Goal: Information Seeking & Learning: Compare options

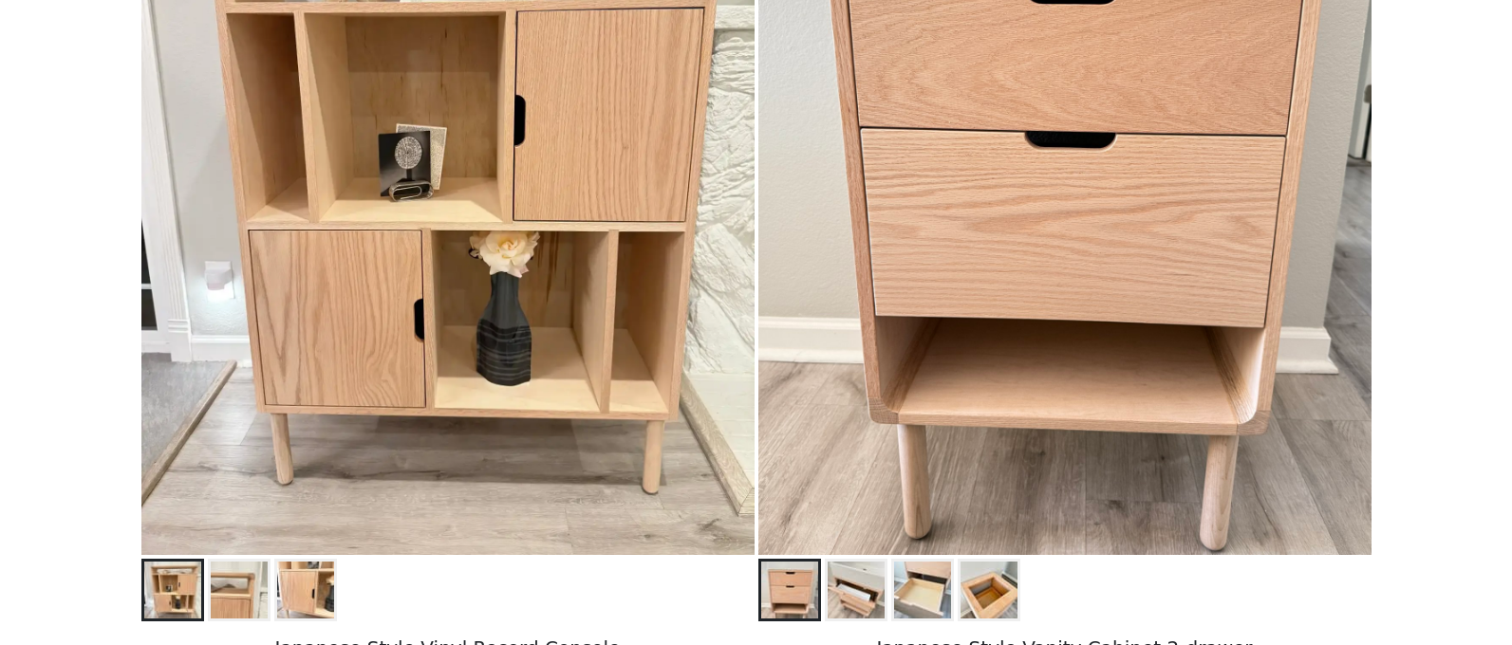
scroll to position [488, 0]
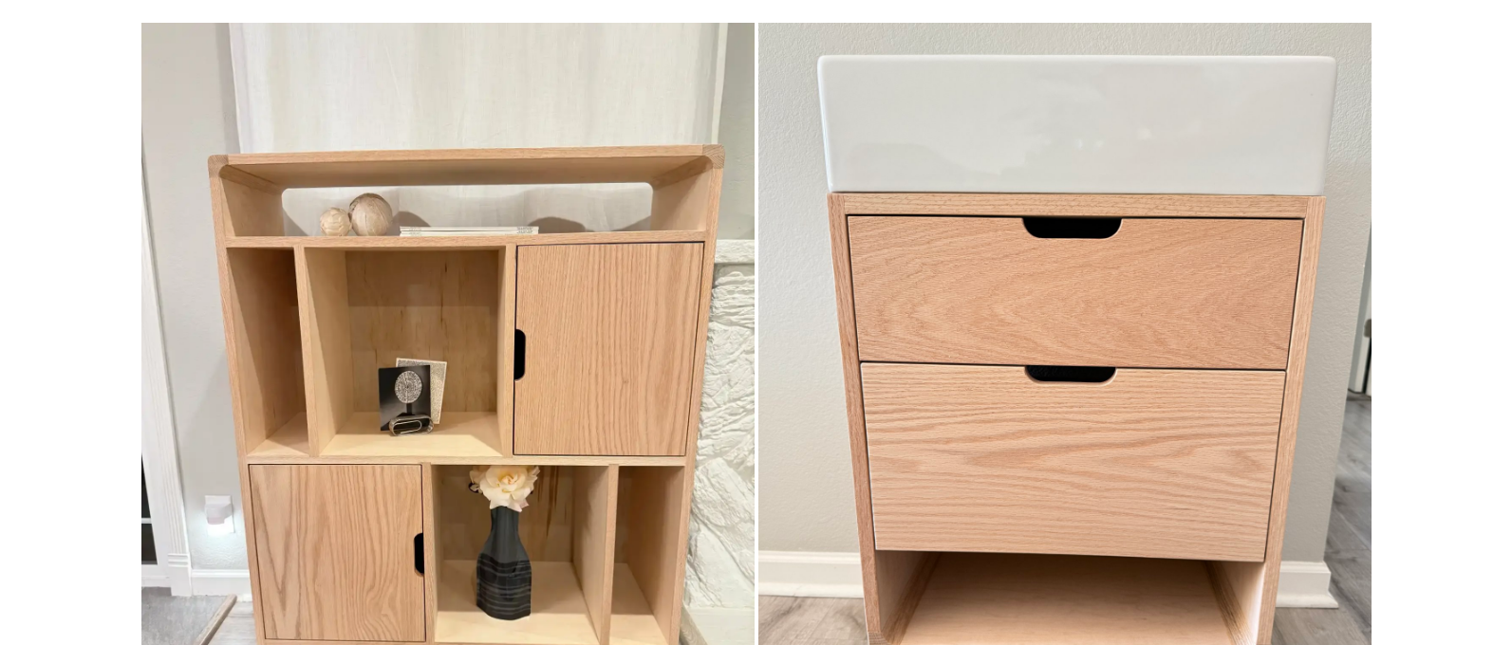
click at [1029, 214] on img at bounding box center [1064, 406] width 613 height 767
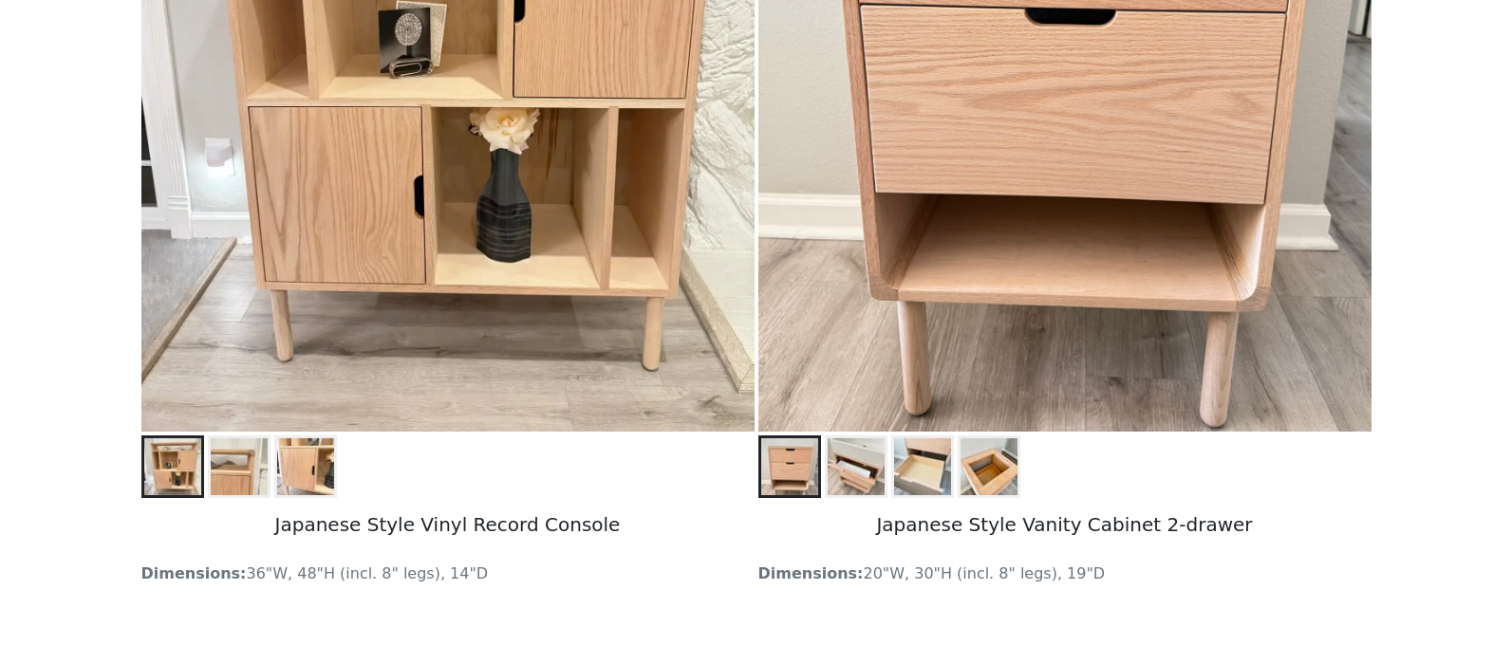
scroll to position [599, 0]
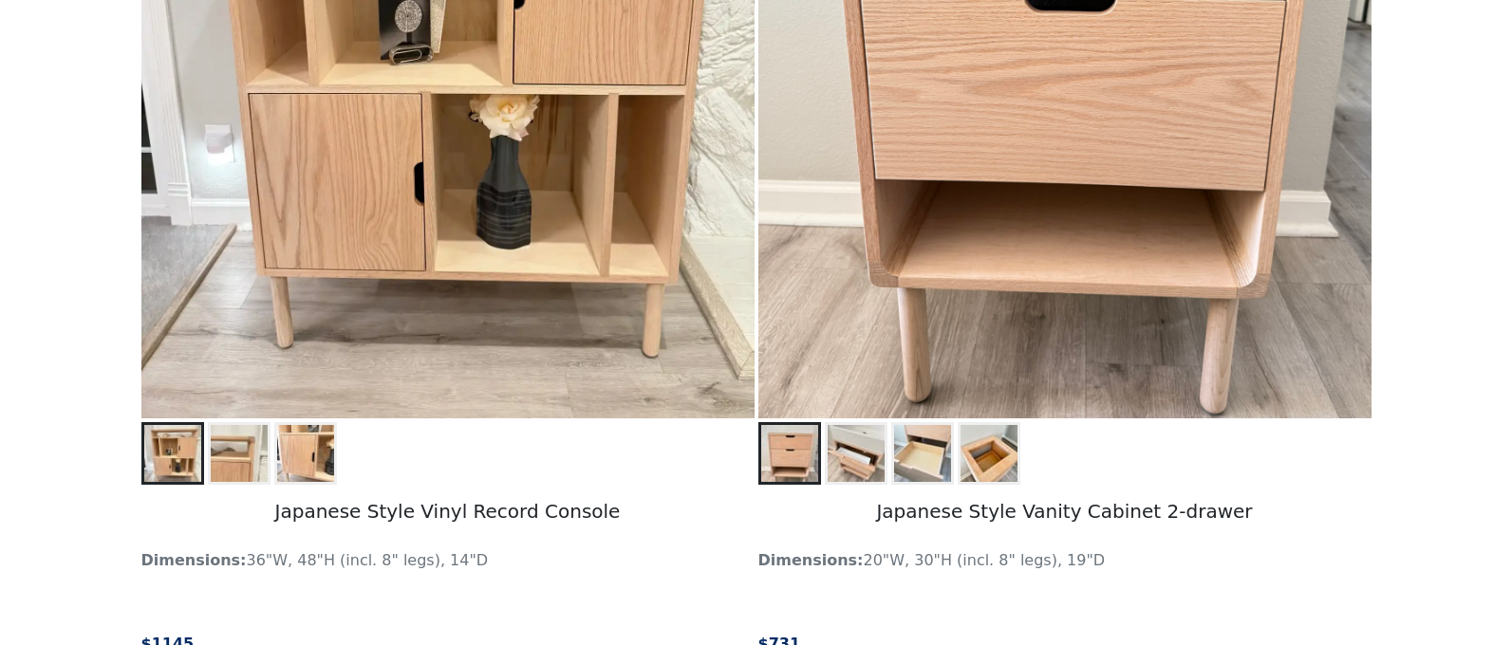
click at [847, 470] on img at bounding box center [855, 453] width 57 height 57
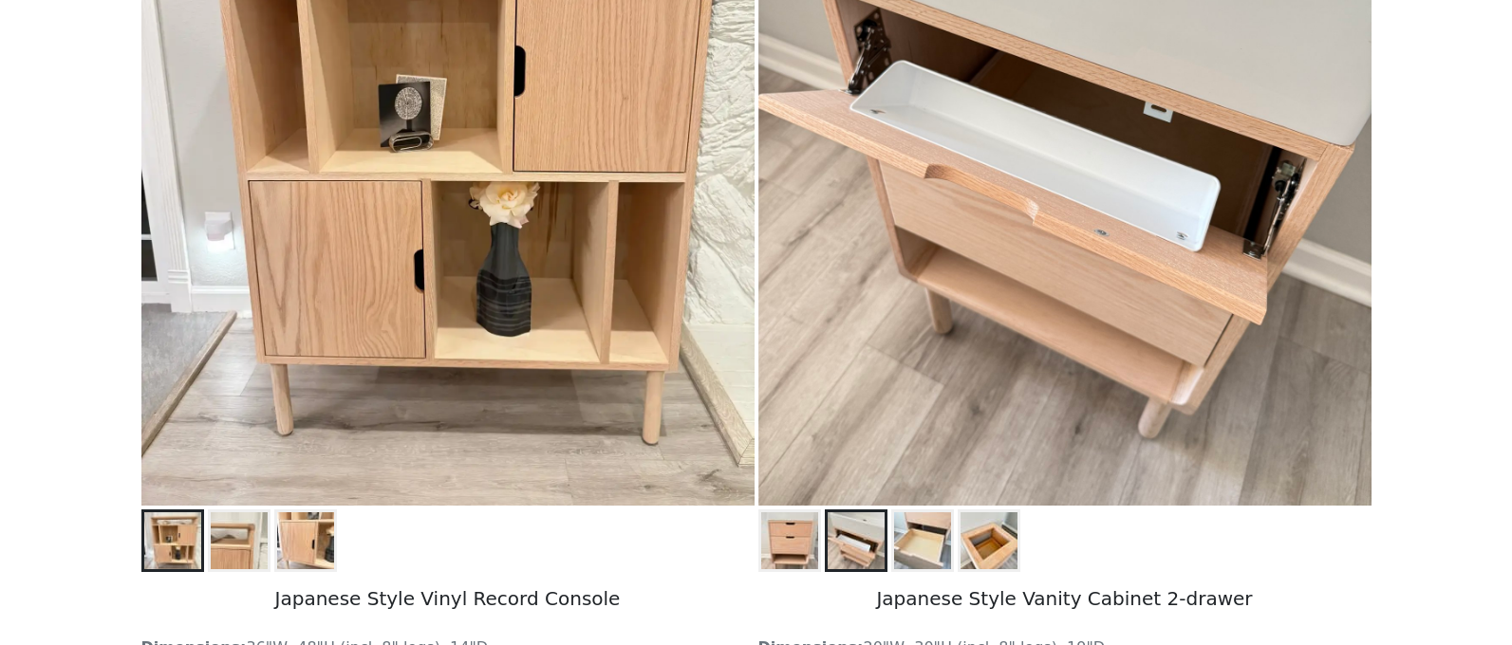
scroll to position [508, 0]
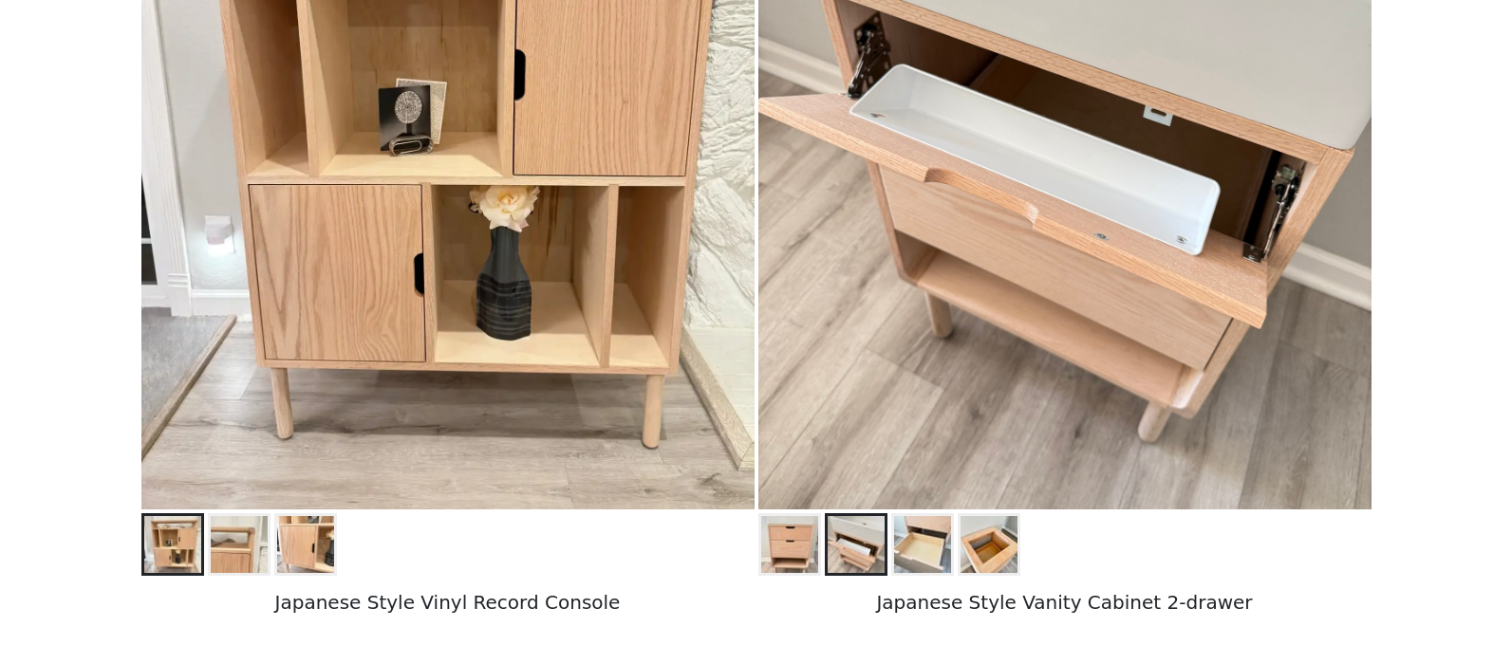
click at [912, 547] on img at bounding box center [922, 544] width 57 height 57
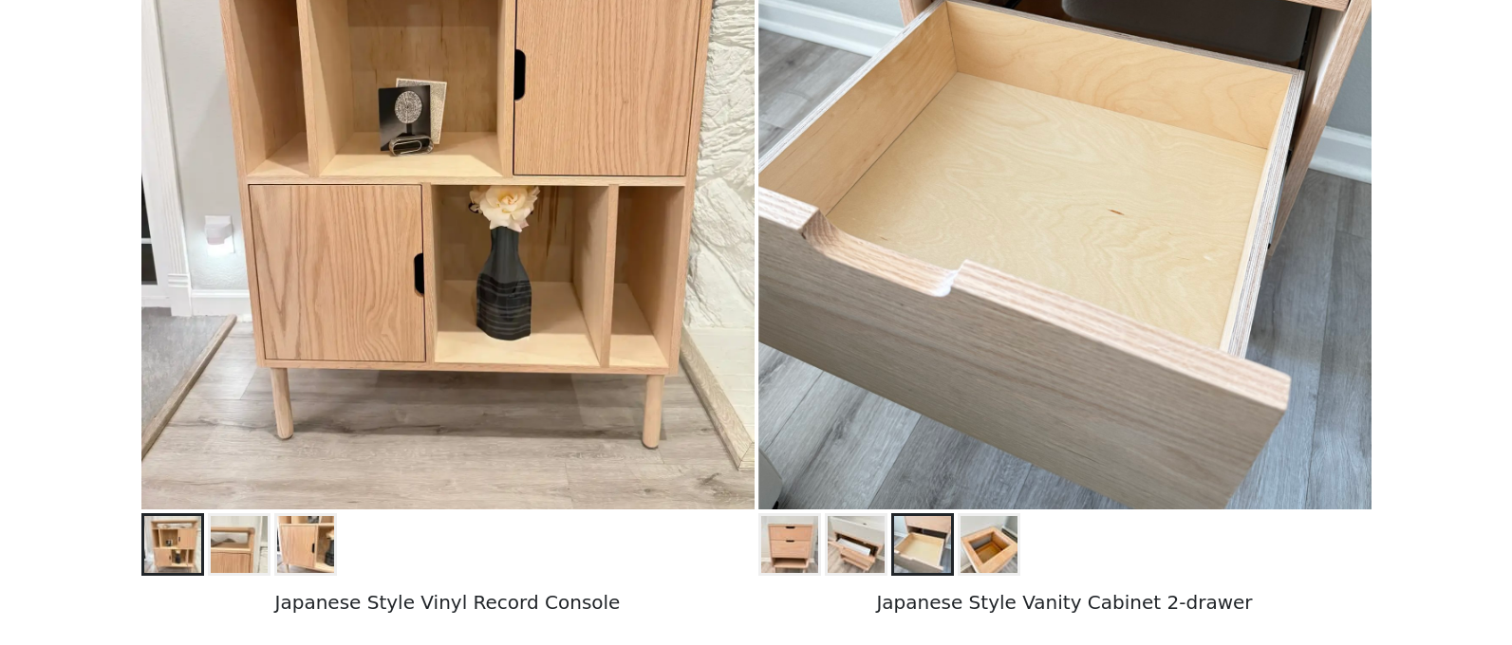
click at [985, 542] on img at bounding box center [988, 544] width 57 height 57
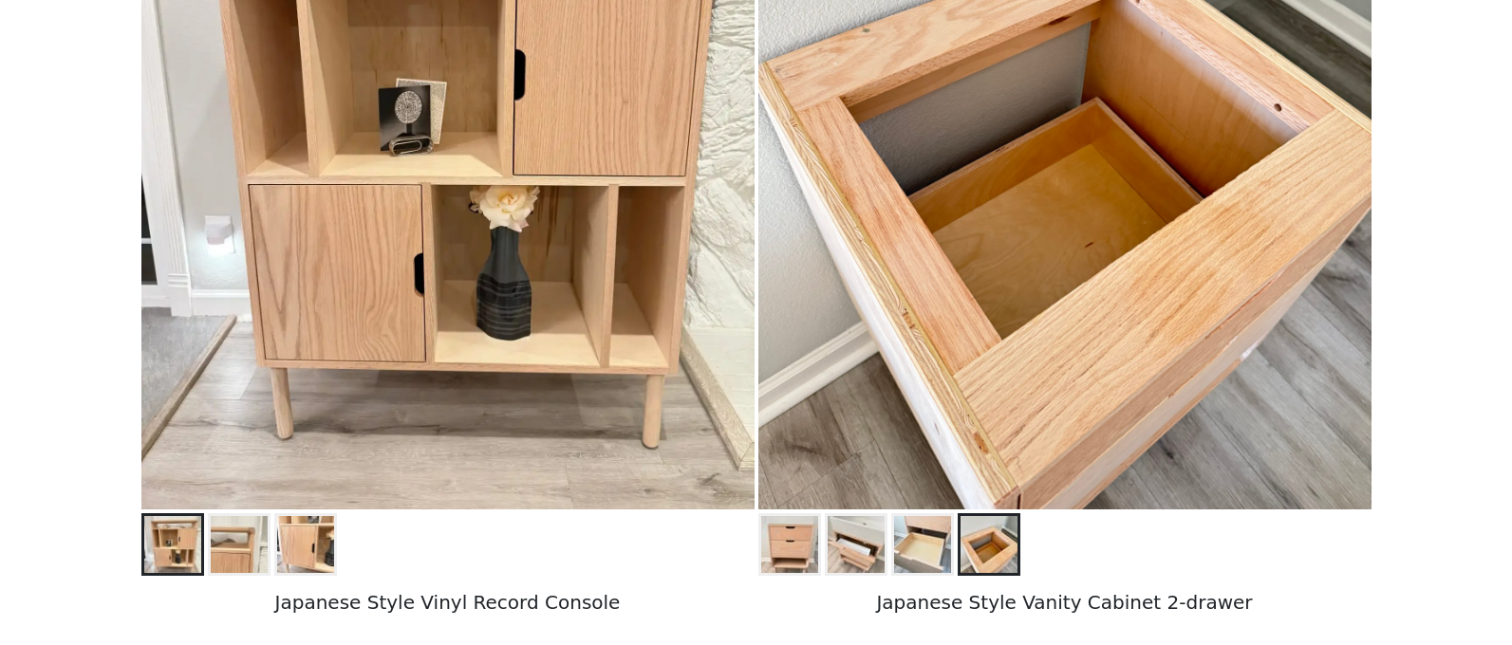
click at [859, 560] on img at bounding box center [855, 544] width 57 height 57
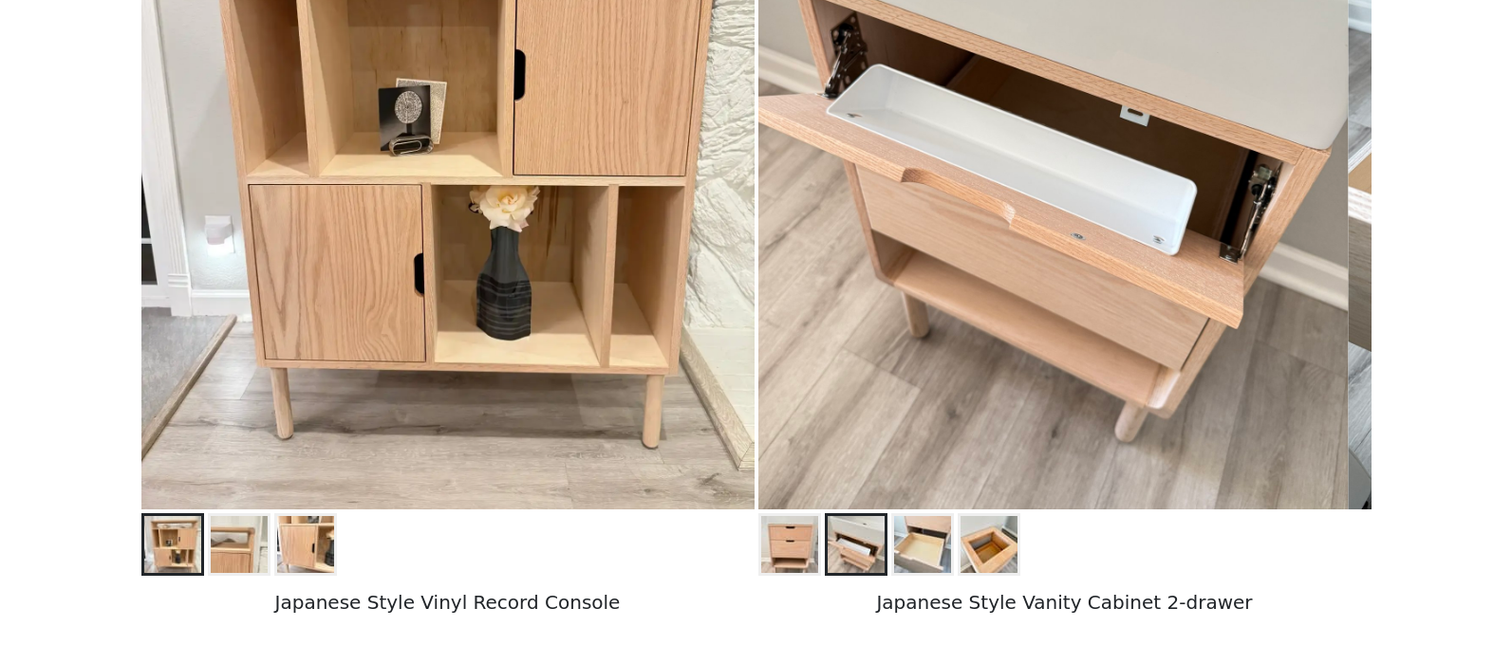
click at [774, 547] on img at bounding box center [789, 544] width 57 height 57
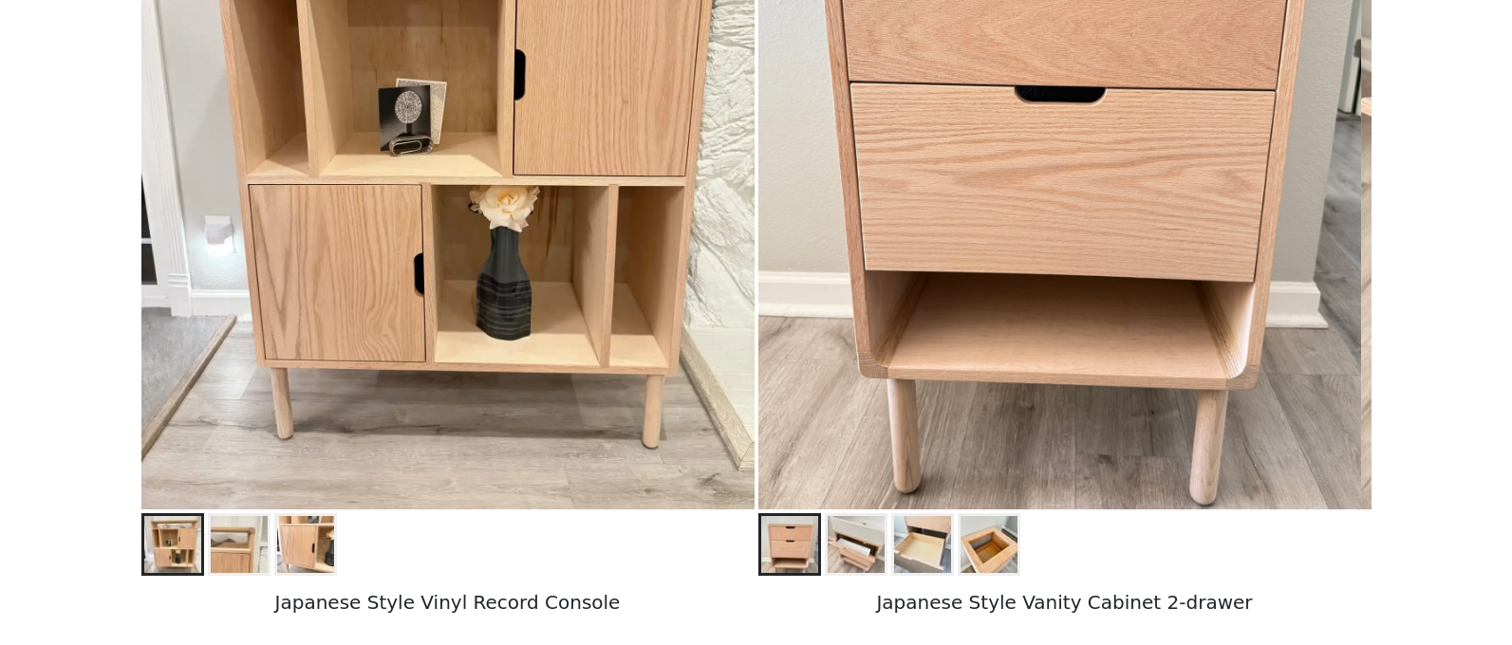
click at [980, 528] on img at bounding box center [988, 544] width 57 height 57
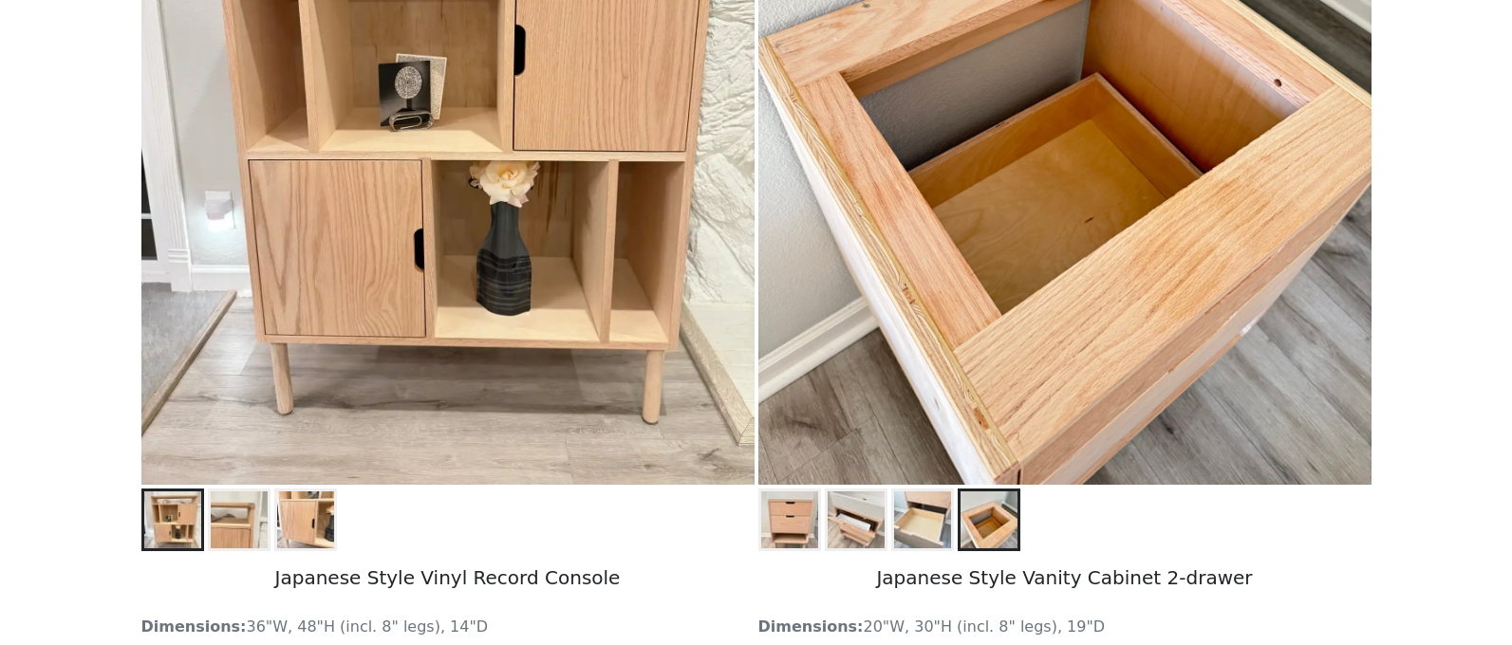
scroll to position [564, 0]
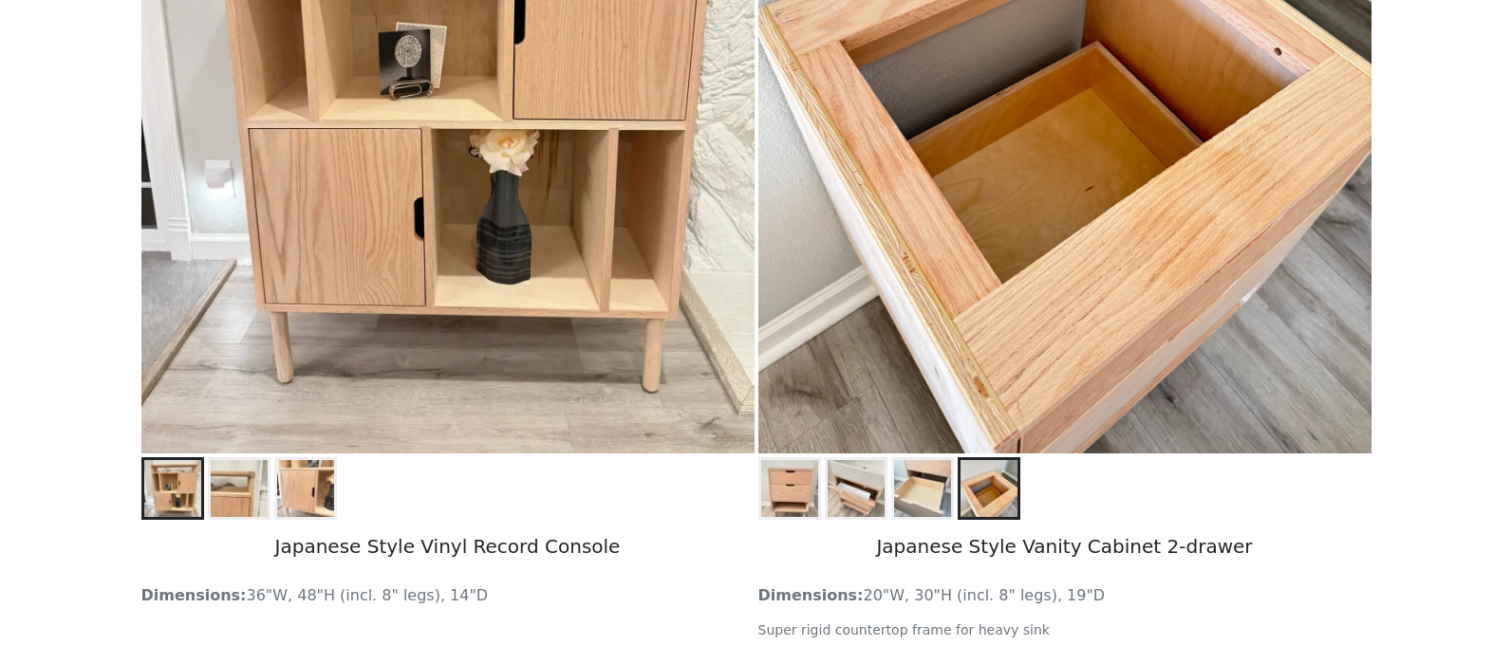
click at [808, 509] on img at bounding box center [789, 488] width 57 height 57
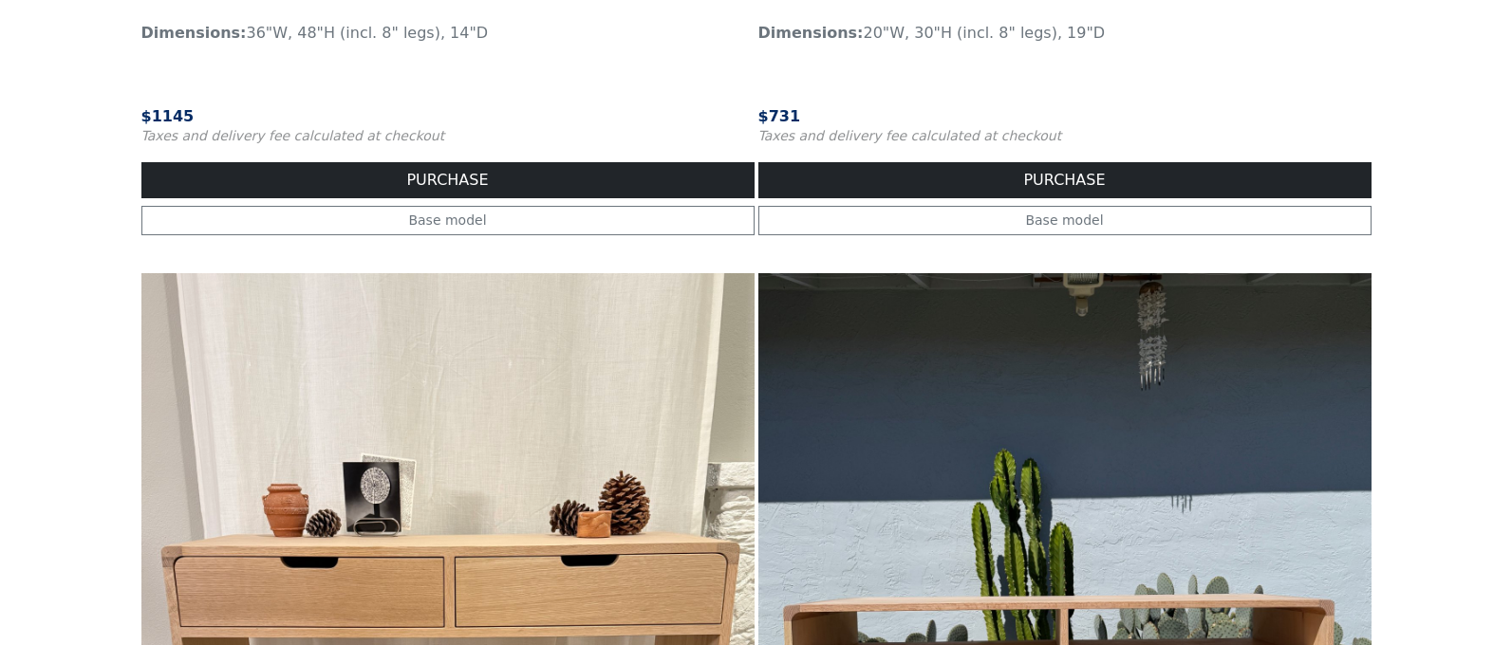
scroll to position [949, 0]
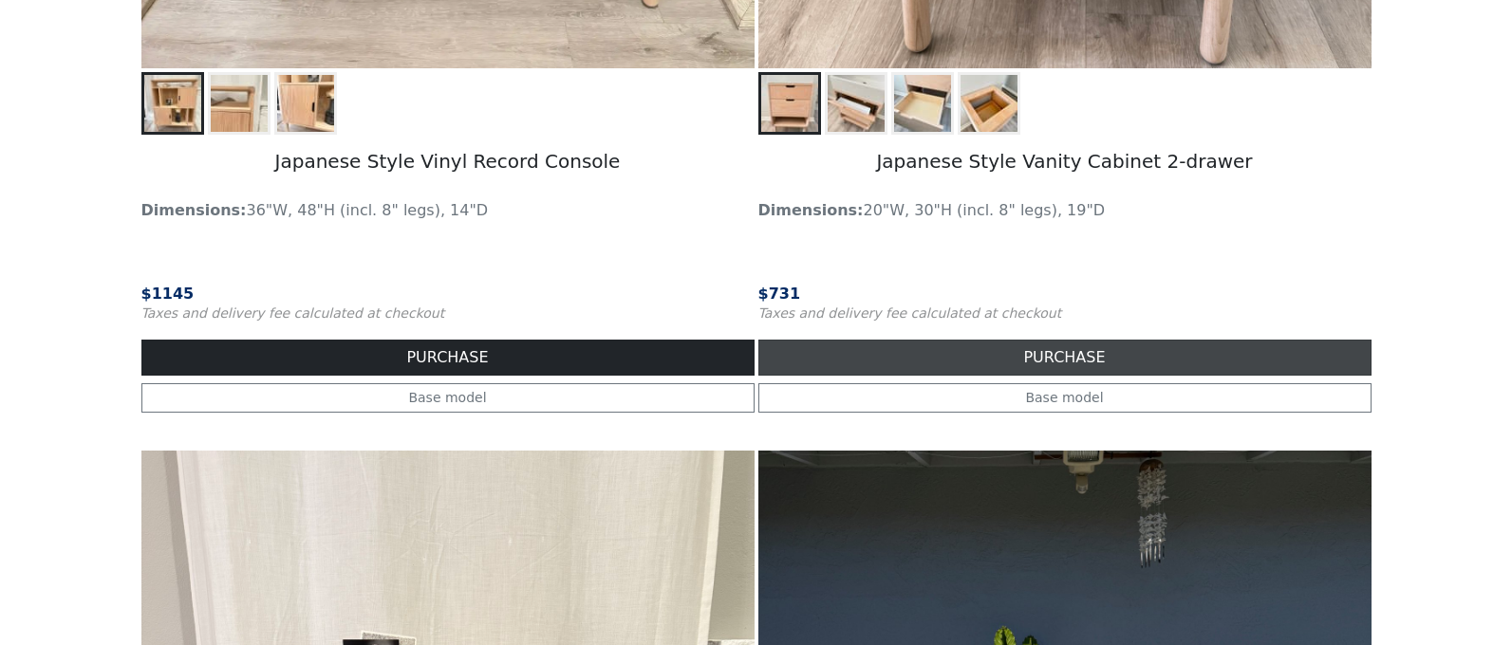
click at [1072, 362] on button "PURCHASE" at bounding box center [1064, 358] width 613 height 36
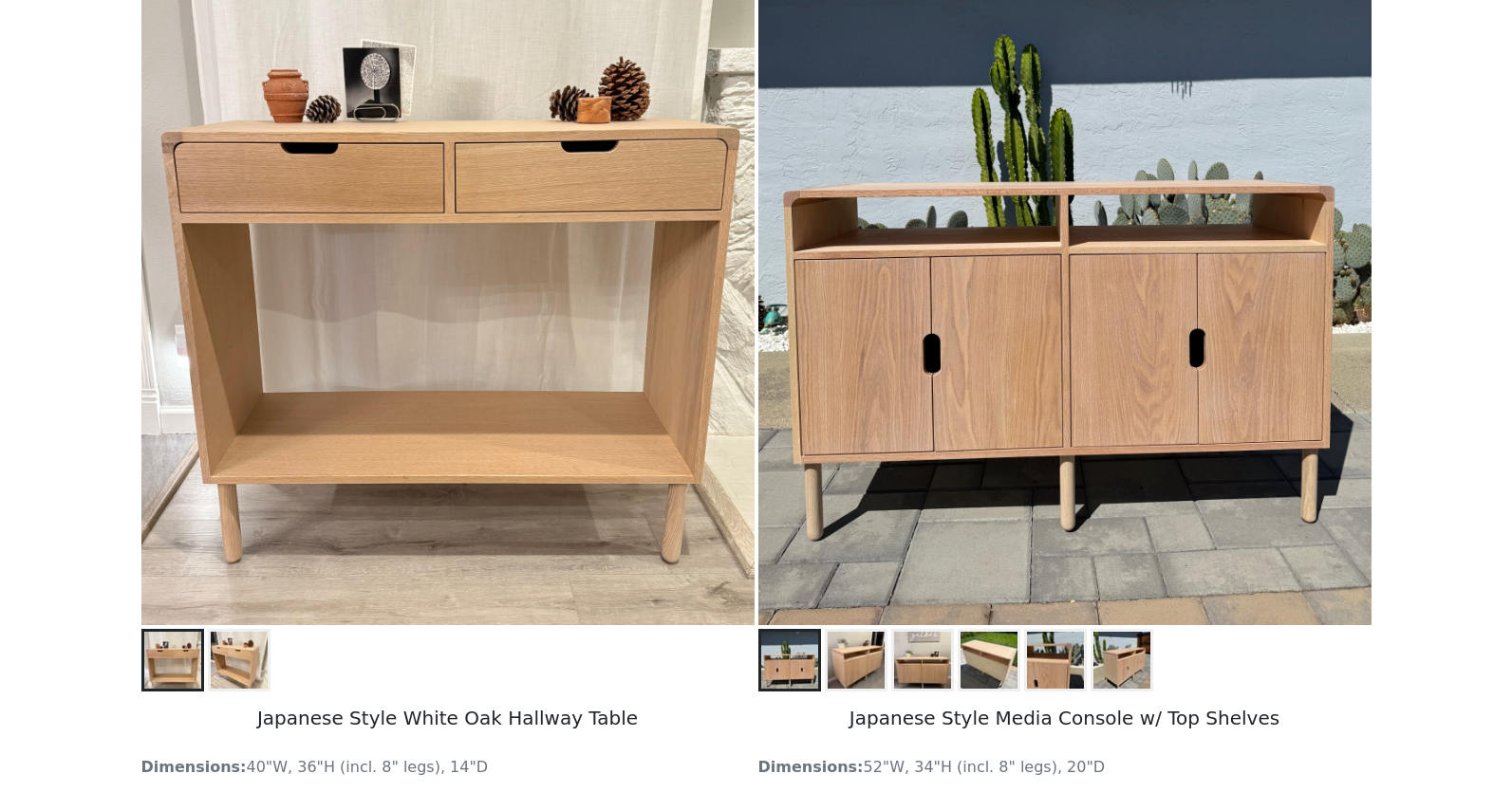
scroll to position [2261, 0]
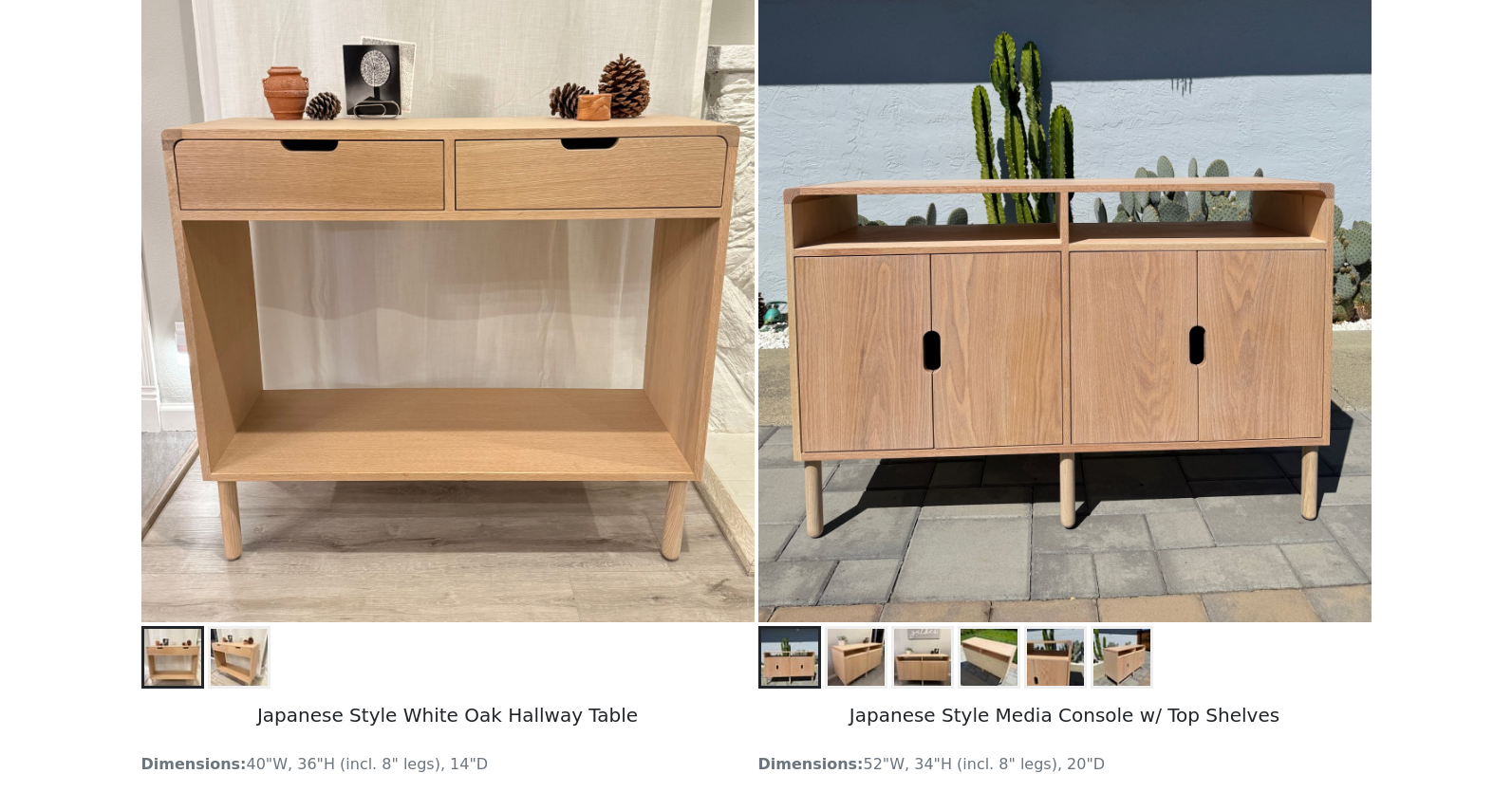
click at [864, 644] on img at bounding box center [855, 657] width 57 height 57
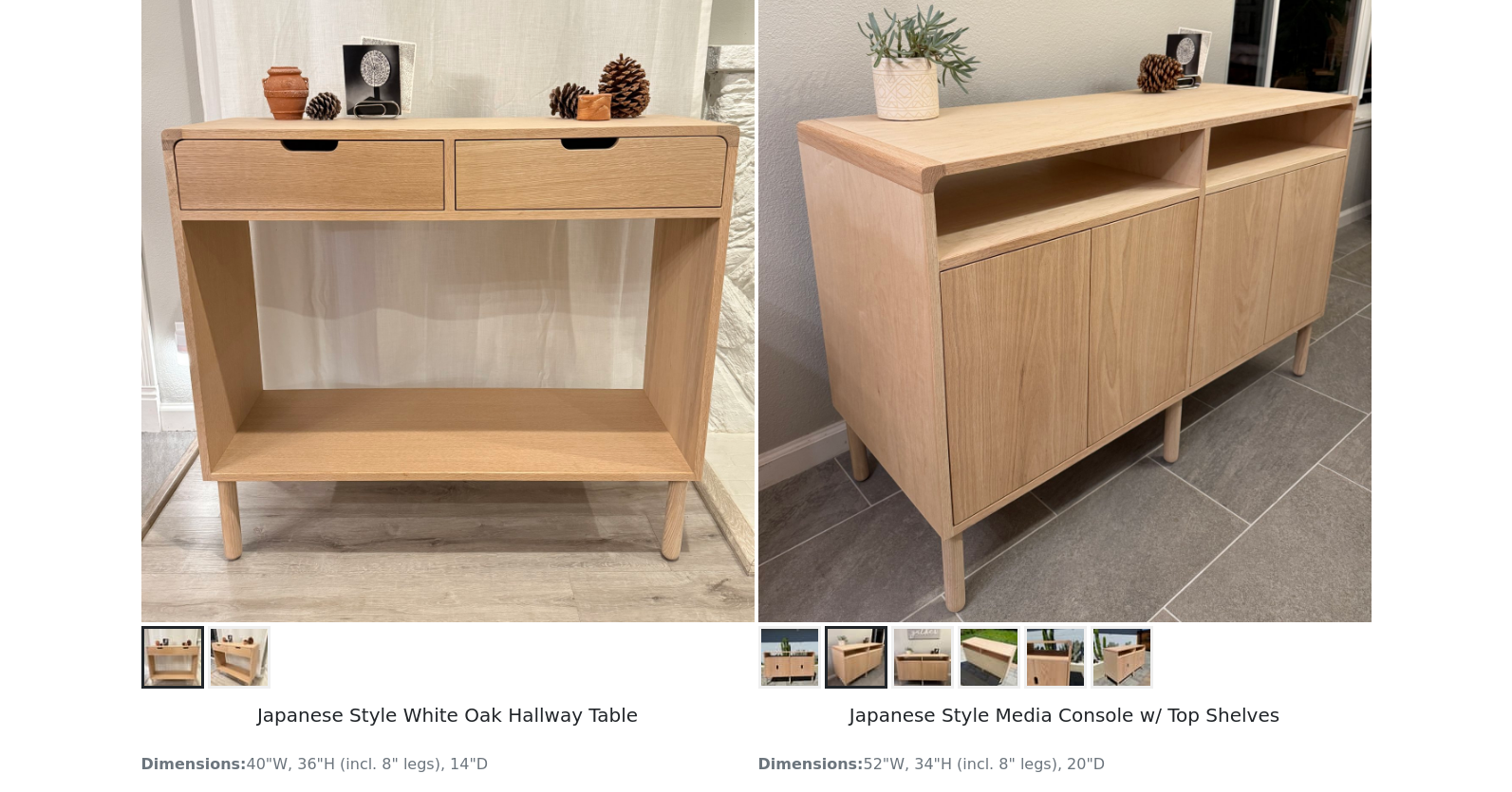
click at [899, 644] on img at bounding box center [922, 657] width 57 height 57
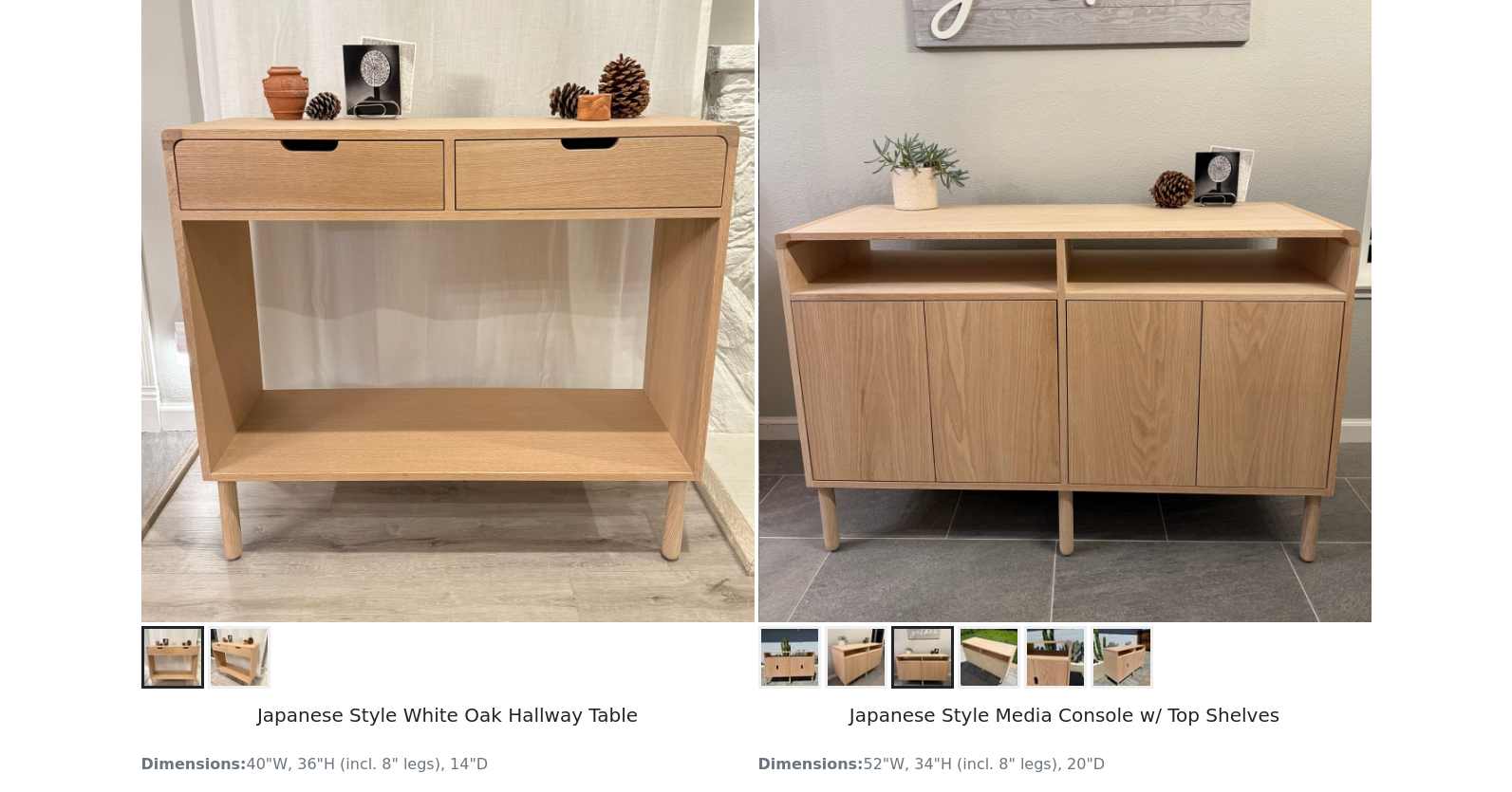
click at [960, 644] on img at bounding box center [988, 657] width 57 height 57
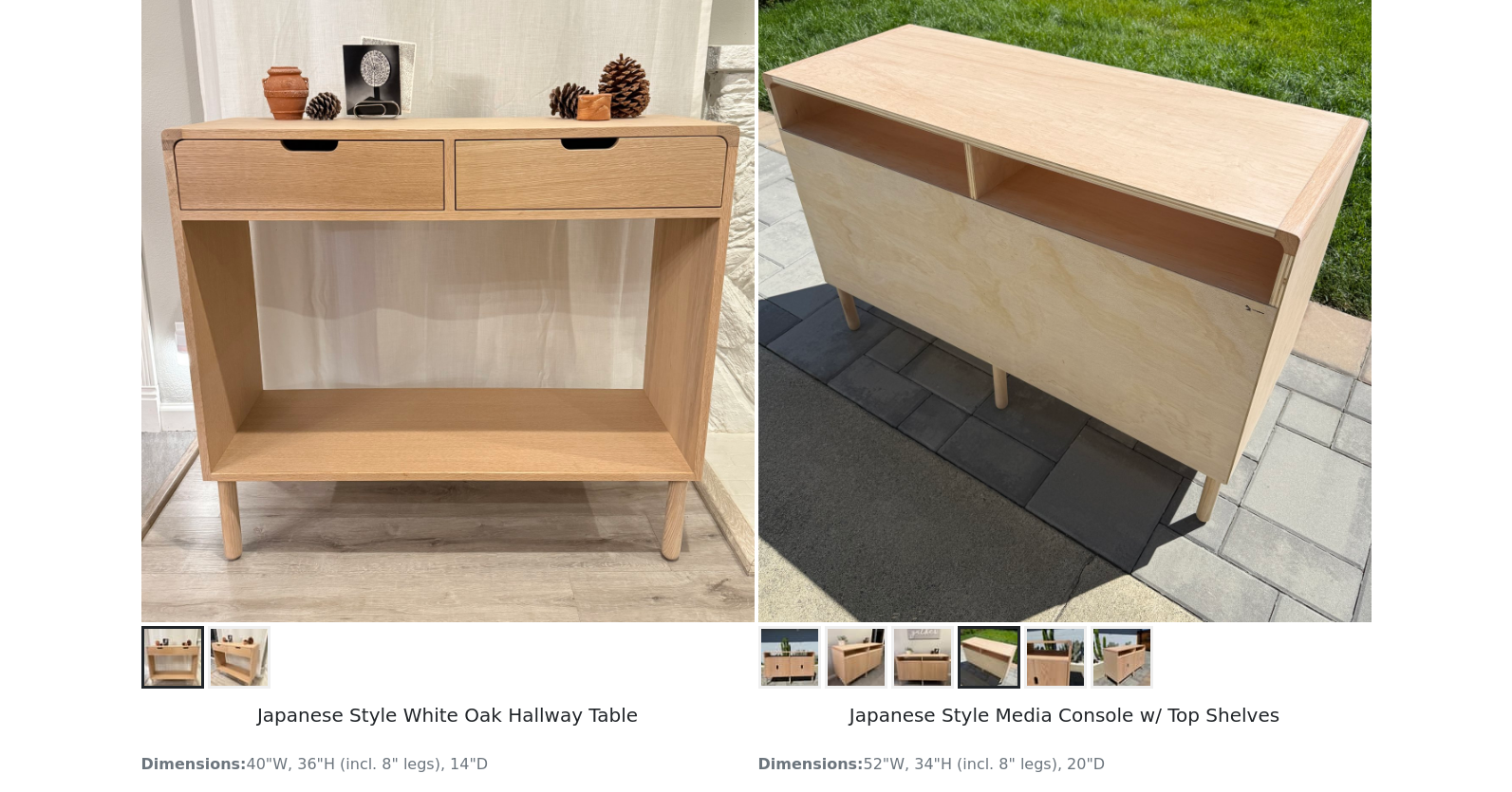
click at [1075, 644] on img at bounding box center [1055, 657] width 57 height 57
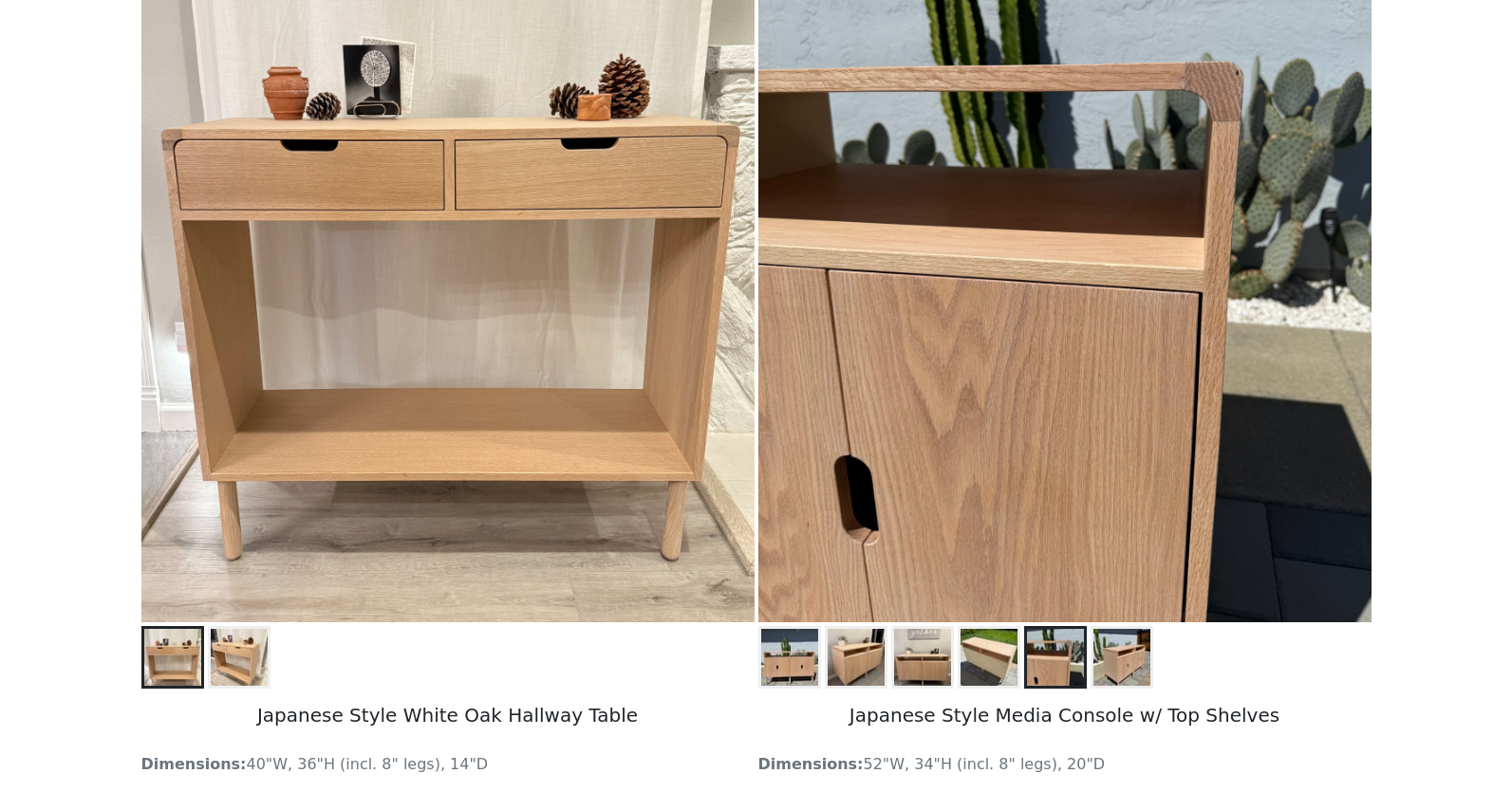
click at [1137, 644] on img at bounding box center [1121, 657] width 57 height 57
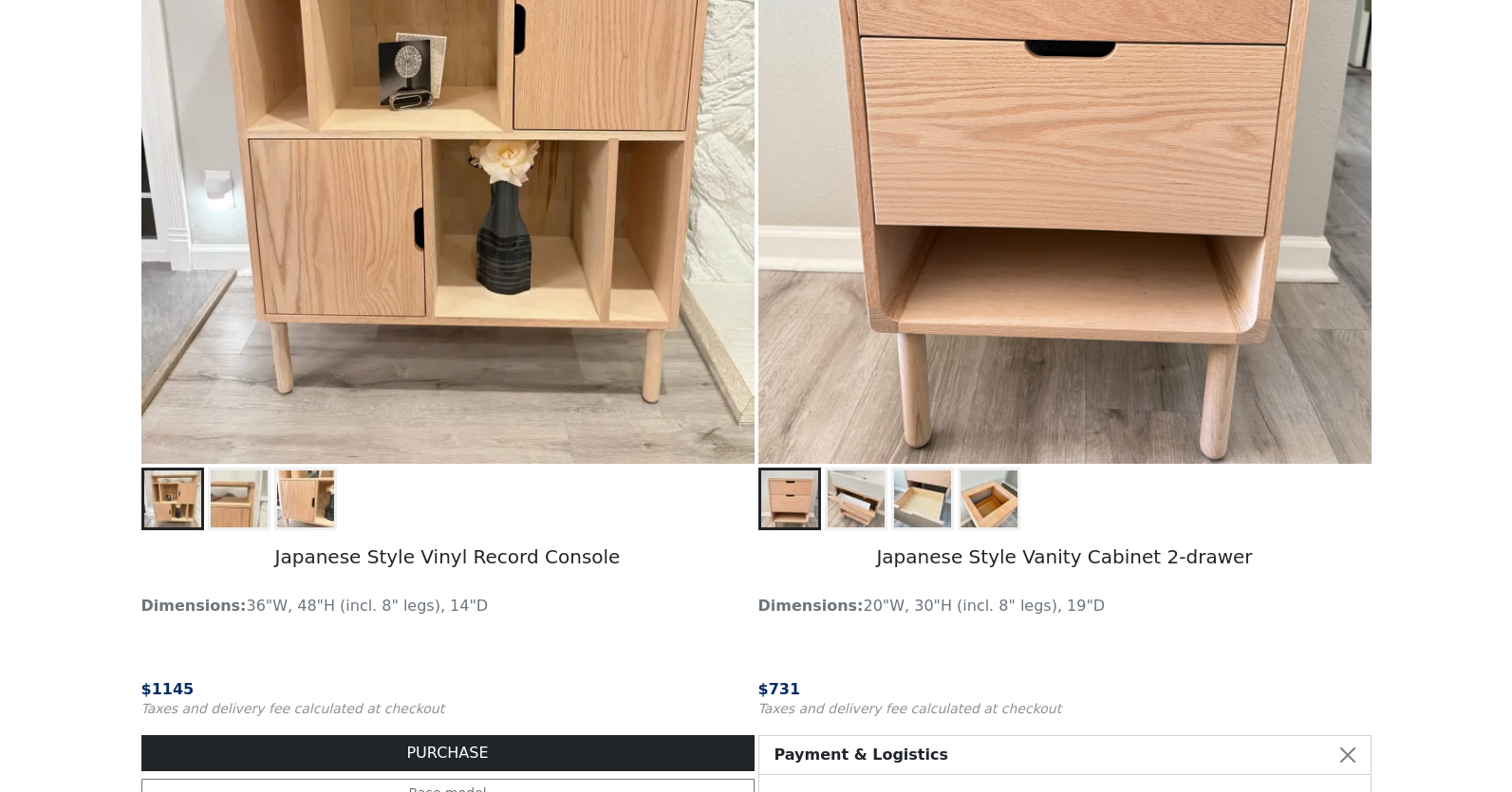
scroll to position [556, 0]
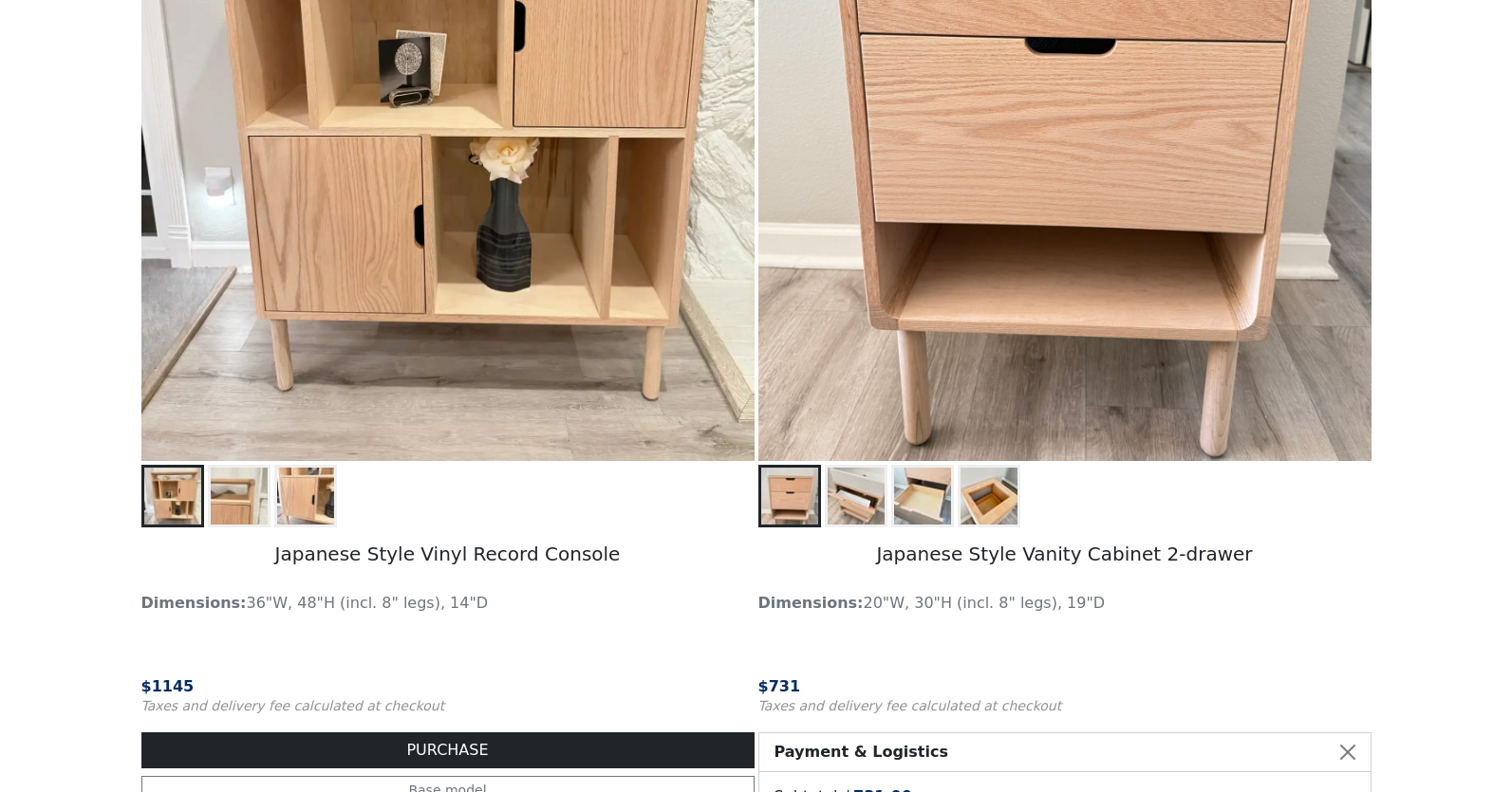
click at [862, 504] on img at bounding box center [855, 496] width 57 height 57
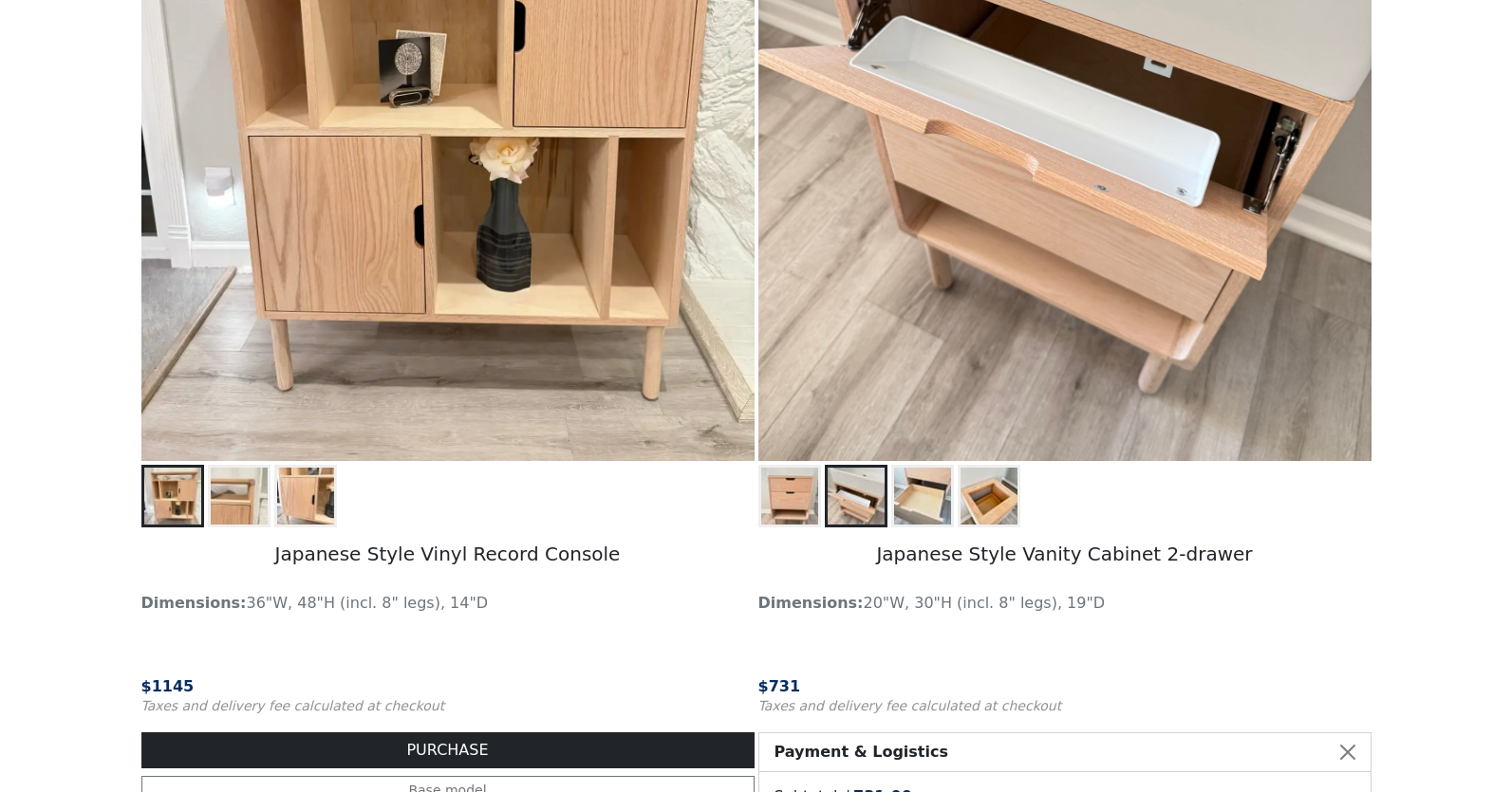
click at [923, 512] on img at bounding box center [922, 496] width 57 height 57
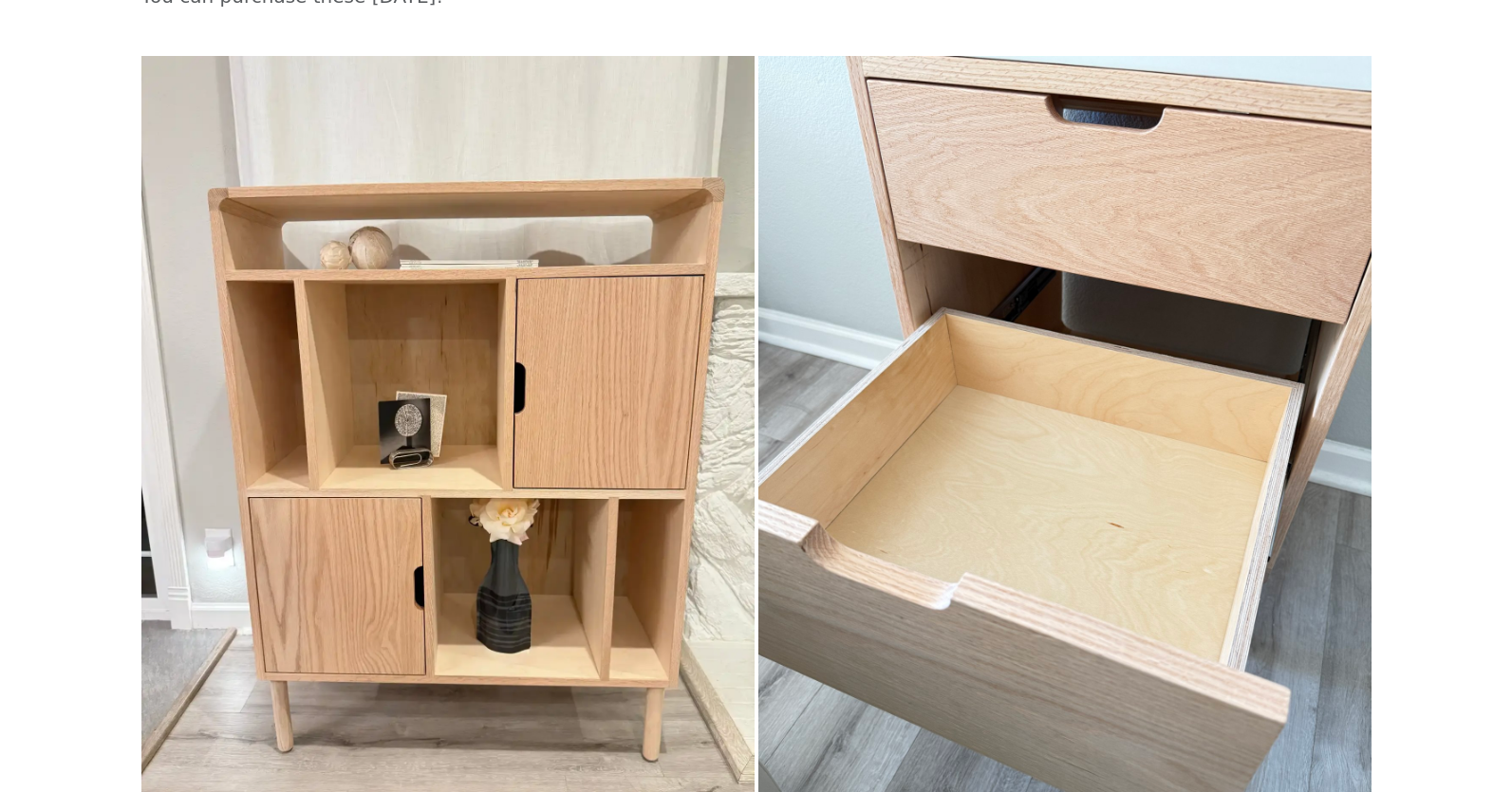
scroll to position [0, 0]
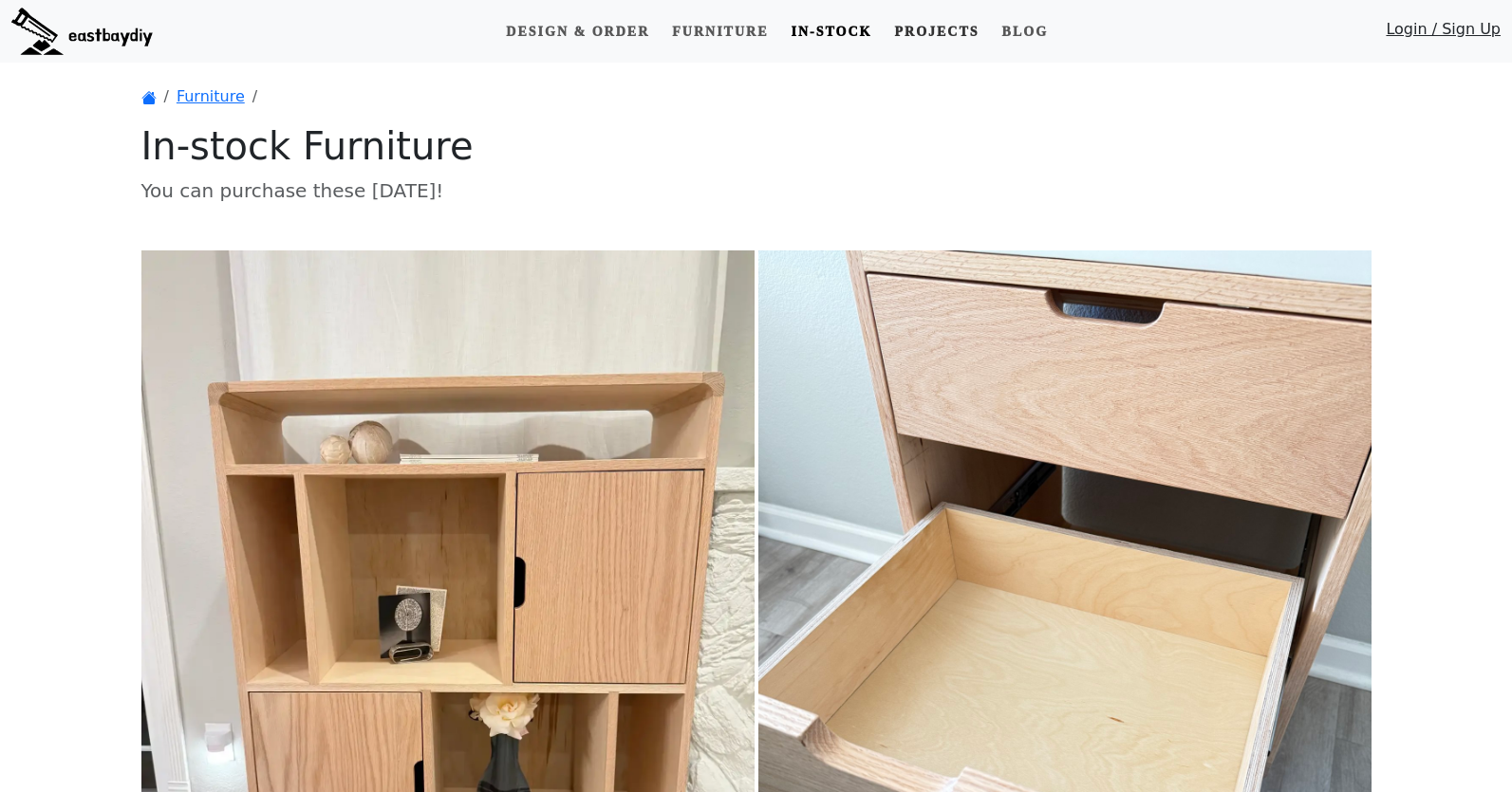
click at [955, 26] on link "Projects" at bounding box center [936, 31] width 100 height 35
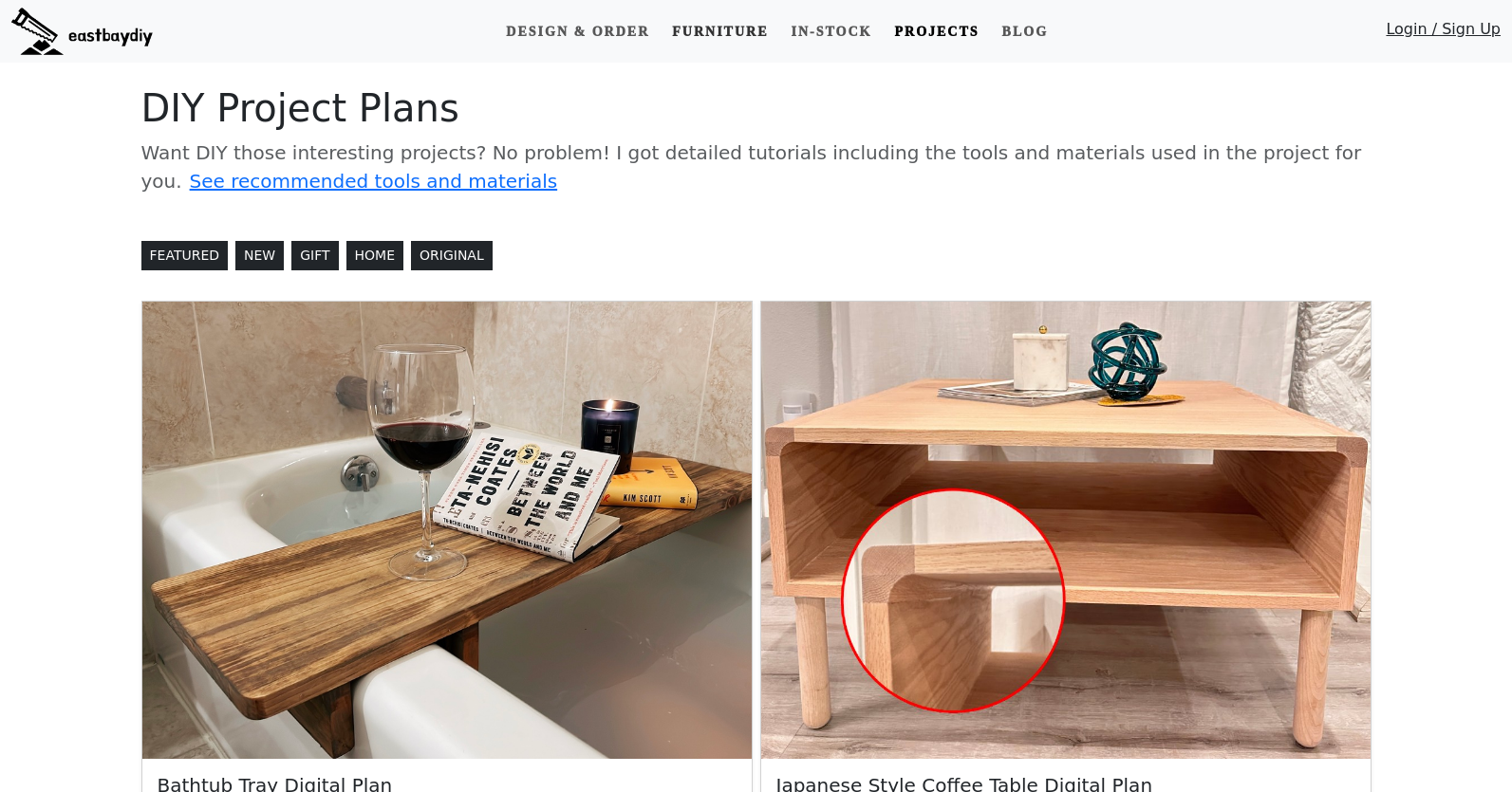
click at [731, 39] on link "Furniture" at bounding box center [719, 31] width 111 height 35
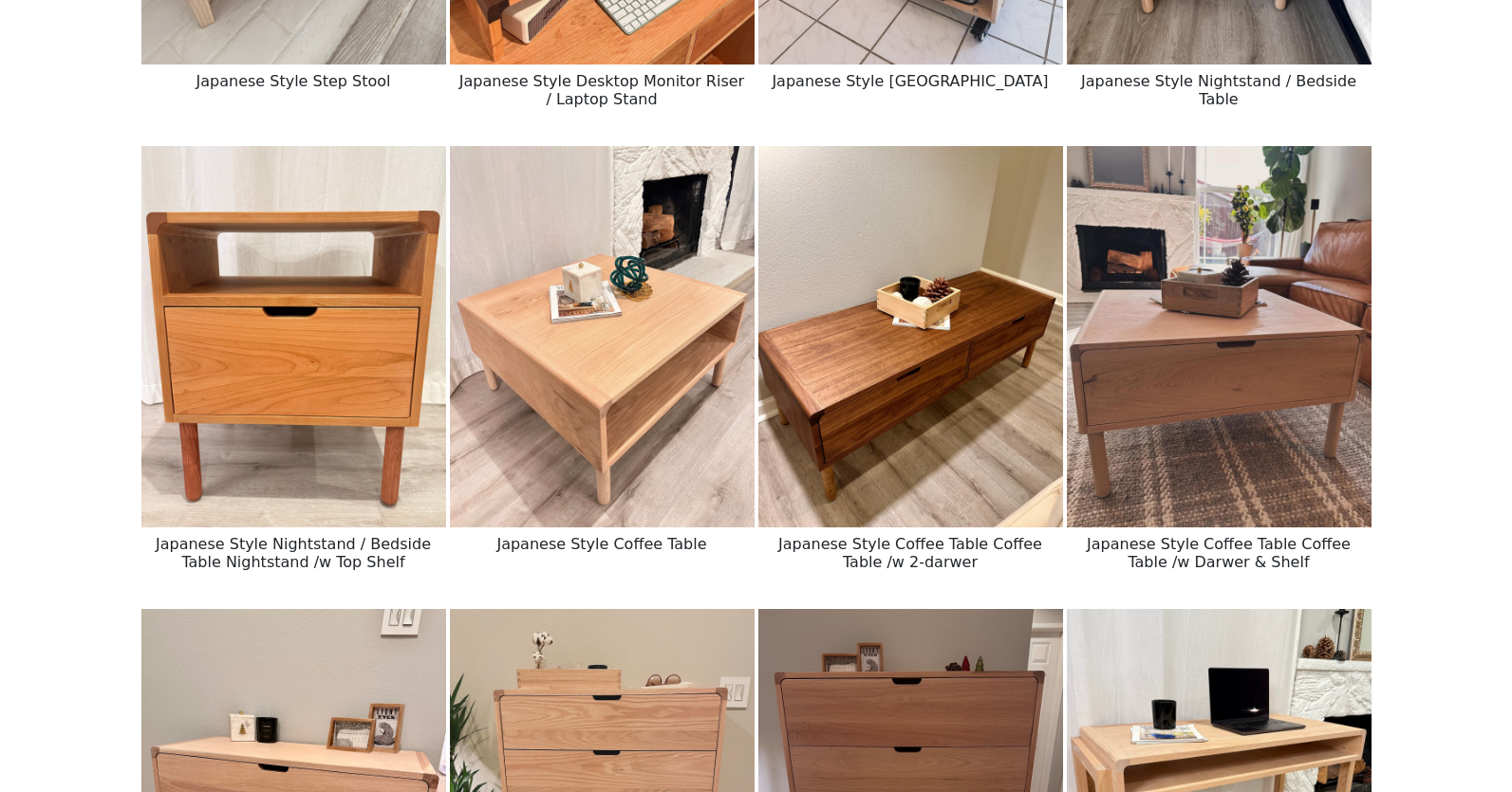
scroll to position [1545, 0]
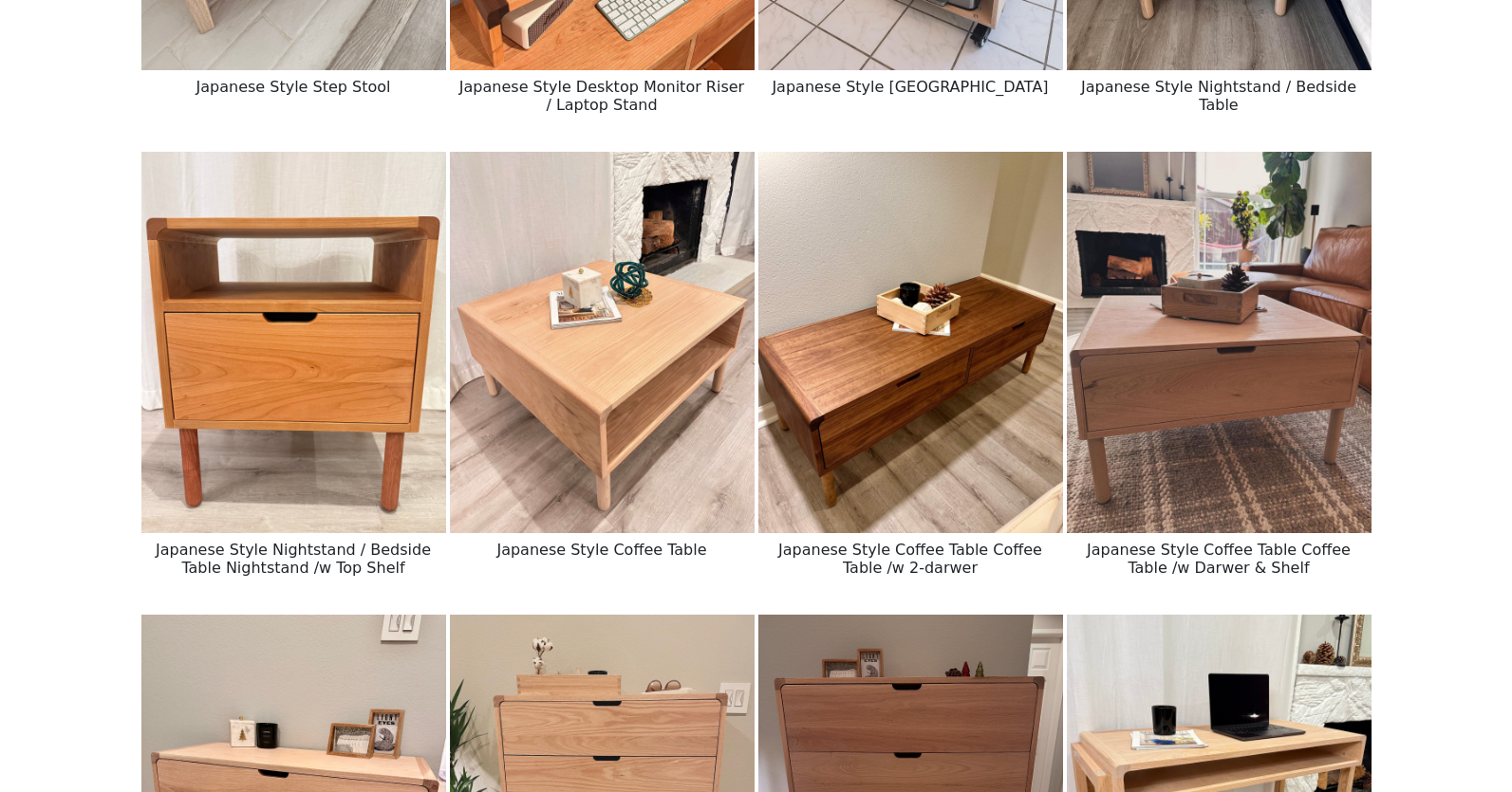
click at [962, 468] on img at bounding box center [910, 342] width 305 height 381
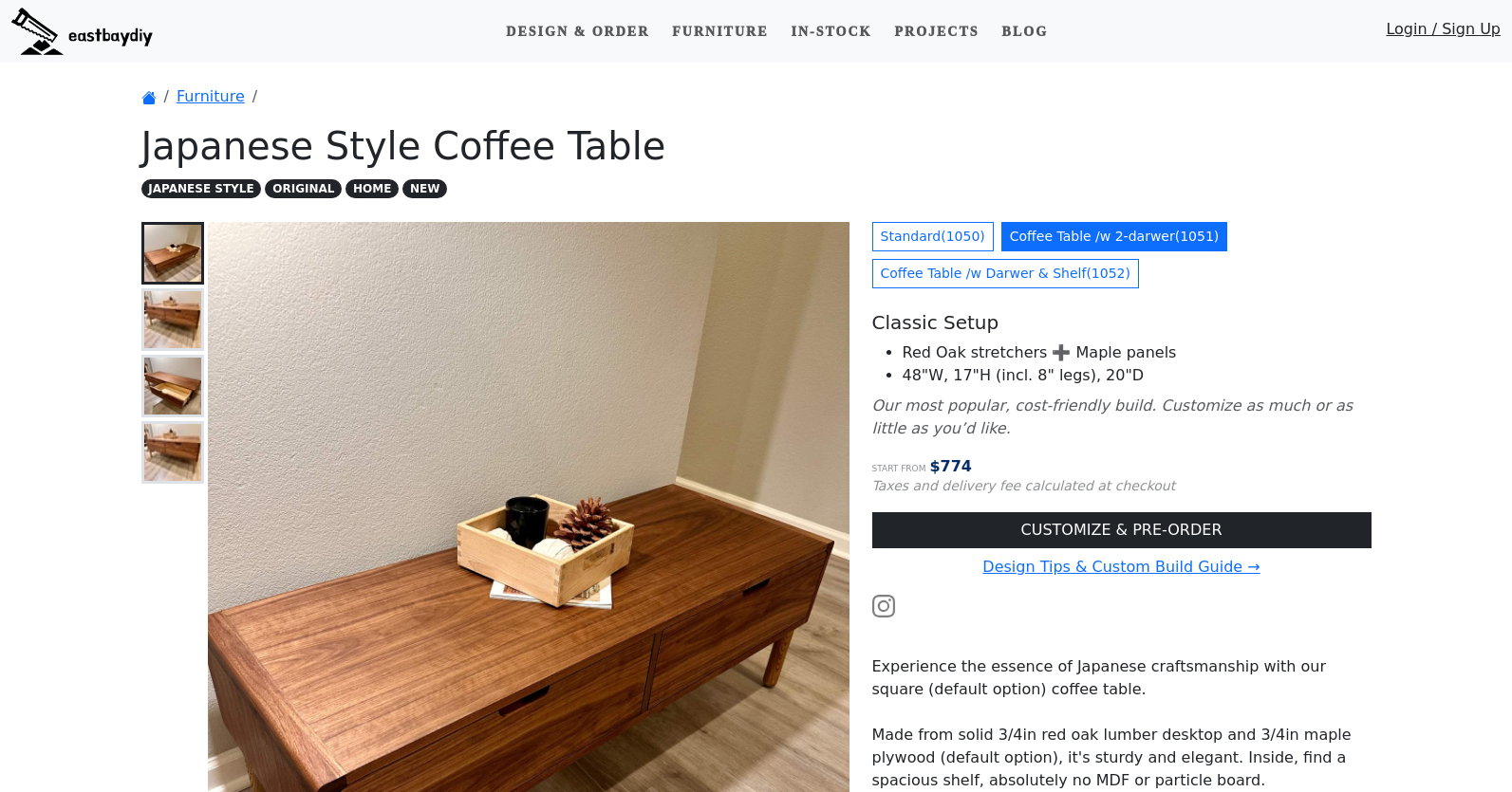
click at [170, 307] on img at bounding box center [172, 319] width 57 height 57
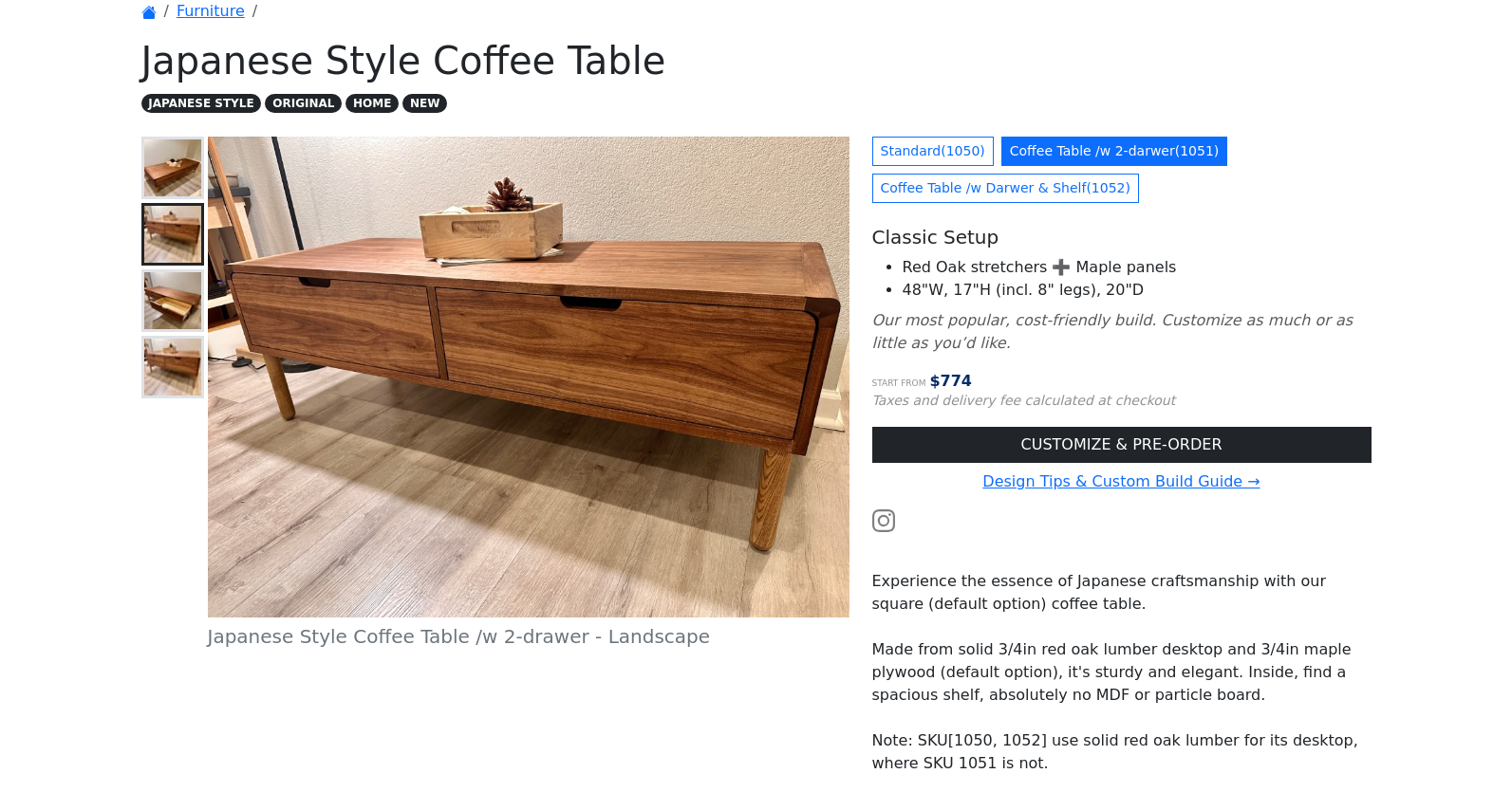
scroll to position [111, 0]
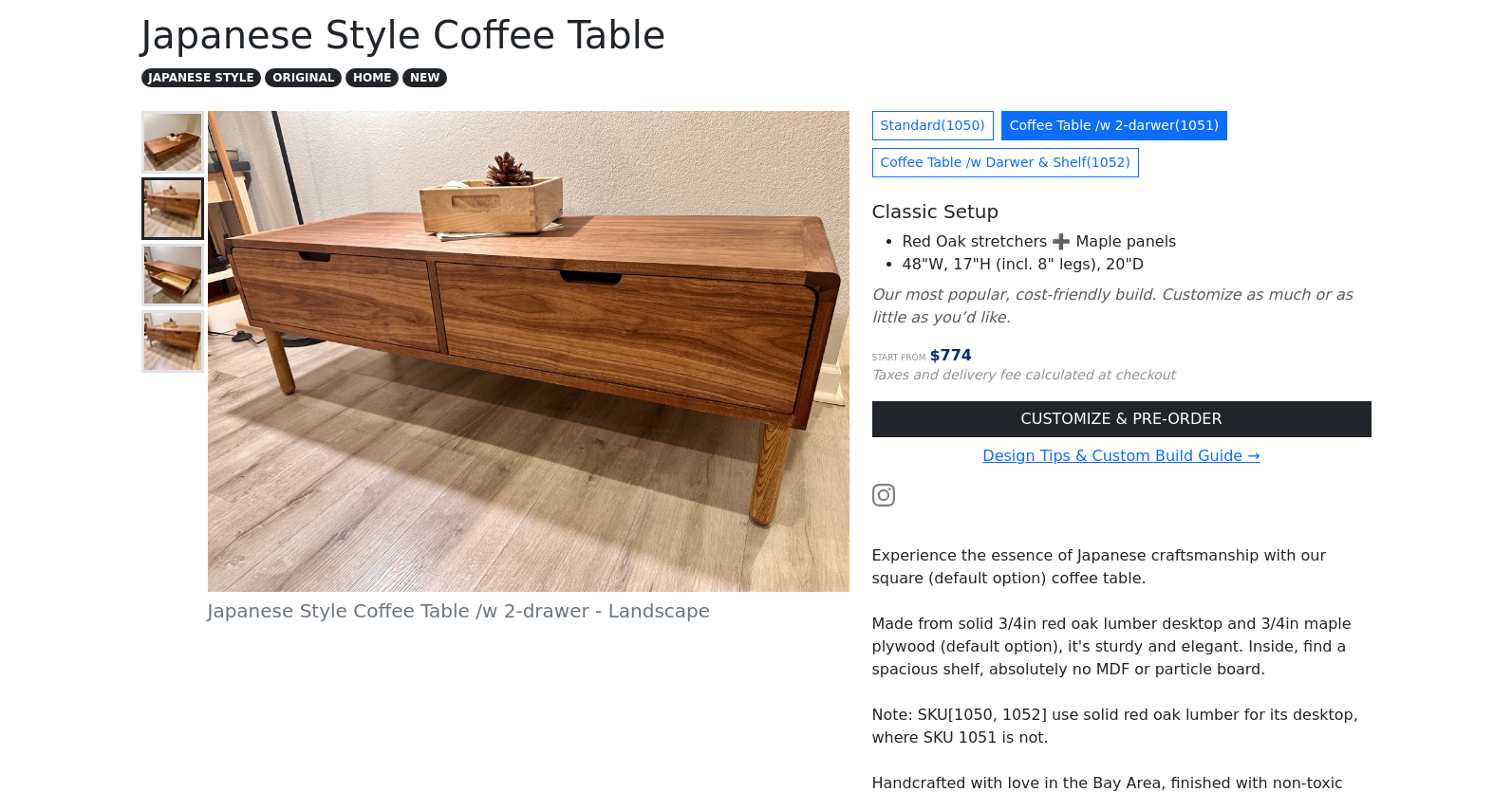
click at [173, 266] on img at bounding box center [172, 275] width 57 height 57
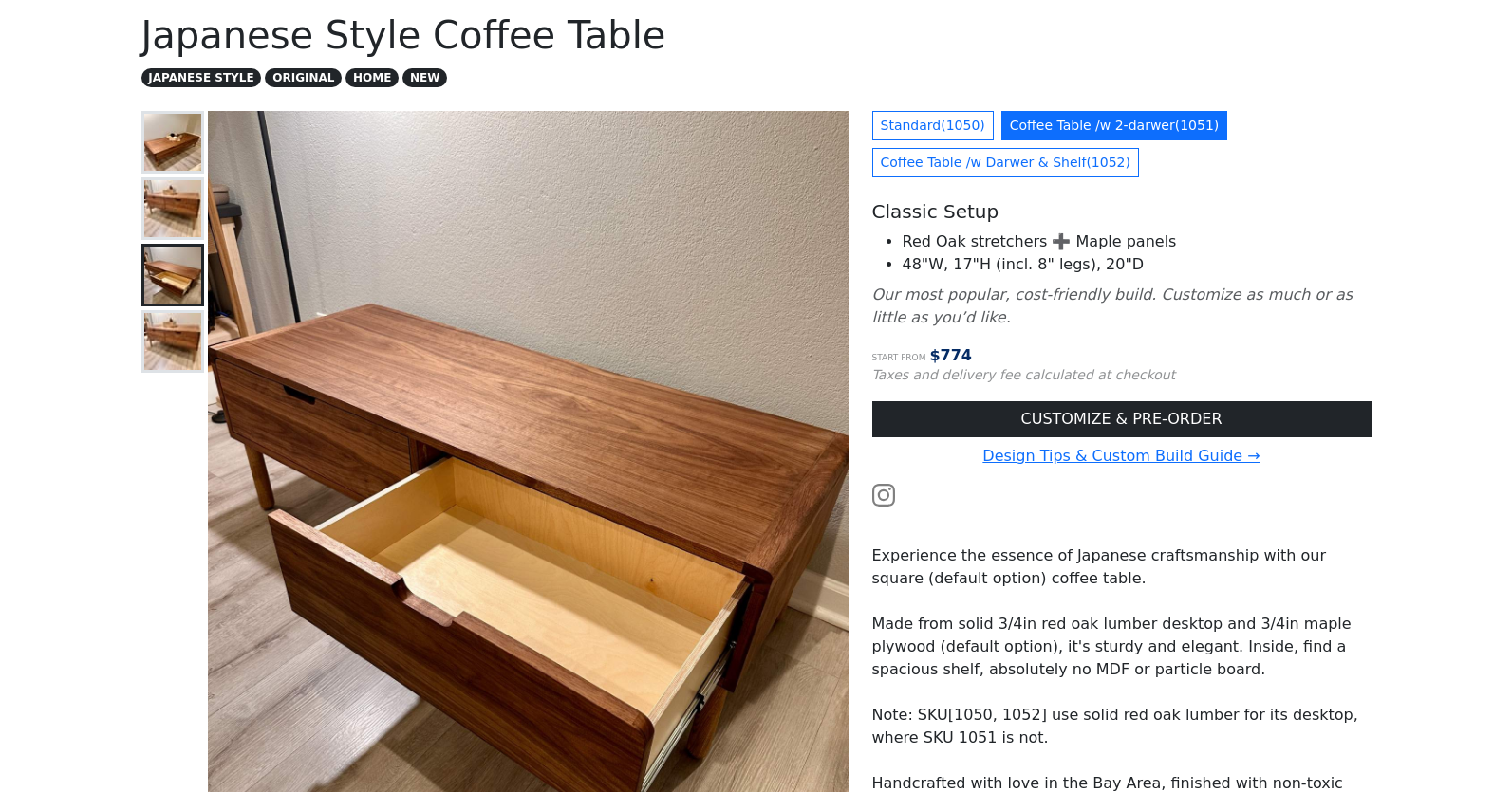
click at [170, 343] on img at bounding box center [172, 341] width 57 height 57
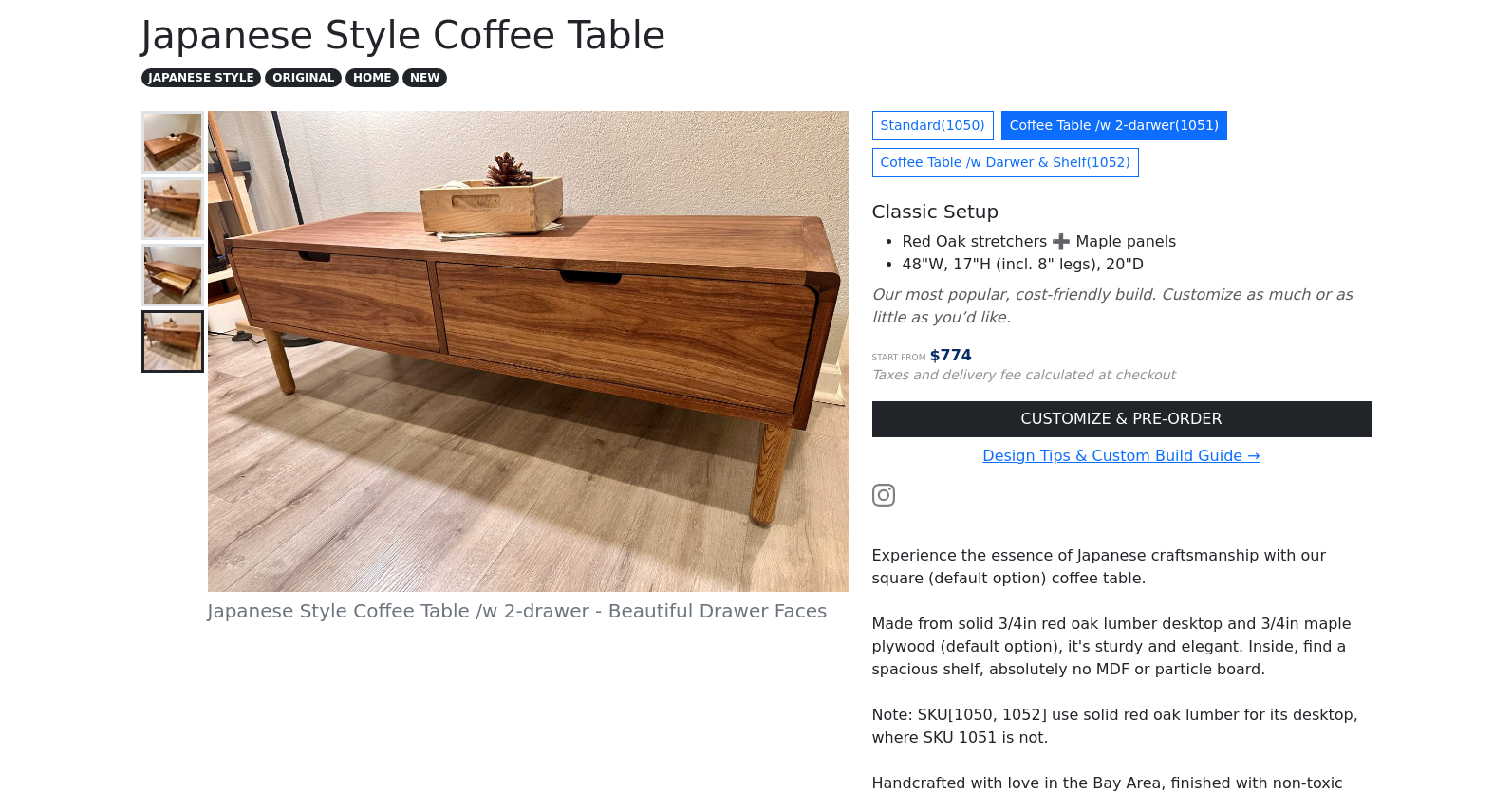
click at [177, 147] on img at bounding box center [172, 142] width 57 height 57
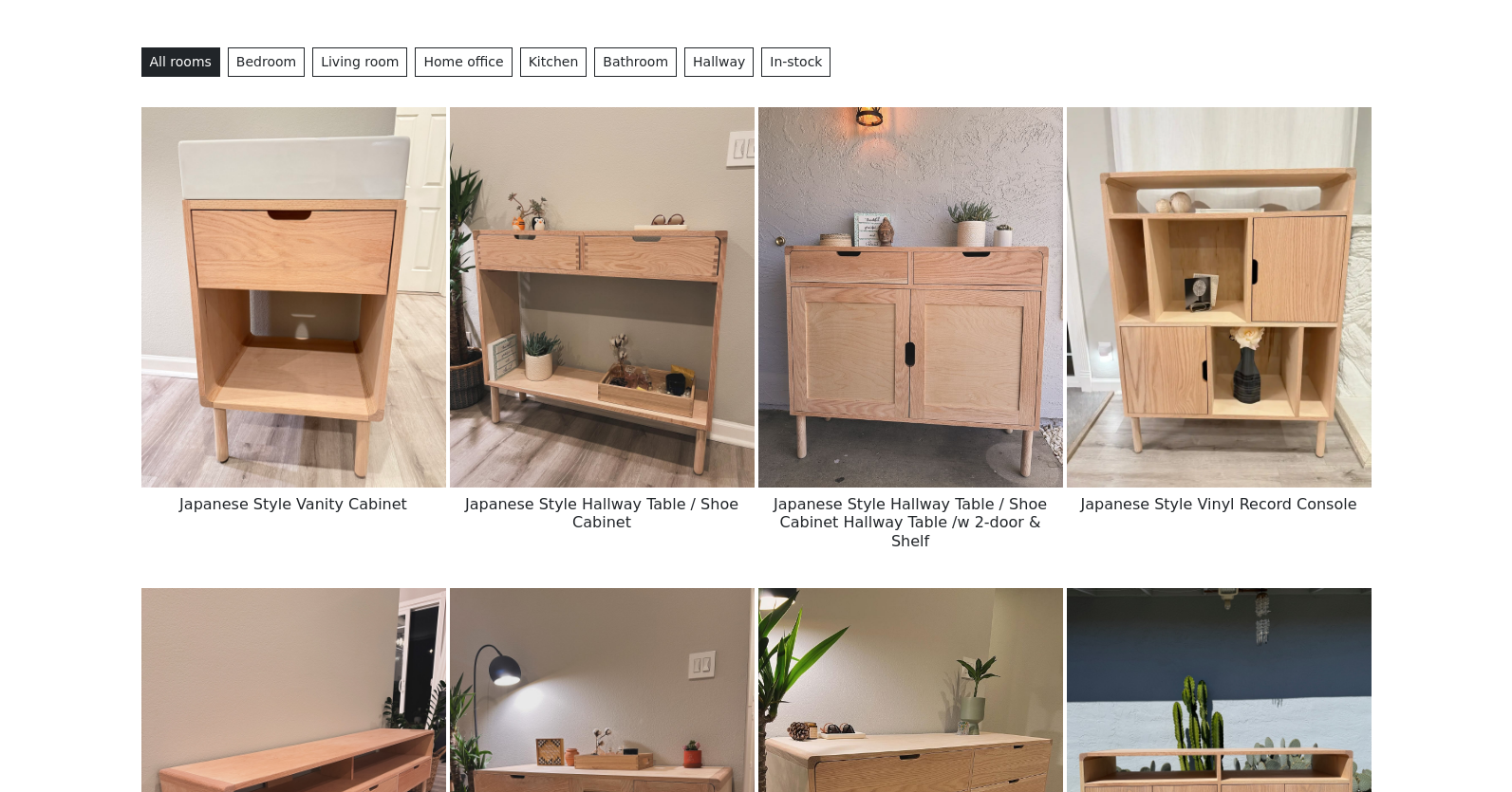
scroll to position [215, 0]
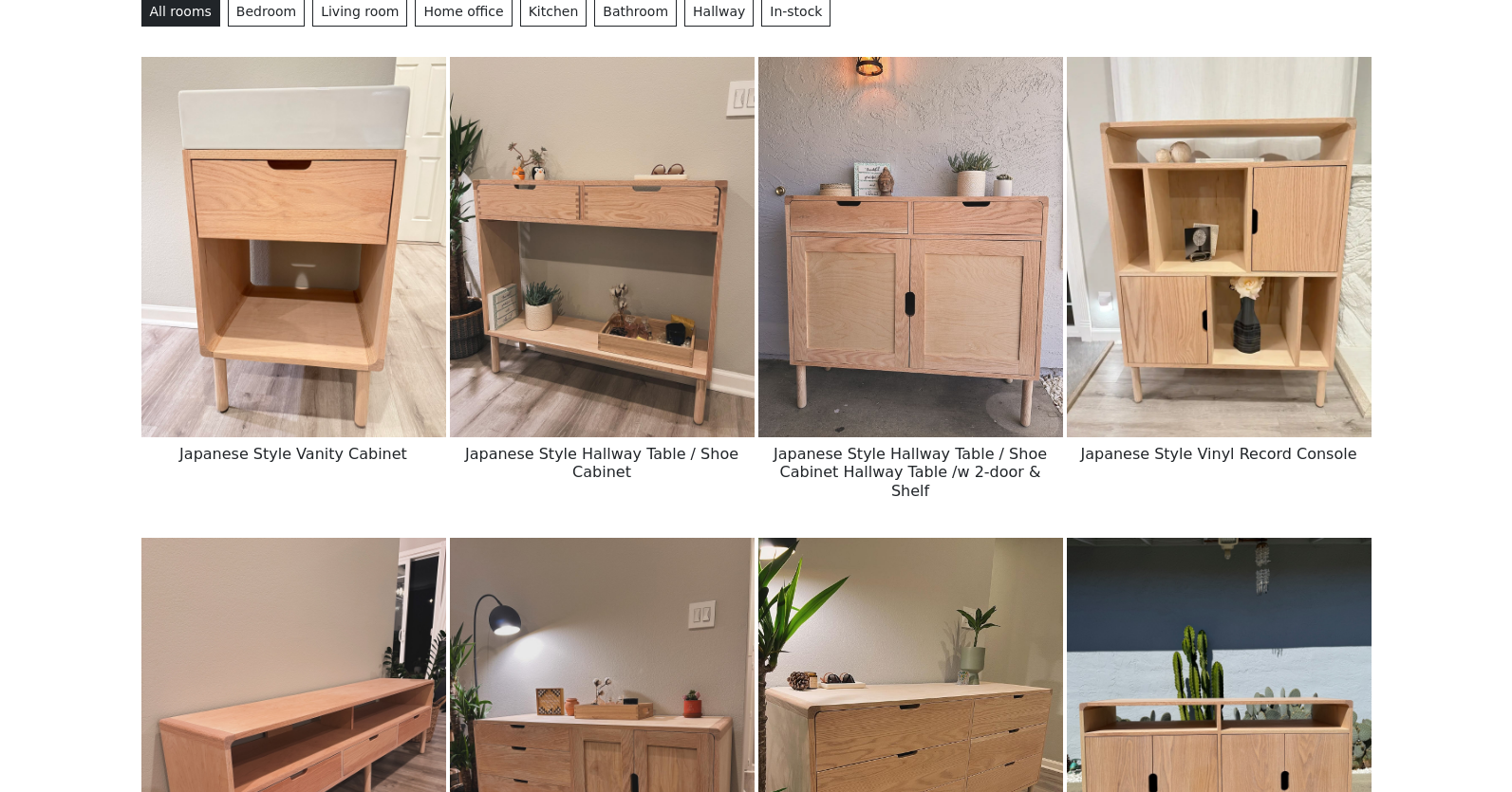
click at [1167, 288] on img at bounding box center [1219, 247] width 305 height 381
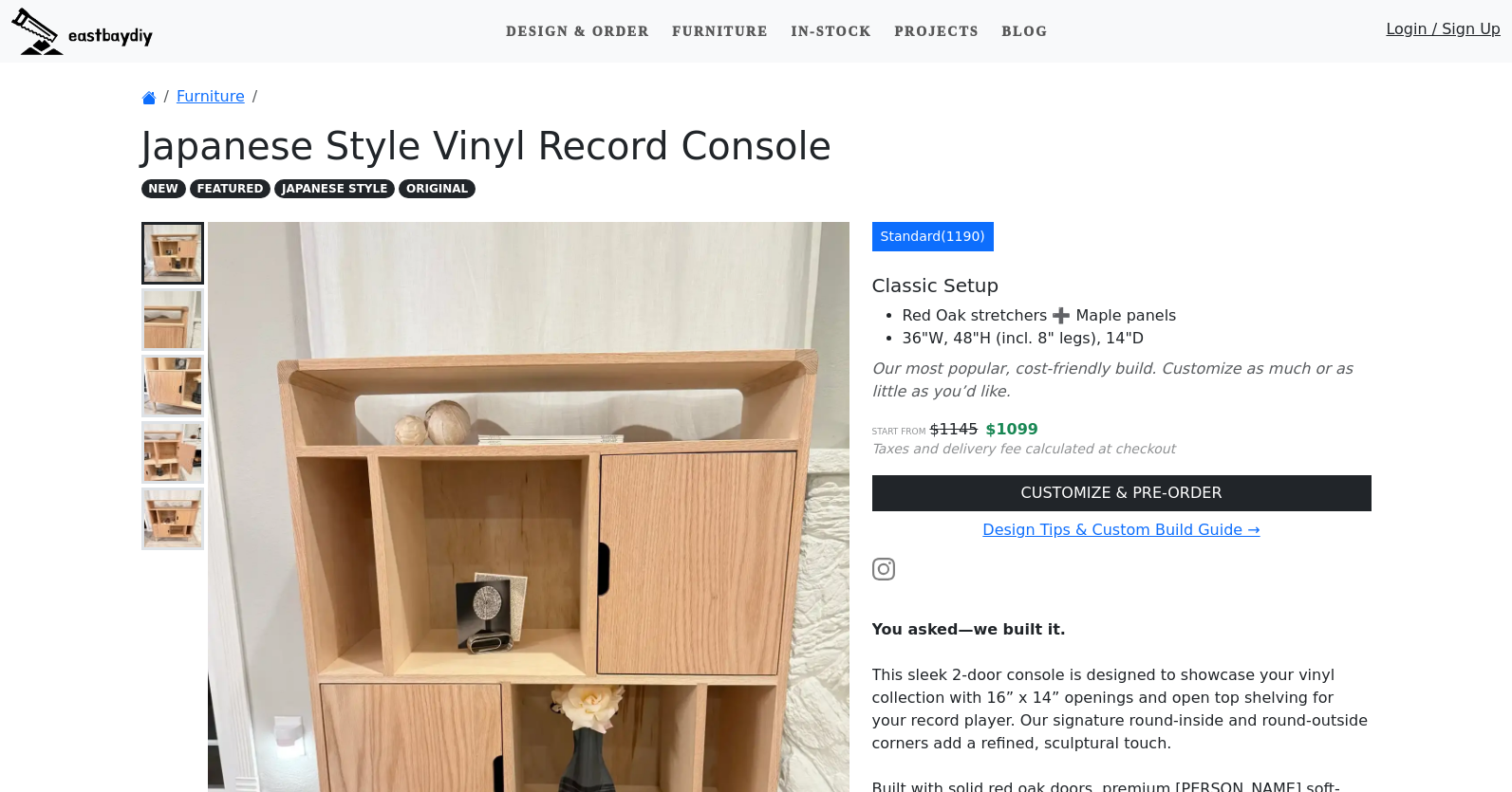
click at [174, 307] on img at bounding box center [172, 319] width 57 height 57
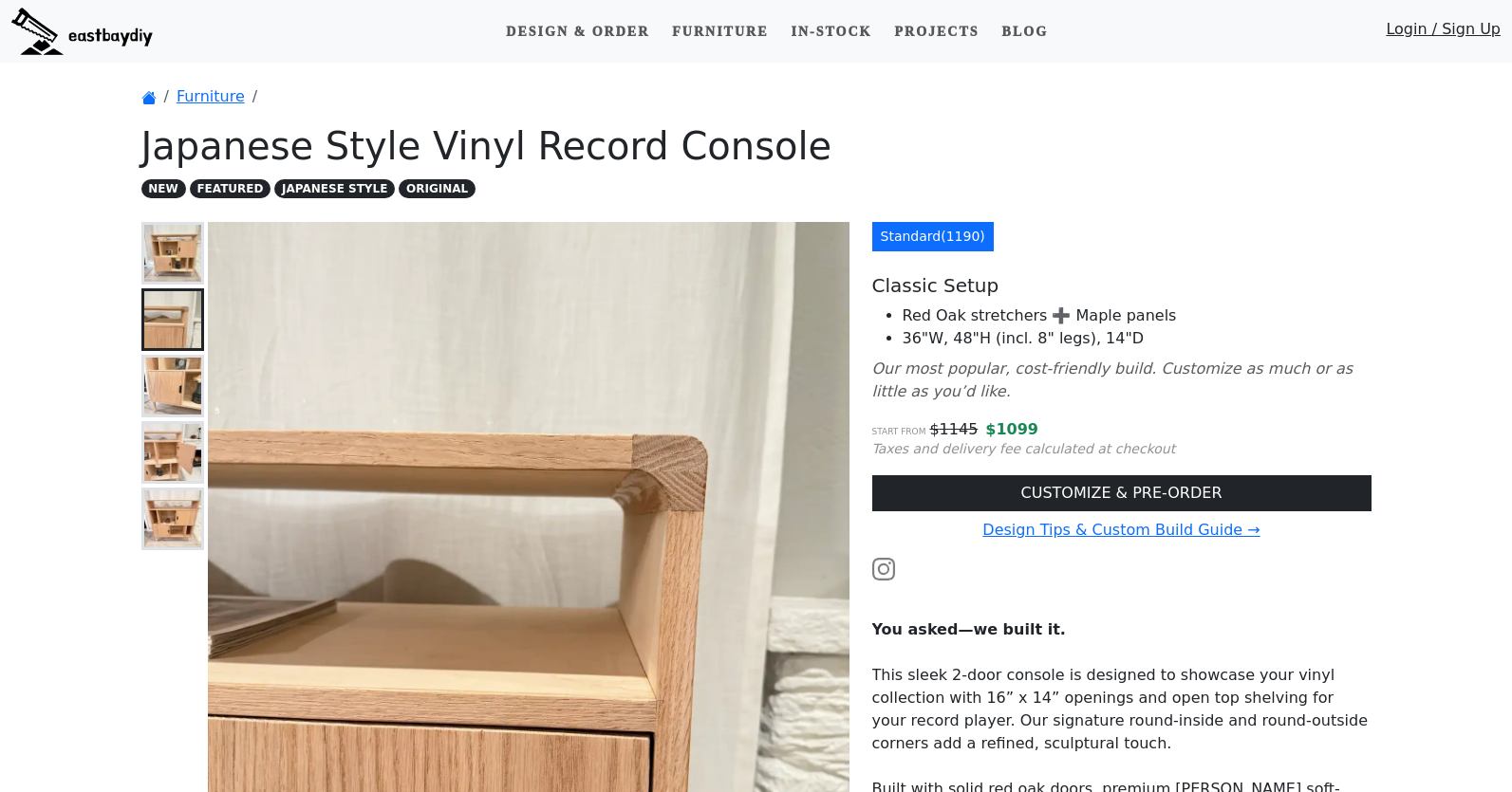
click at [174, 400] on img at bounding box center [172, 386] width 57 height 57
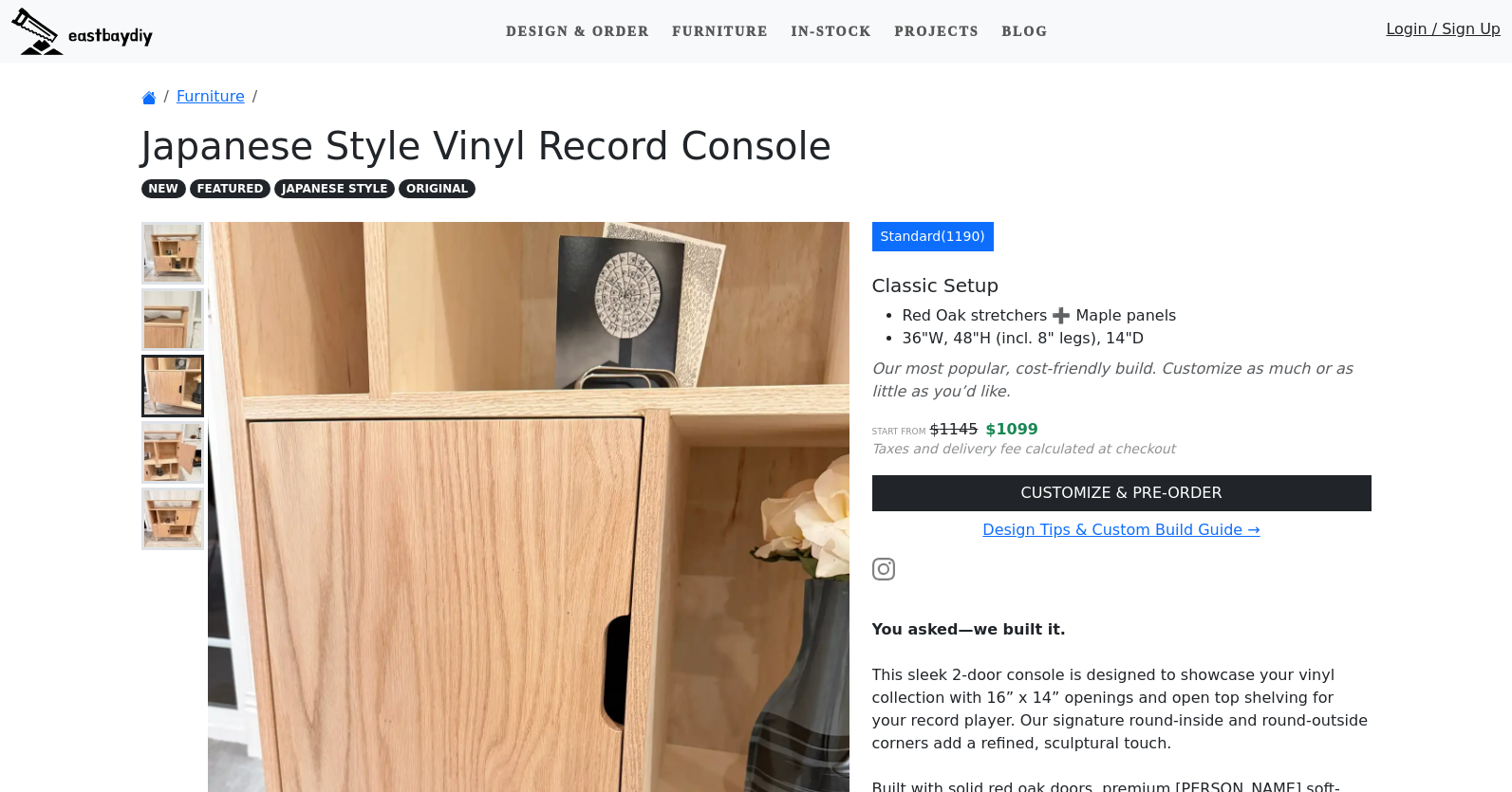
click at [175, 460] on img at bounding box center [172, 452] width 57 height 57
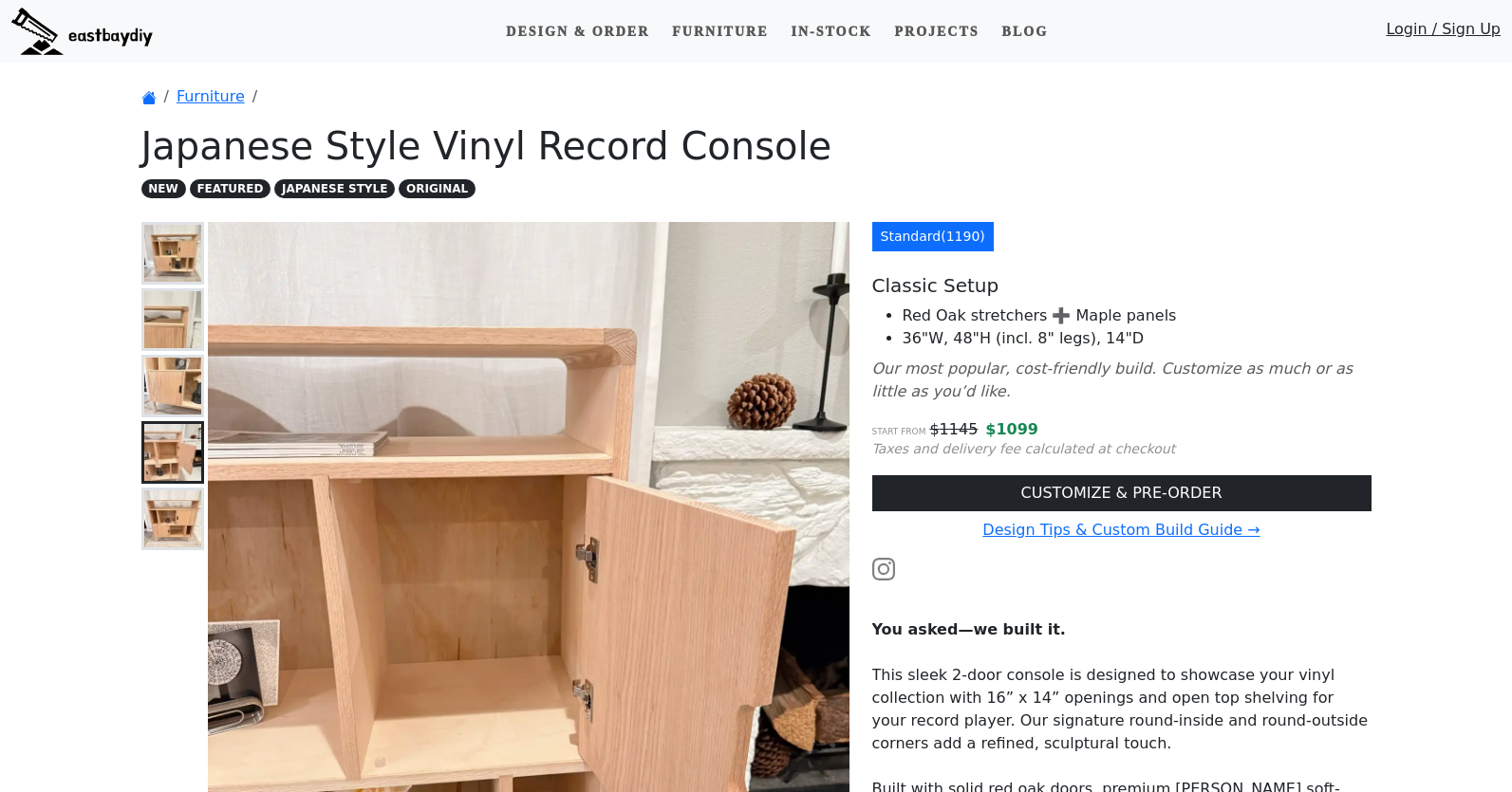
click at [175, 516] on img at bounding box center [172, 519] width 57 height 57
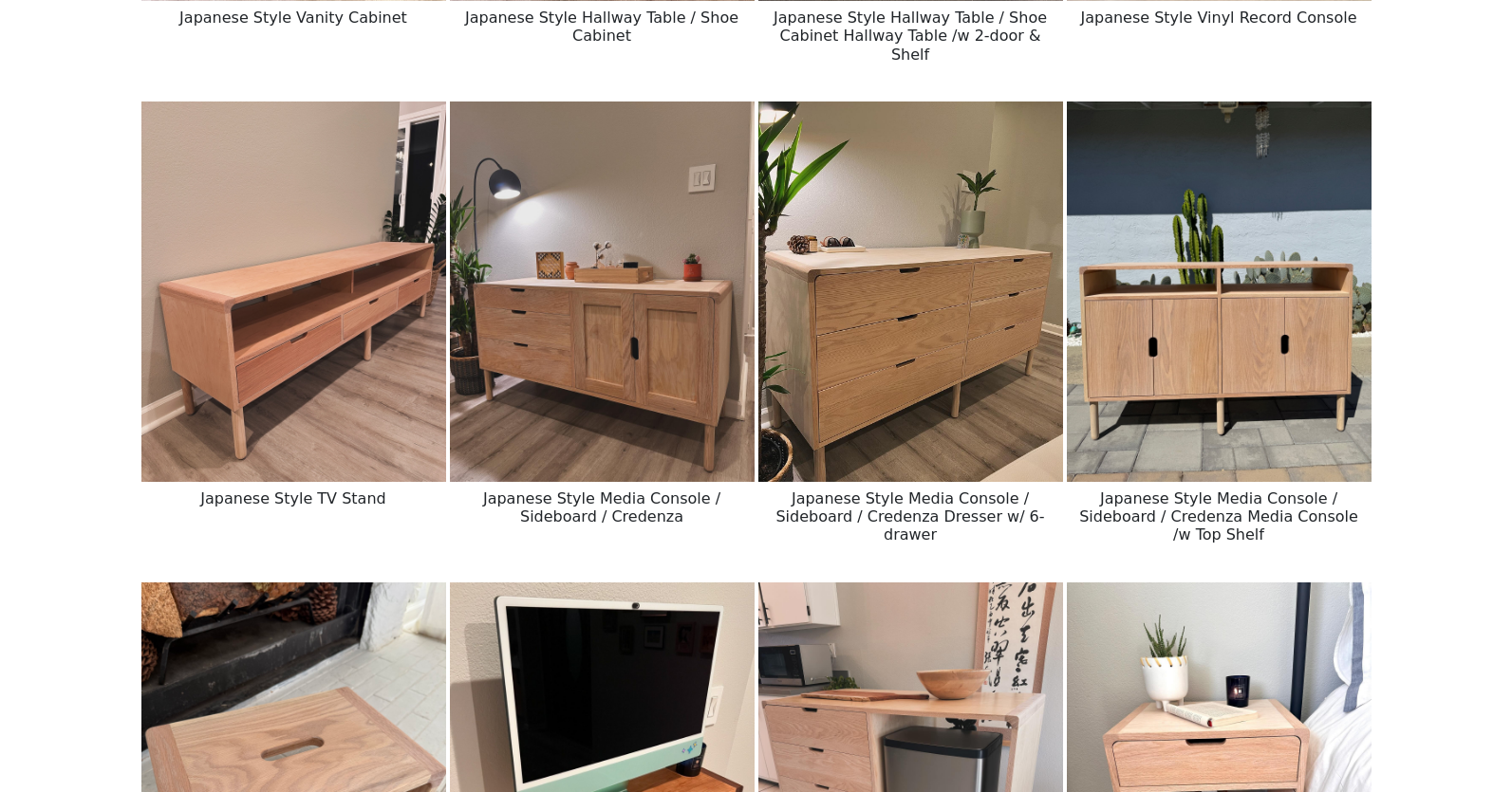
scroll to position [648, 0]
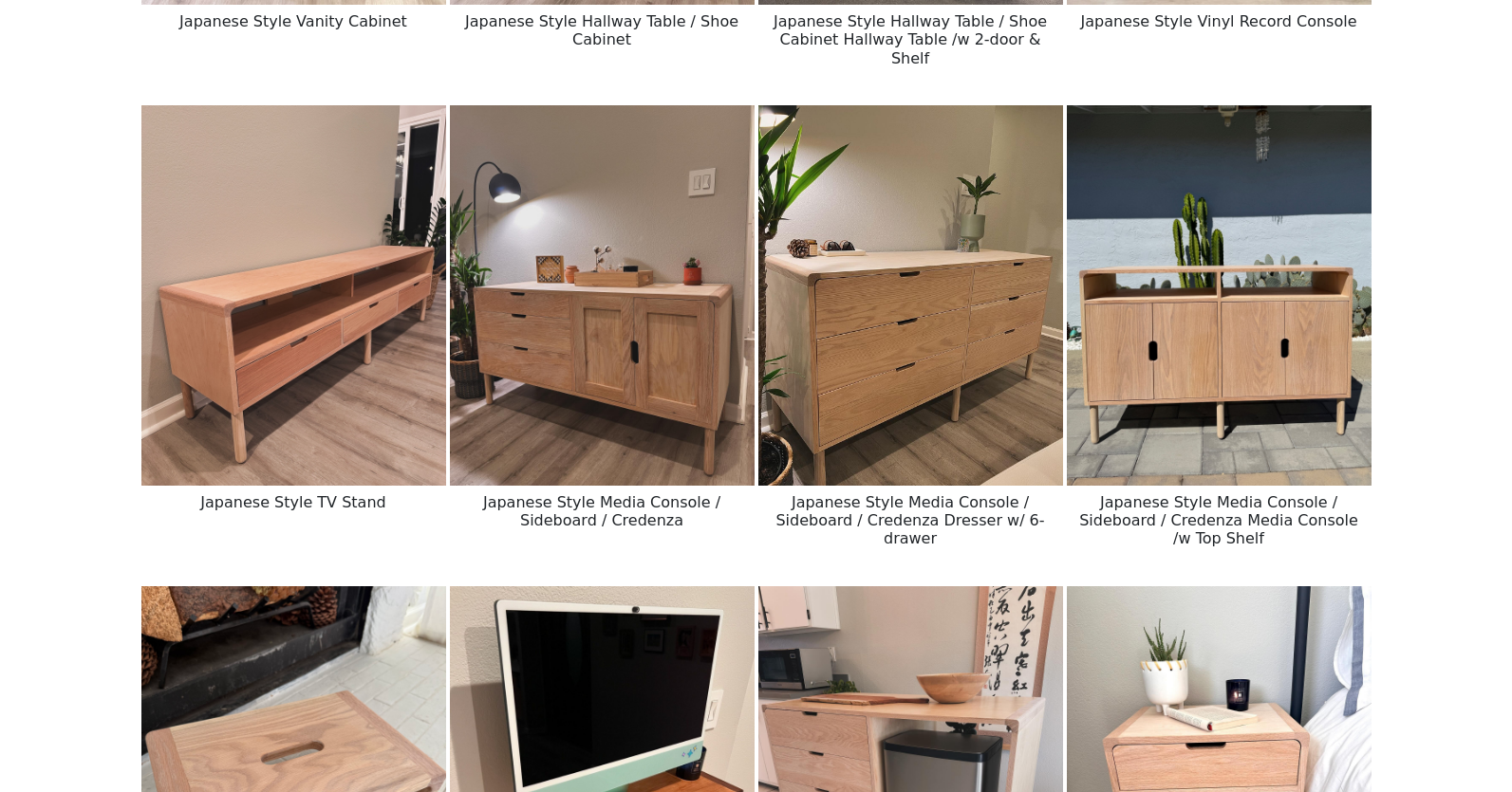
click at [556, 402] on img at bounding box center [602, 295] width 305 height 381
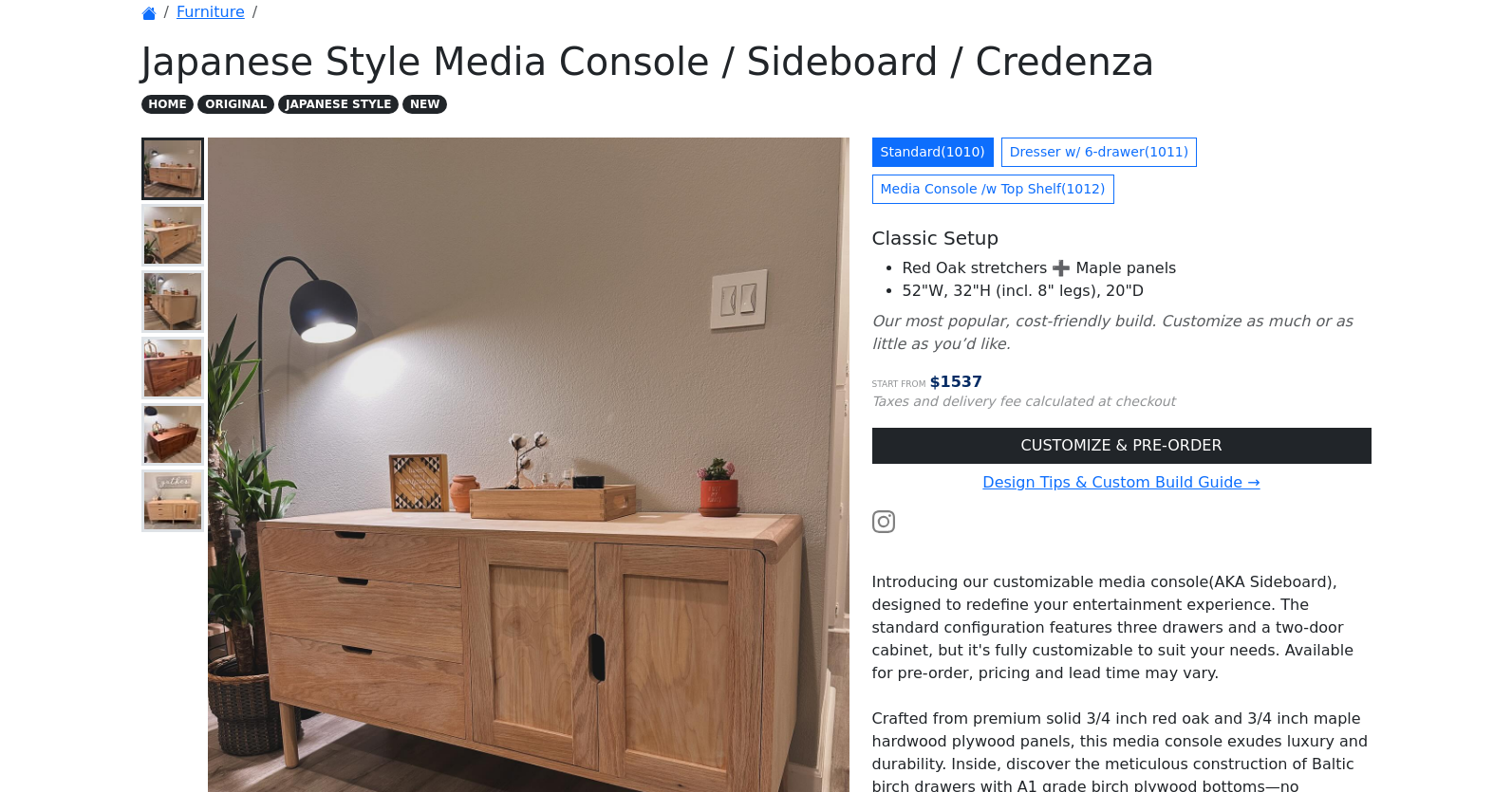
scroll to position [81, 0]
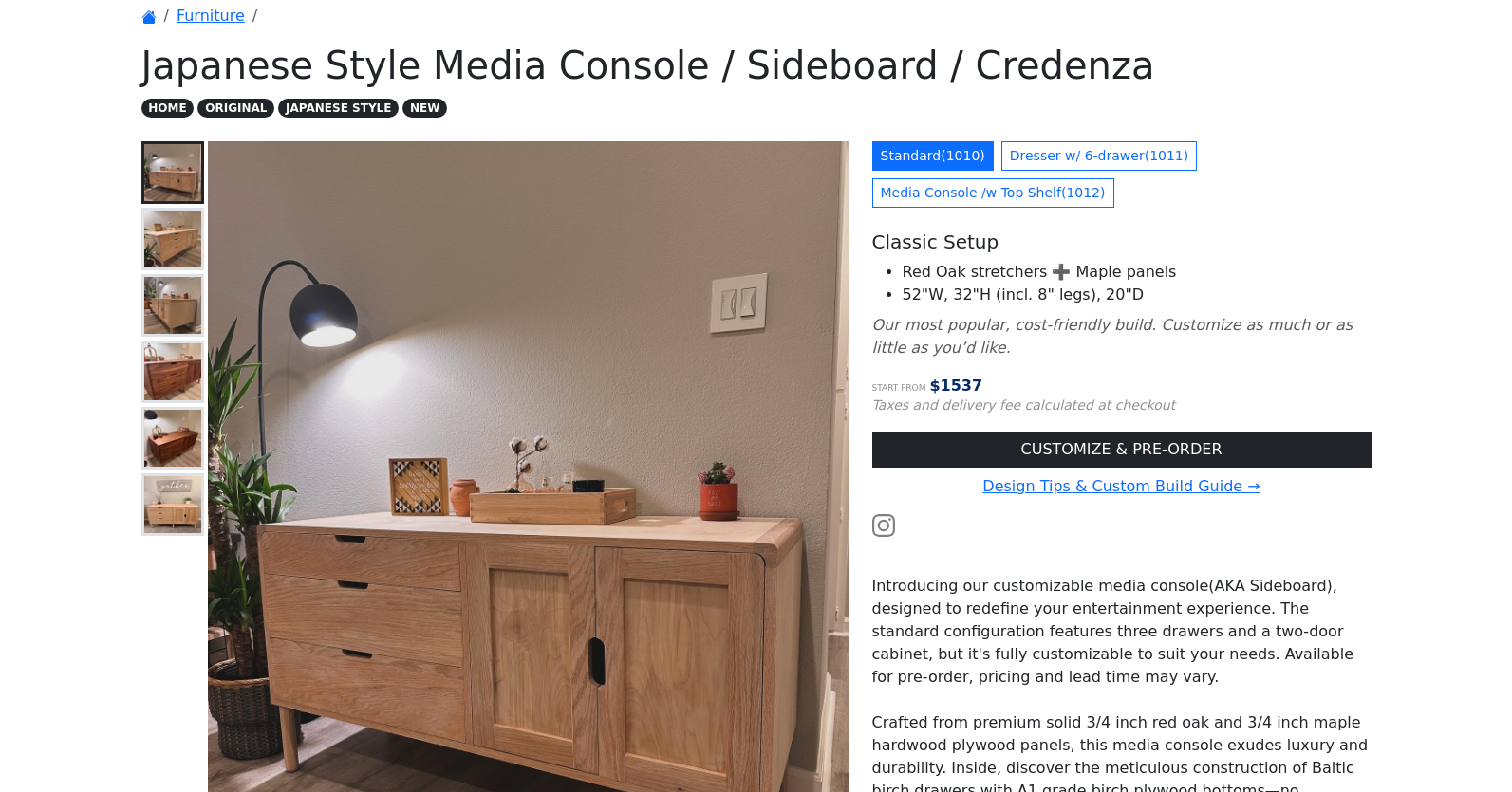
click at [166, 228] on img at bounding box center [172, 239] width 57 height 57
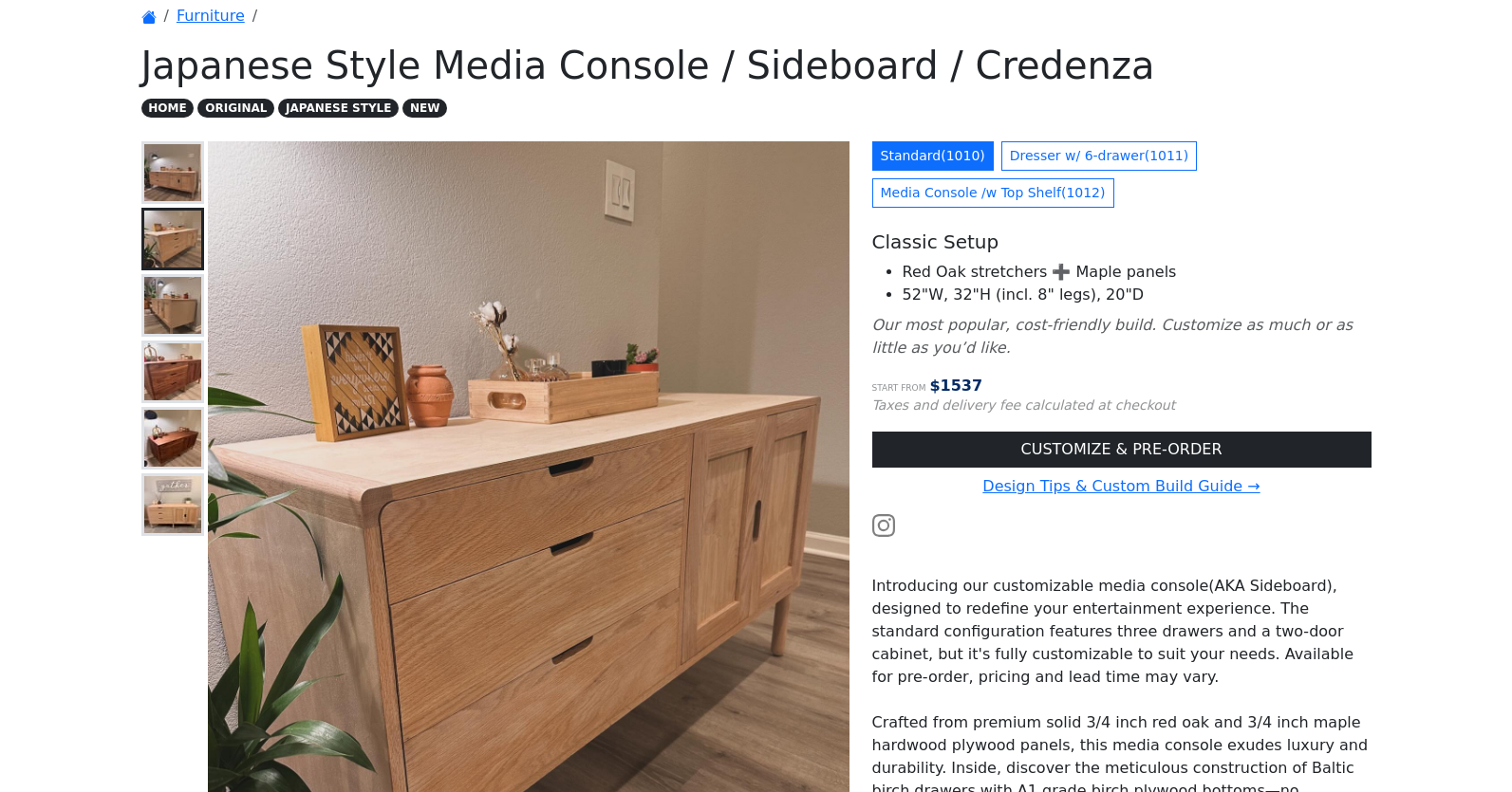
click at [166, 311] on img at bounding box center [172, 305] width 57 height 57
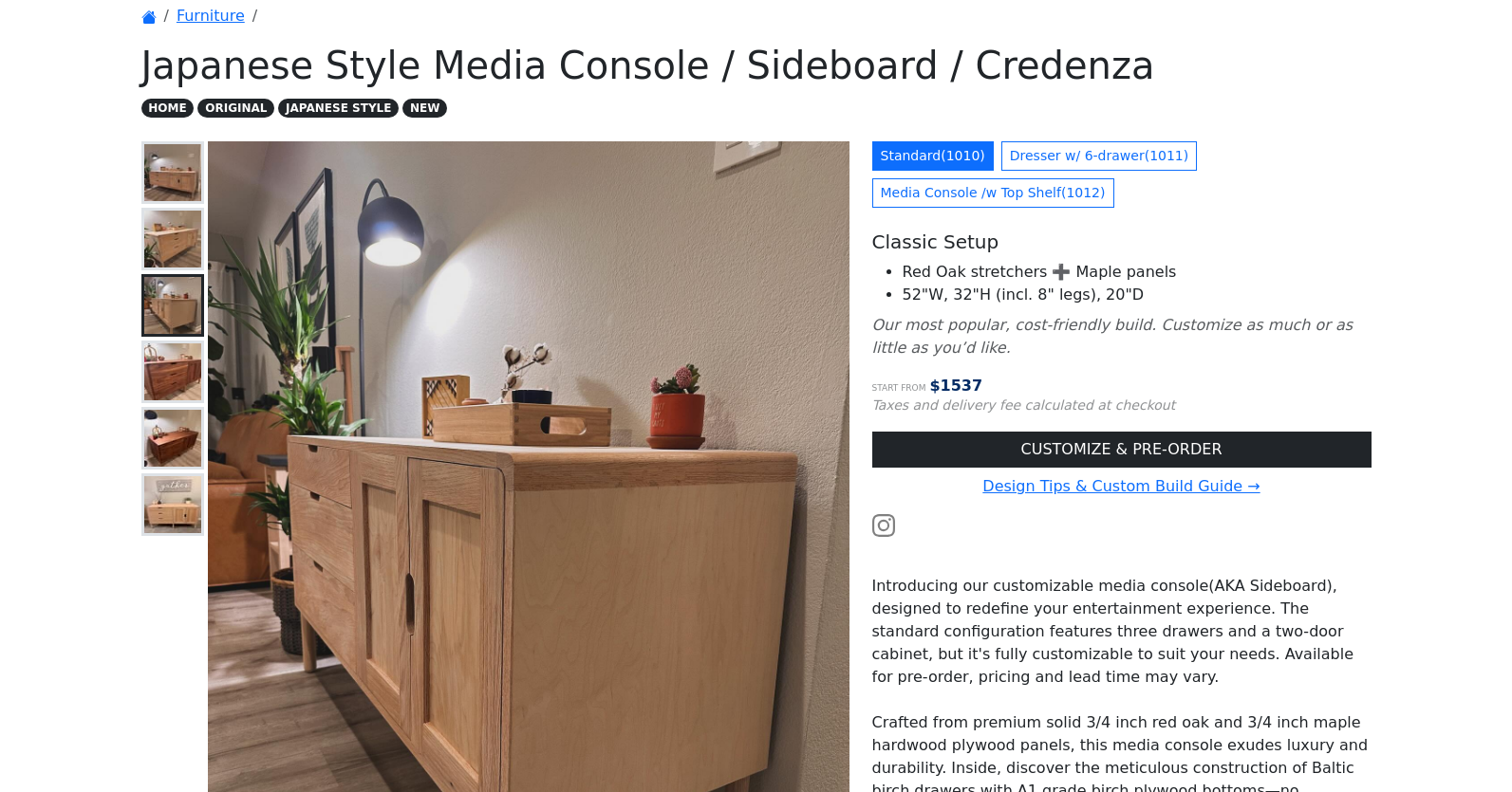
click at [168, 377] on img at bounding box center [172, 372] width 57 height 57
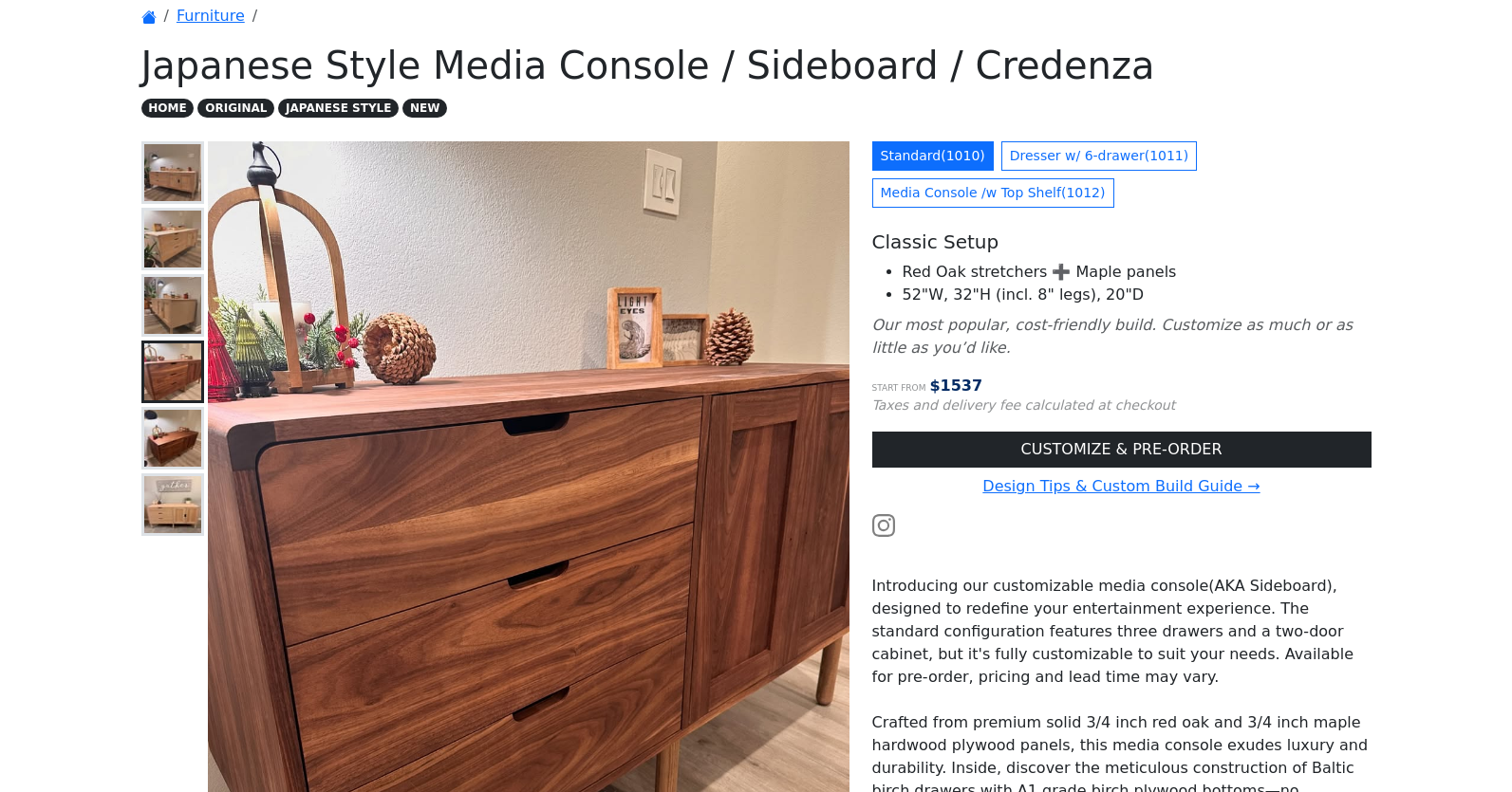
click at [164, 447] on img at bounding box center [172, 438] width 57 height 57
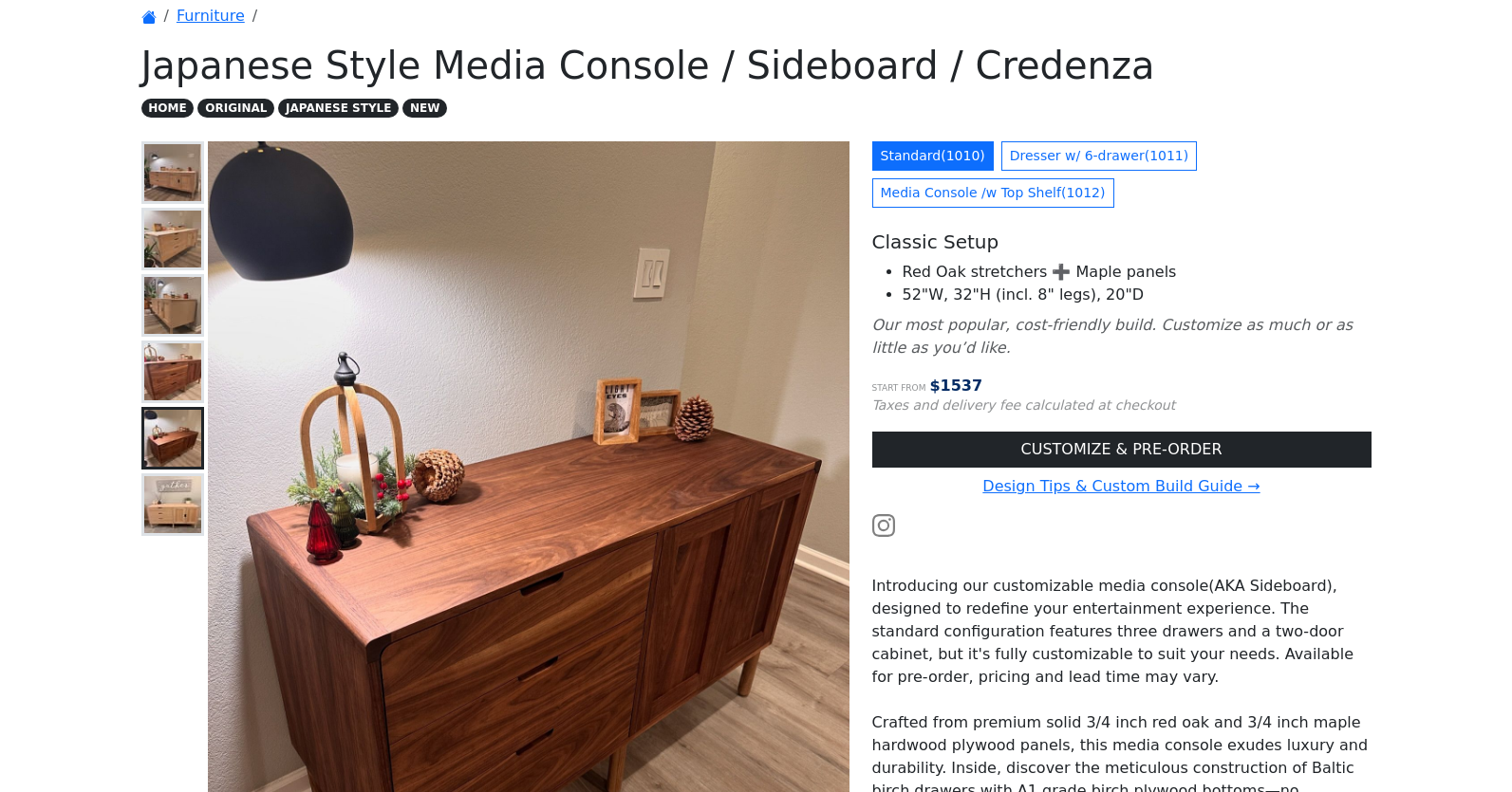
click at [161, 511] on img at bounding box center [172, 504] width 57 height 57
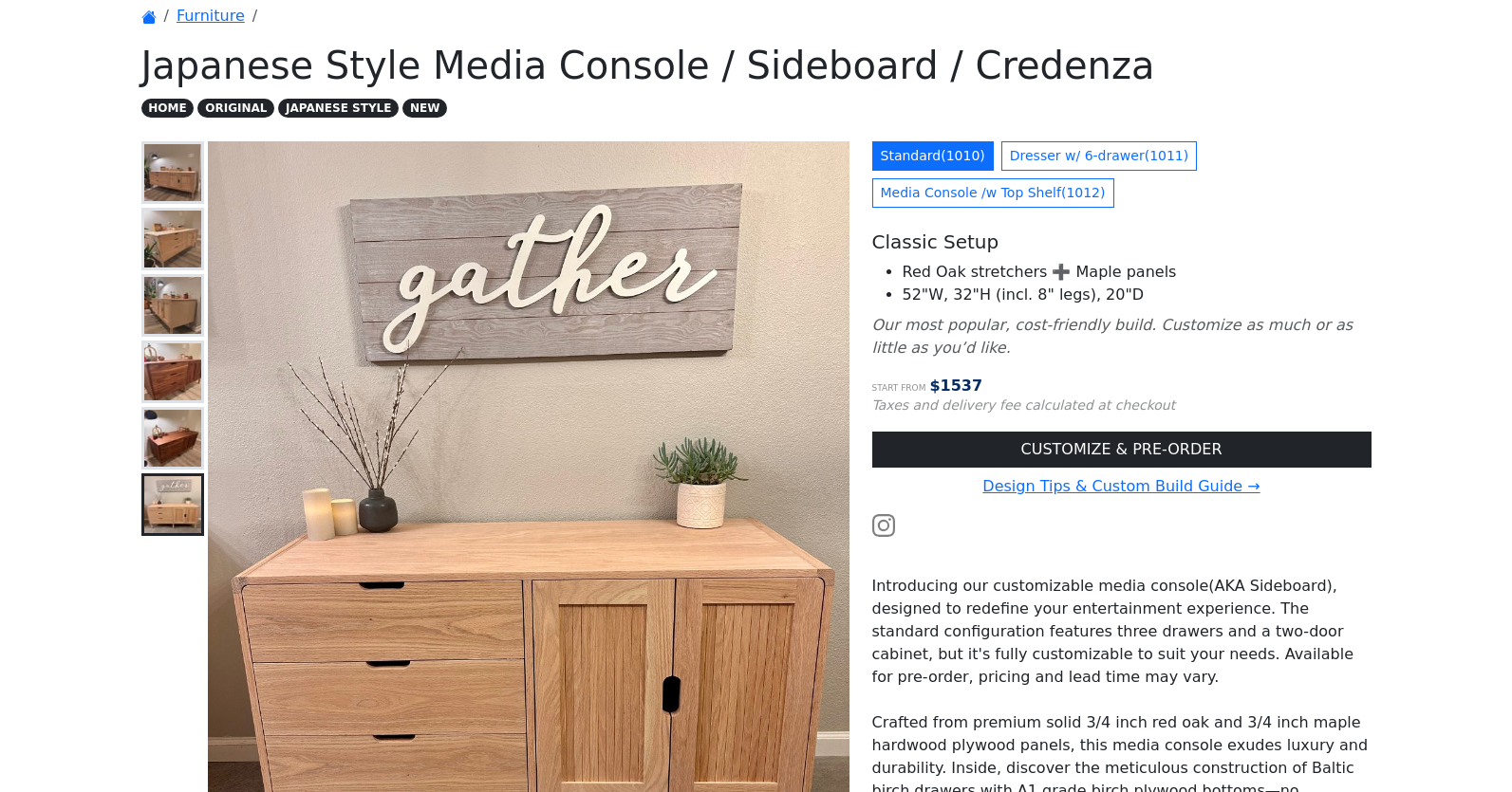
click at [167, 449] on img at bounding box center [172, 438] width 57 height 57
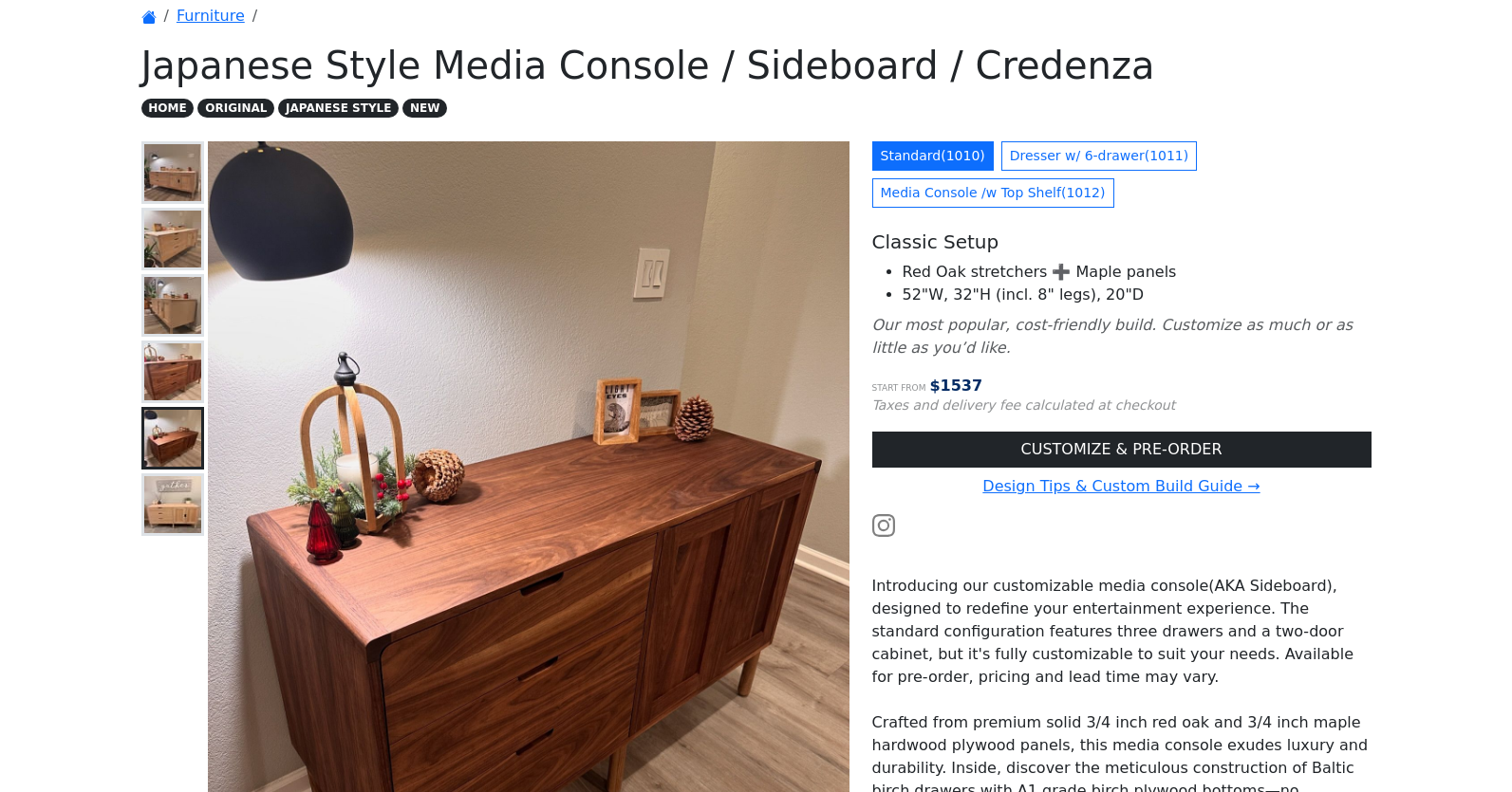
click at [167, 449] on img at bounding box center [172, 438] width 57 height 57
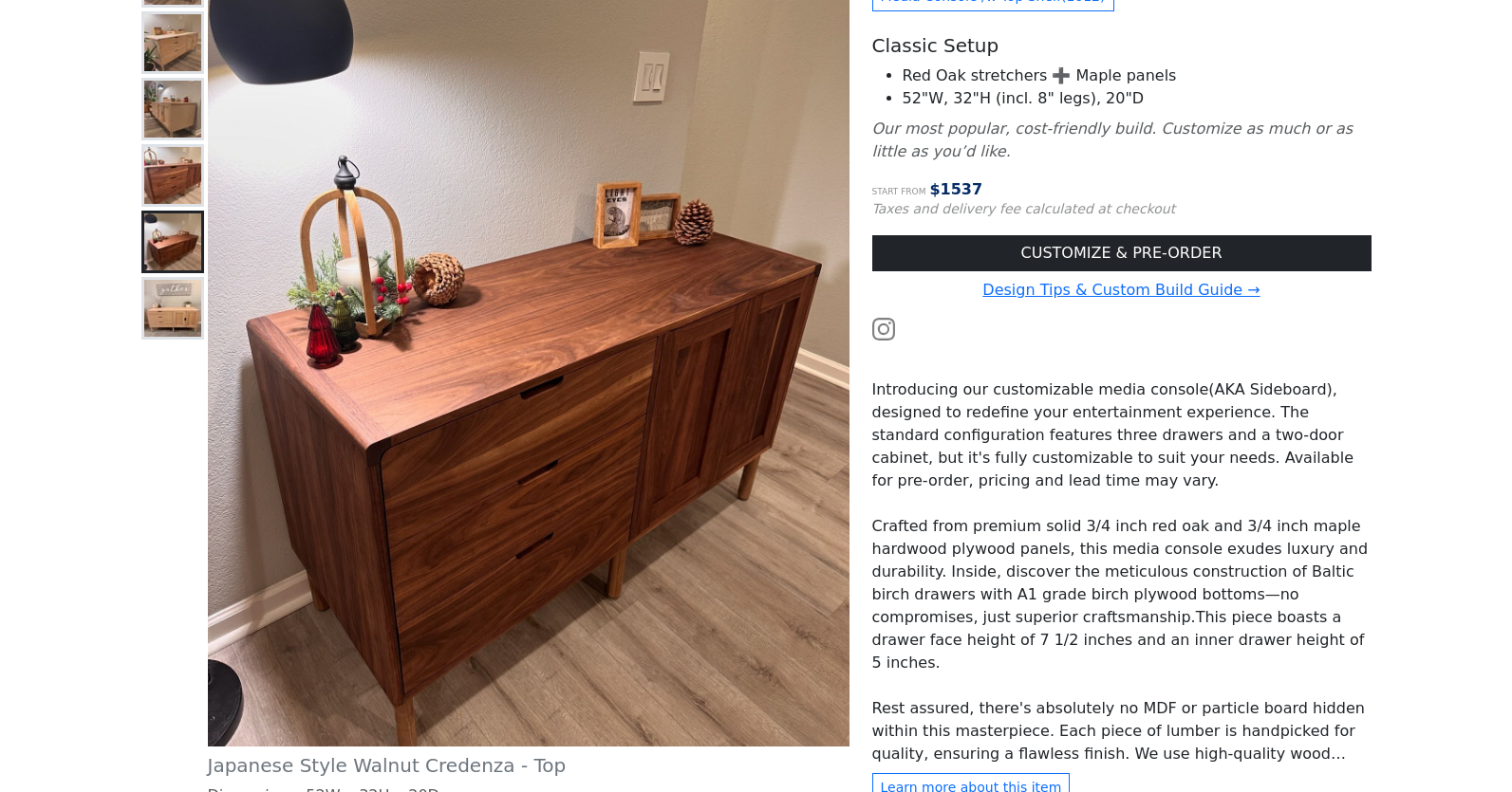
scroll to position [300, 0]
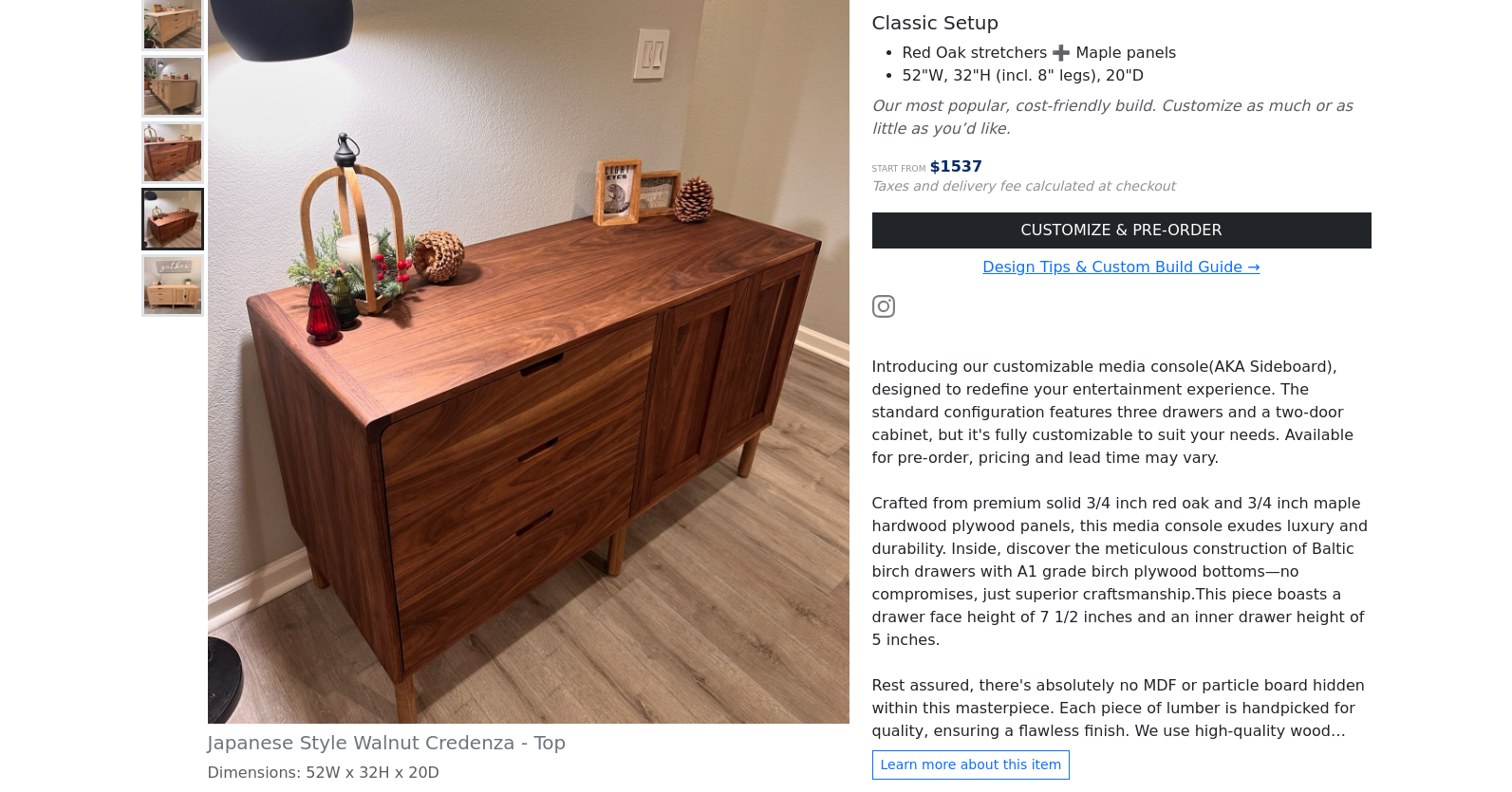
click at [173, 270] on img at bounding box center [172, 285] width 57 height 57
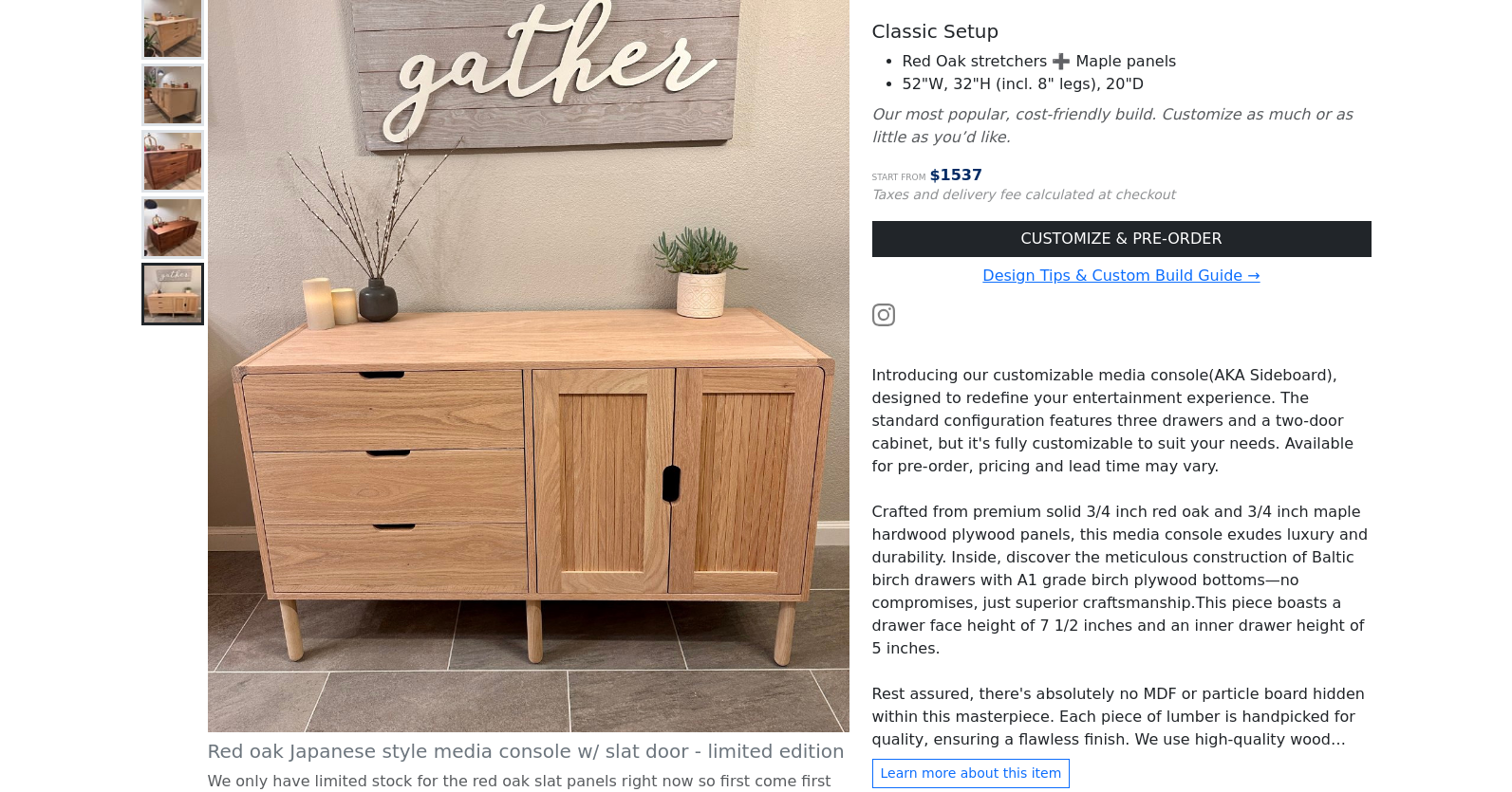
scroll to position [288, 0]
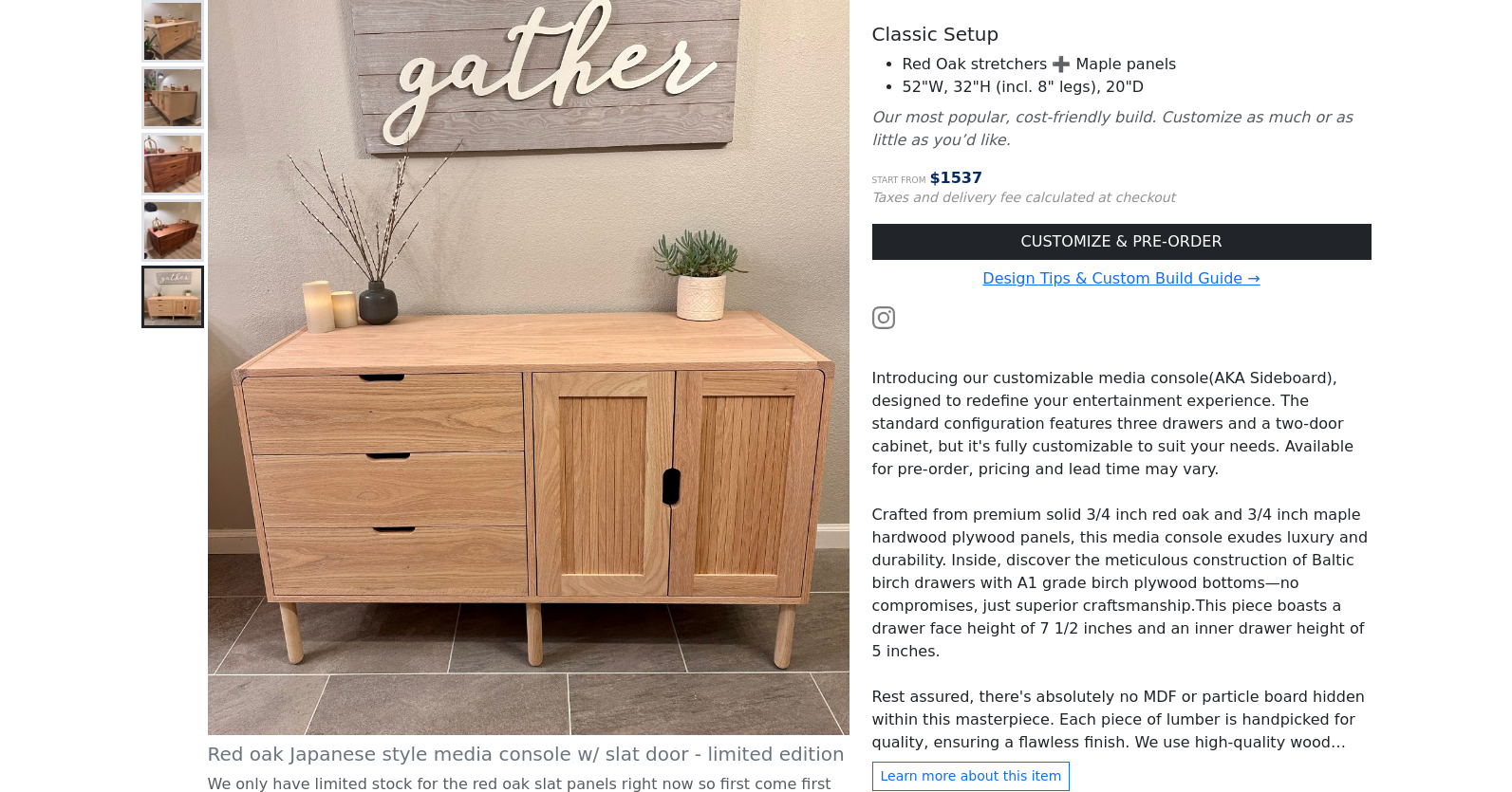
click at [573, 489] on img at bounding box center [528, 335] width 641 height 802
click at [181, 243] on img at bounding box center [172, 230] width 57 height 57
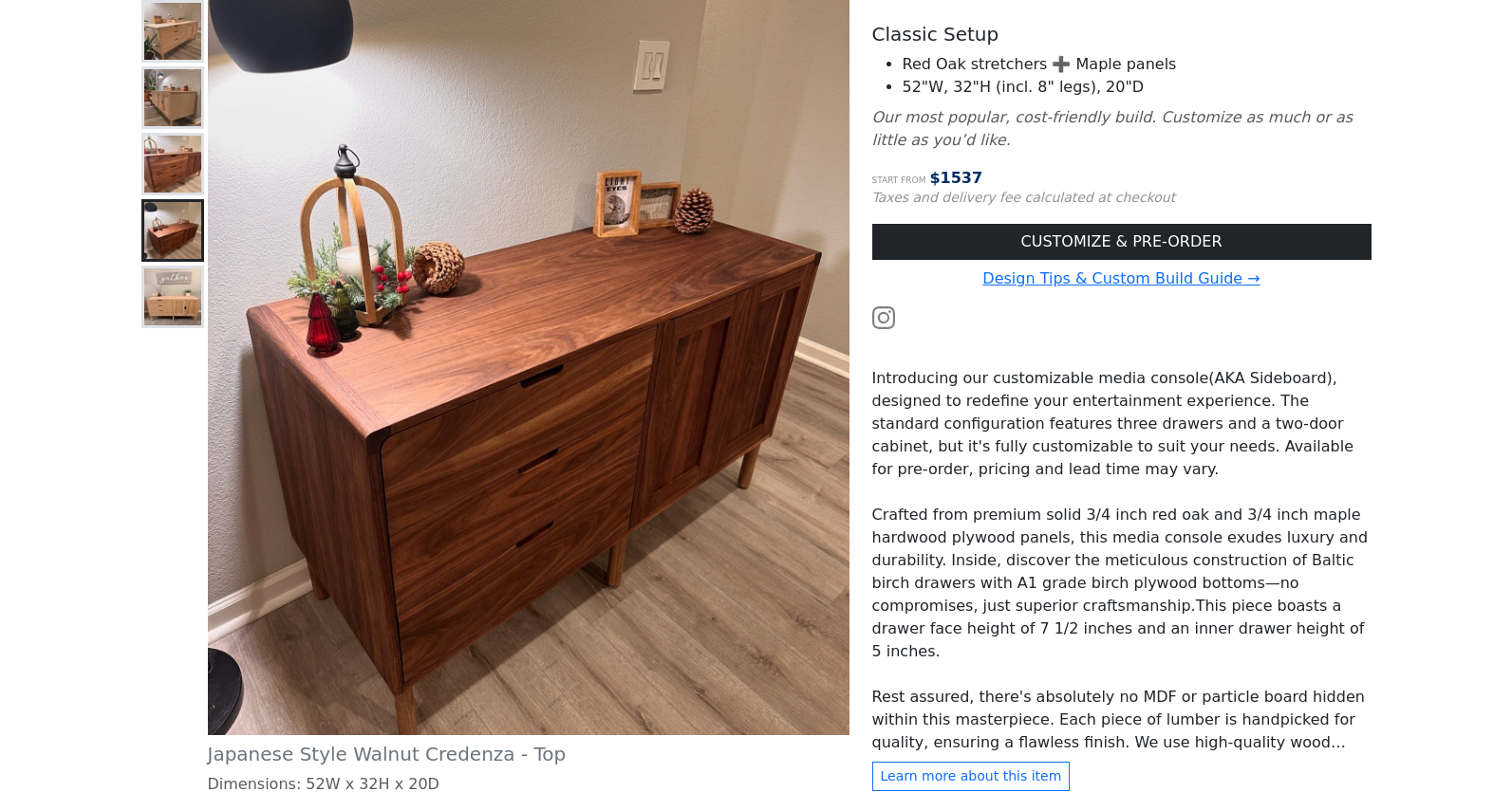
click at [162, 155] on img at bounding box center [172, 164] width 57 height 57
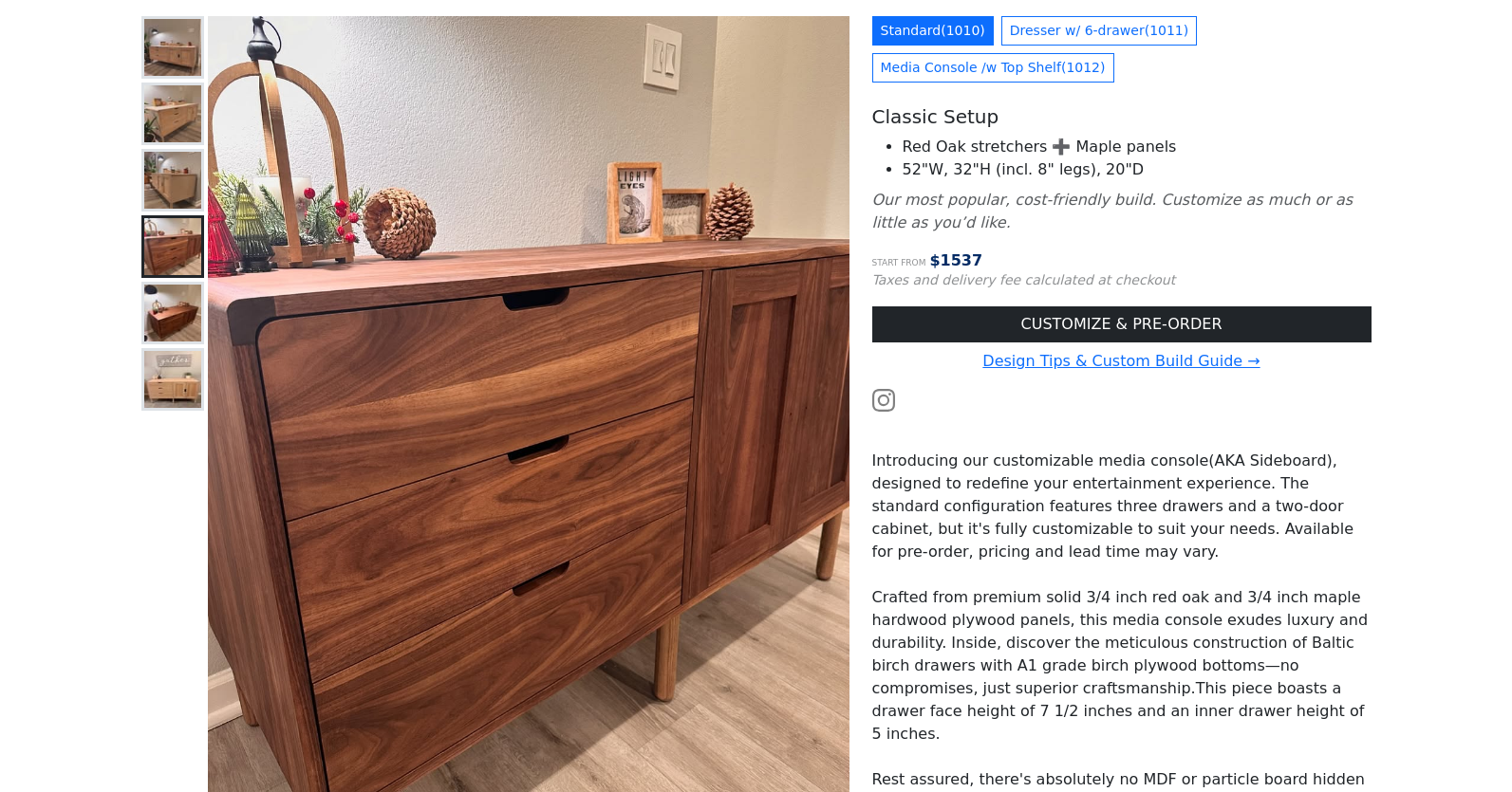
scroll to position [178, 0]
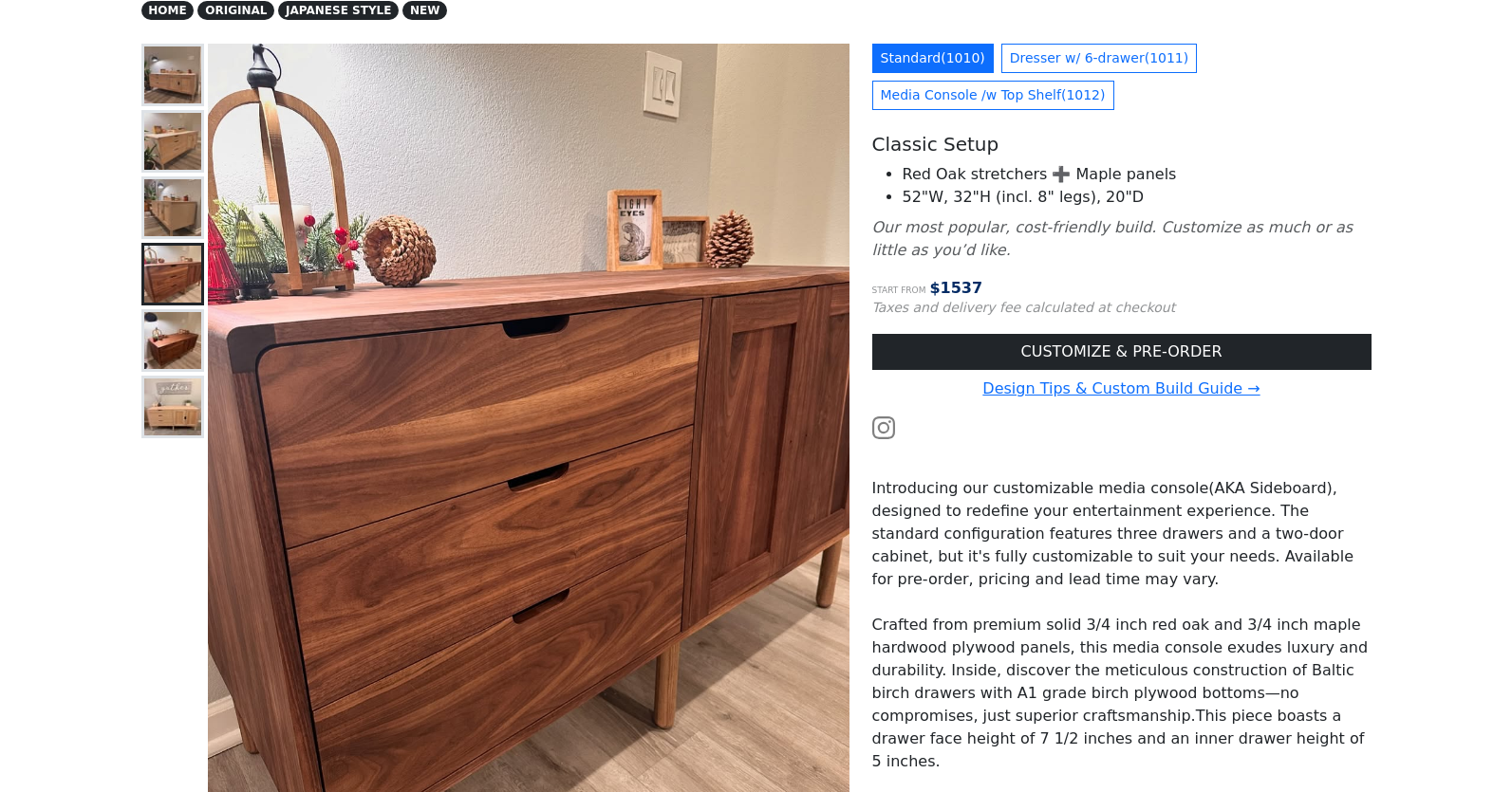
click at [187, 185] on img at bounding box center [172, 207] width 57 height 57
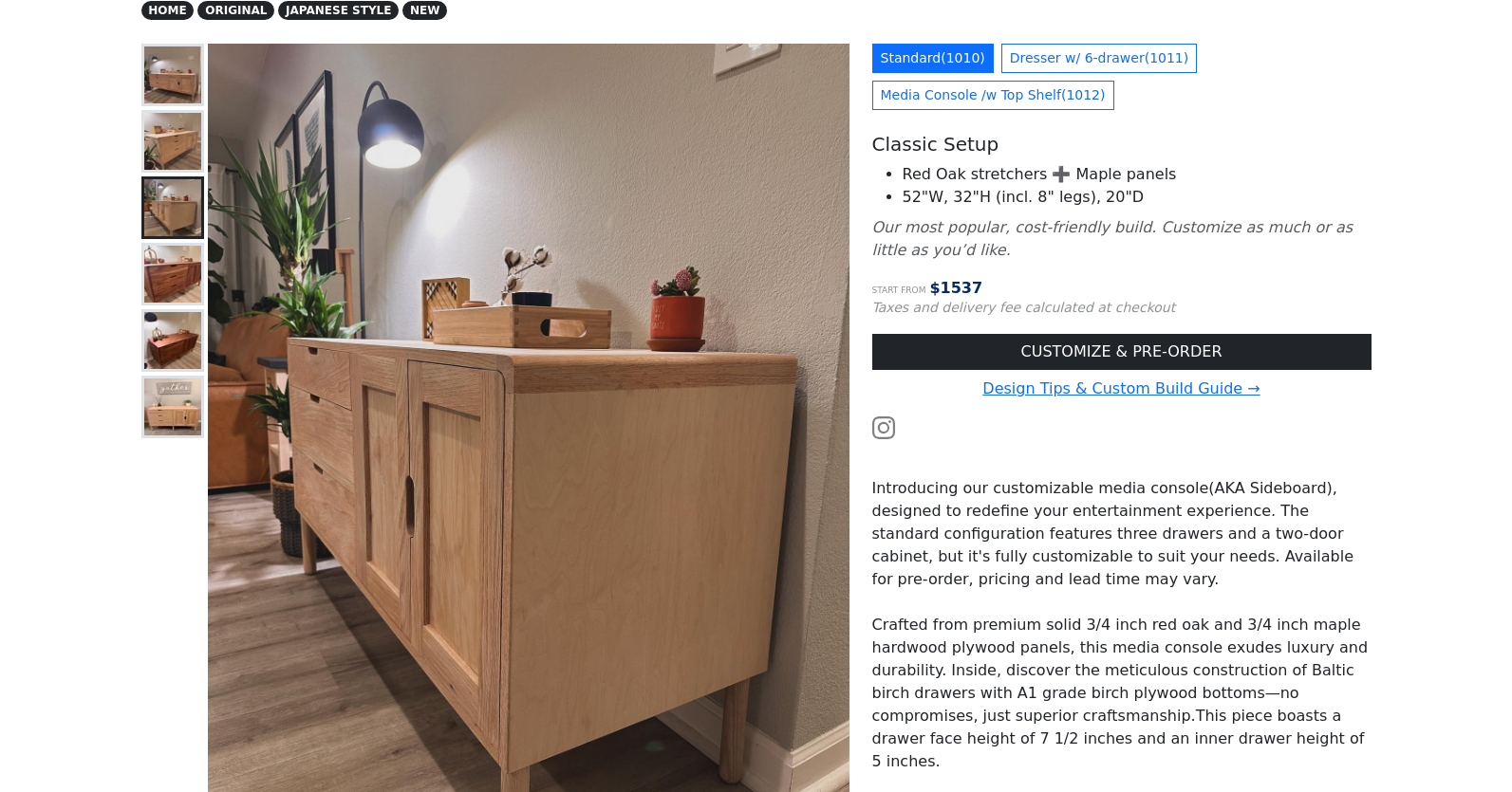
click at [179, 131] on img at bounding box center [172, 141] width 57 height 57
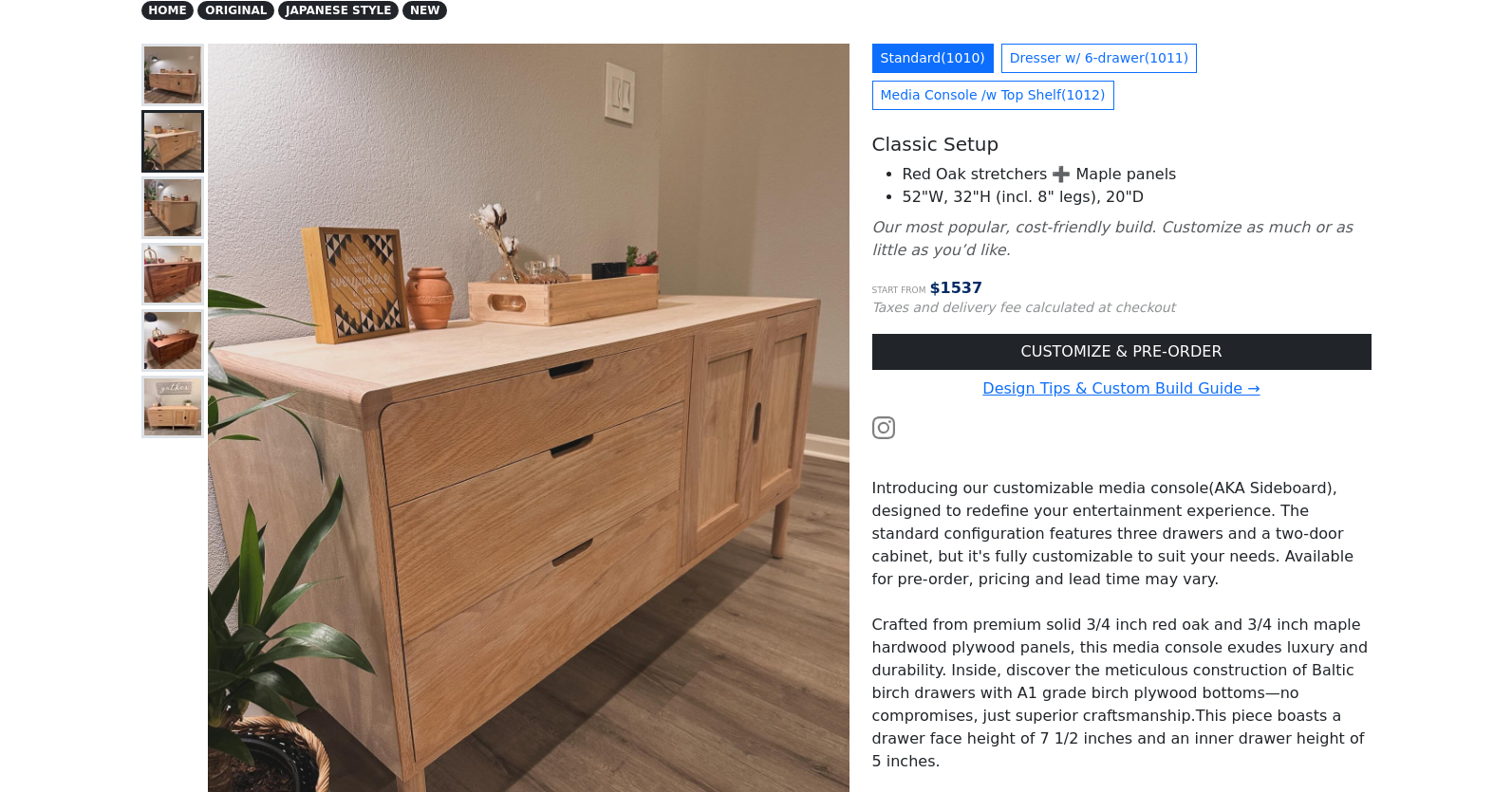
click at [179, 60] on img at bounding box center [172, 74] width 57 height 57
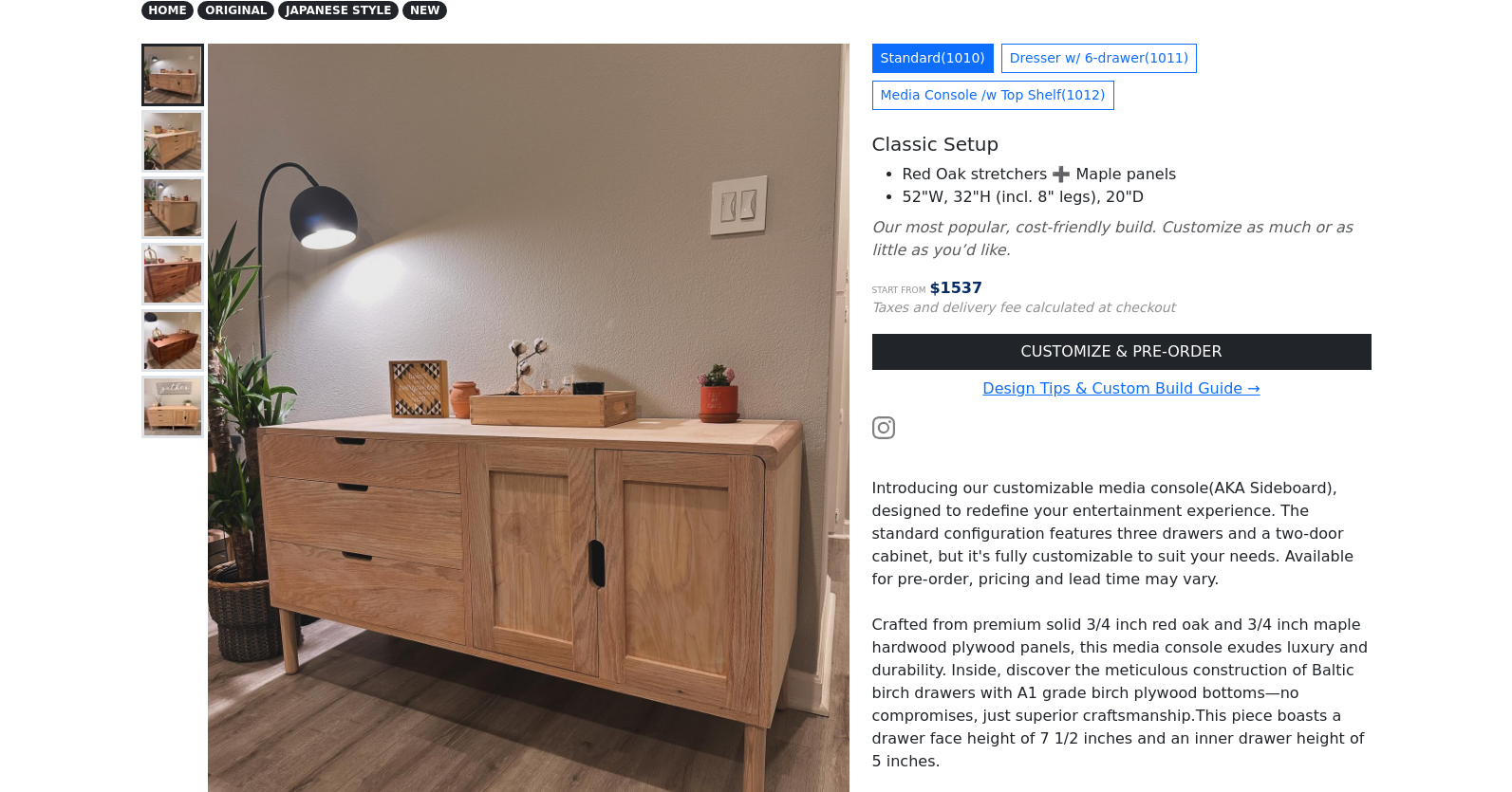
click at [179, 60] on img at bounding box center [172, 74] width 57 height 57
click at [181, 418] on img at bounding box center [172, 407] width 57 height 57
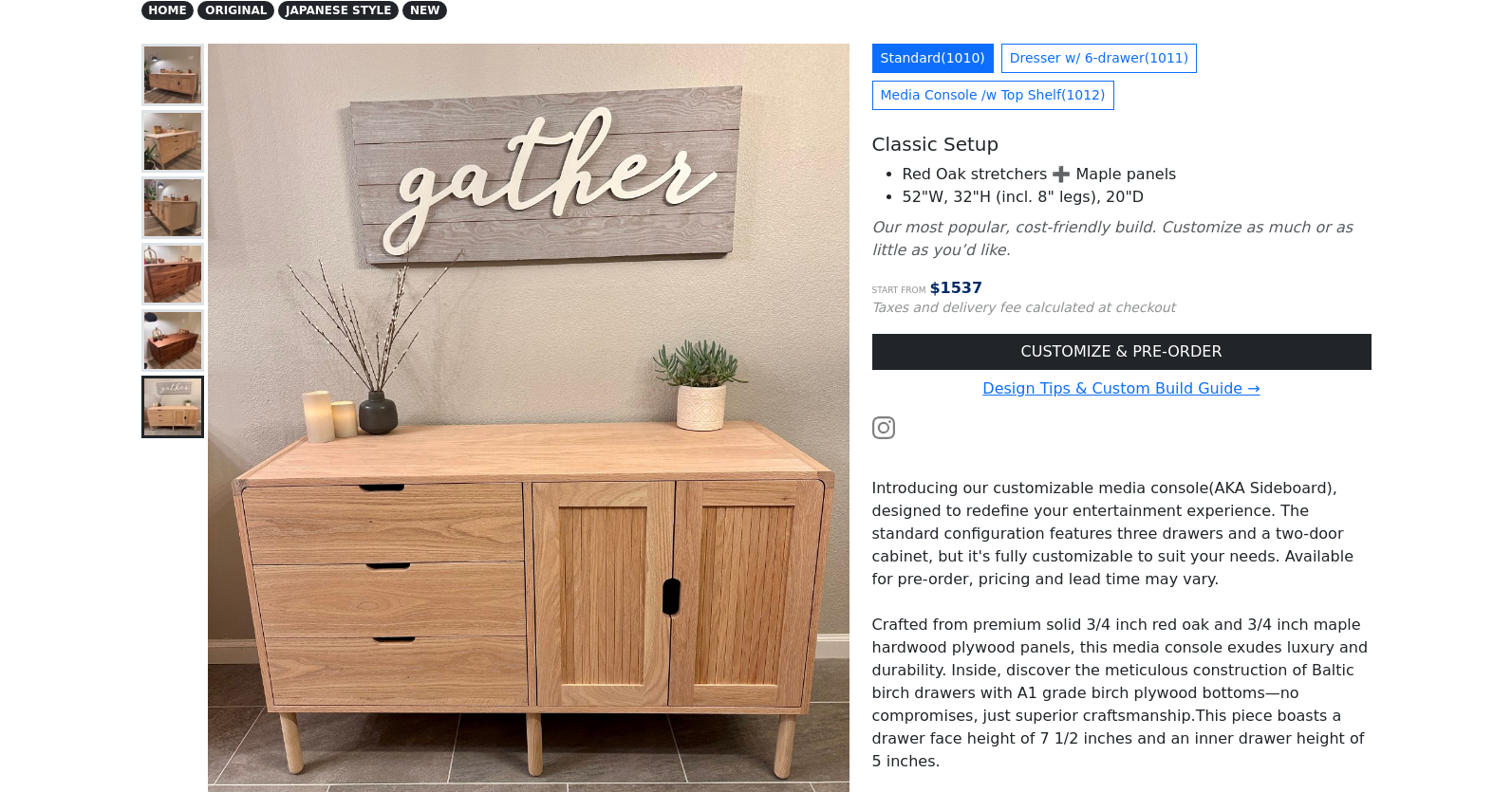
click at [154, 345] on img at bounding box center [172, 340] width 57 height 57
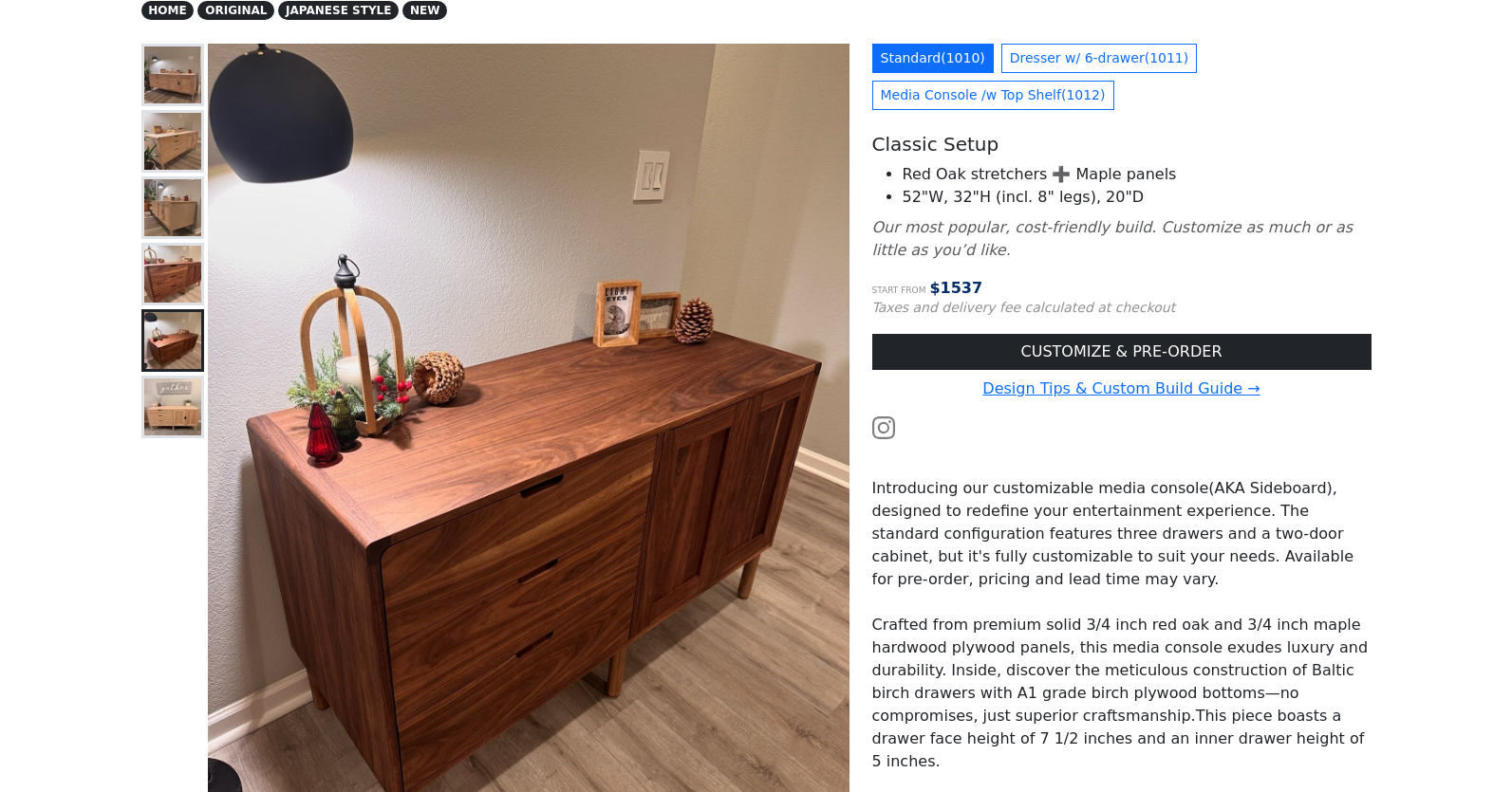
click at [175, 255] on img at bounding box center [172, 274] width 57 height 57
